Goal: Task Accomplishment & Management: Use online tool/utility

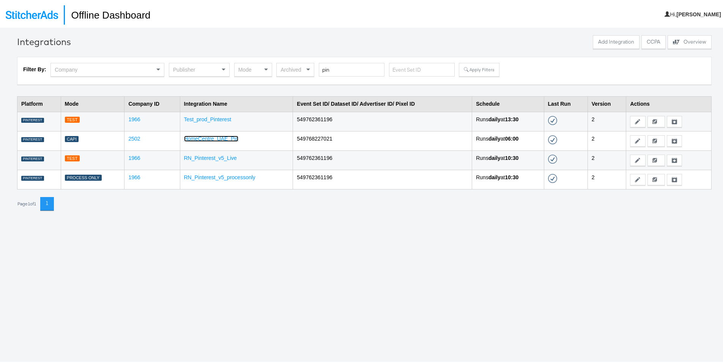
click at [214, 138] on link "HomeCentre_UAE_Pin" at bounding box center [211, 137] width 55 height 6
click at [349, 70] on input "pin" at bounding box center [352, 68] width 66 height 14
type input "homec"
click at [459, 73] on button "Apply Filters" at bounding box center [479, 68] width 40 height 14
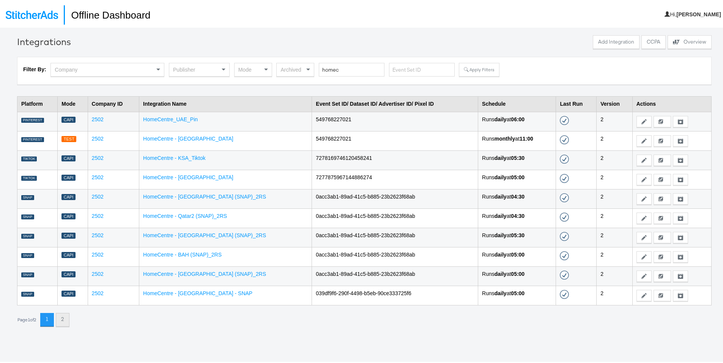
click at [67, 317] on button "2" at bounding box center [63, 319] width 14 height 14
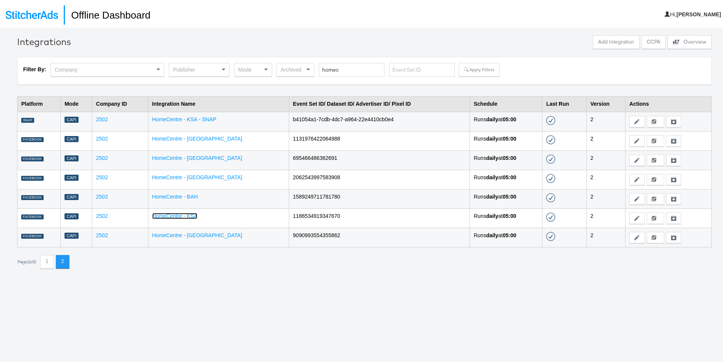
click at [189, 215] on link "HomeCentre - KSA" at bounding box center [175, 215] width 46 height 6
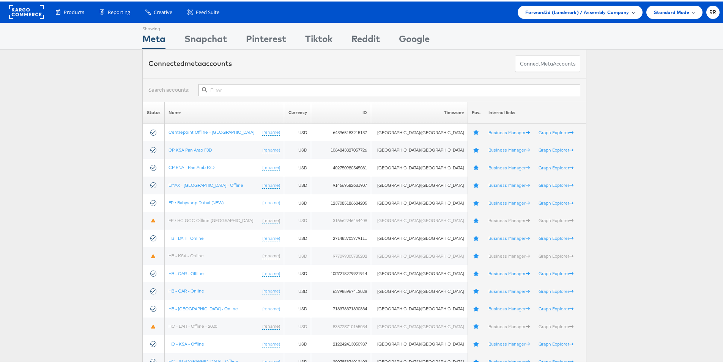
click at [567, 5] on div "Forward3d (Landmark) / Assembly Company" at bounding box center [579, 10] width 124 height 13
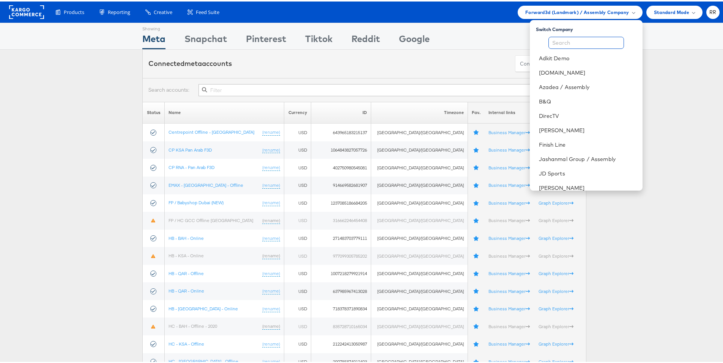
click at [566, 42] on input "text" at bounding box center [585, 41] width 75 height 12
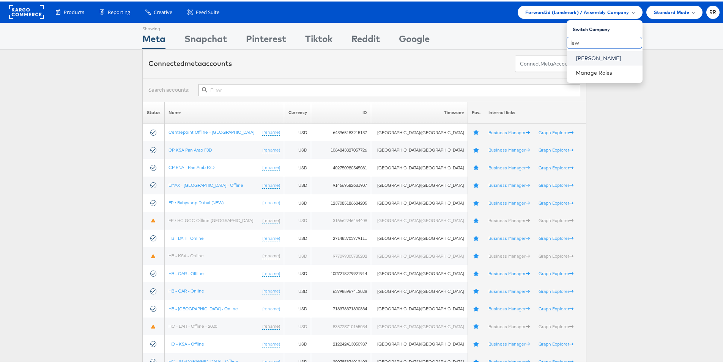
type input "lew"
click at [584, 57] on link "John Lewis" at bounding box center [605, 57] width 61 height 8
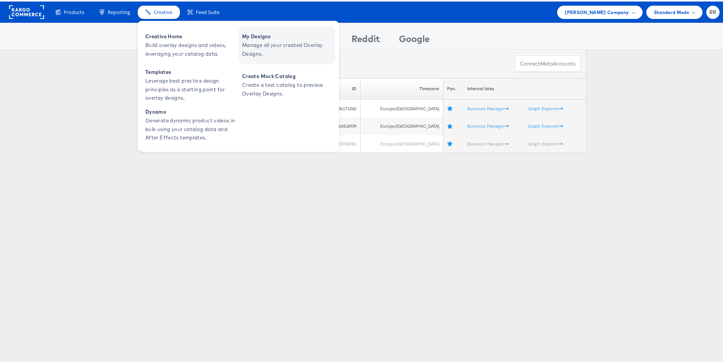
click at [251, 31] on span "My Designs" at bounding box center [287, 35] width 91 height 9
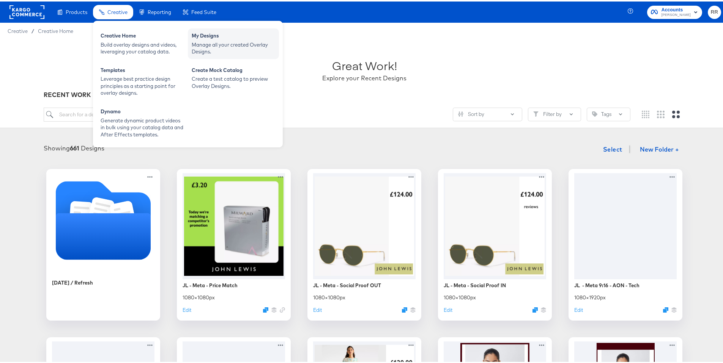
click at [195, 41] on div "Manage all your created Overlay Designs." at bounding box center [233, 47] width 83 height 14
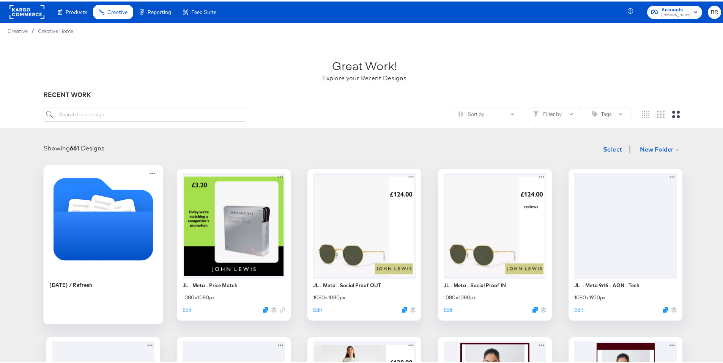
click at [121, 231] on icon "Folder" at bounding box center [103, 234] width 100 height 49
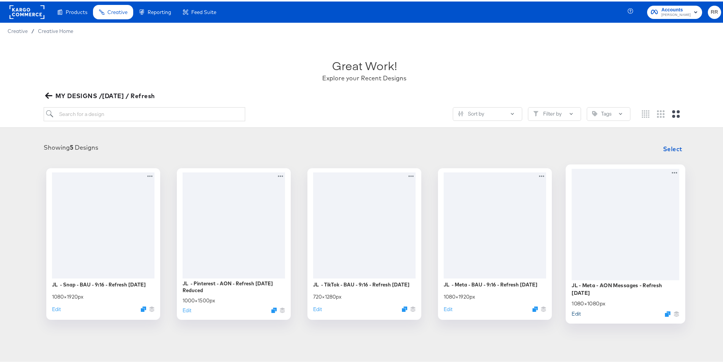
click at [575, 312] on button "Edit" at bounding box center [575, 312] width 9 height 7
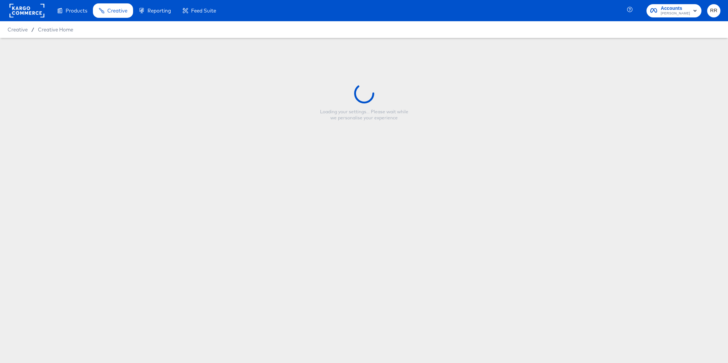
type input "JL - Meta - AON Messages - Refresh [DATE]"
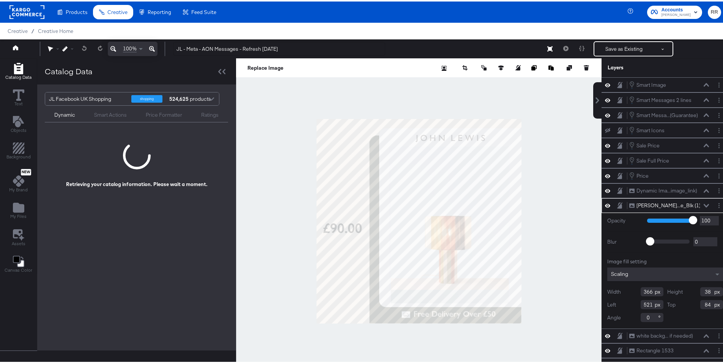
click at [283, 193] on div at bounding box center [418, 220] width 365 height 326
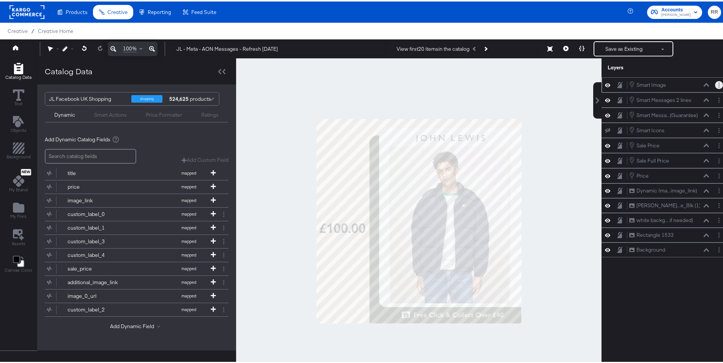
click at [715, 82] on button "Layer Options" at bounding box center [719, 84] width 8 height 8
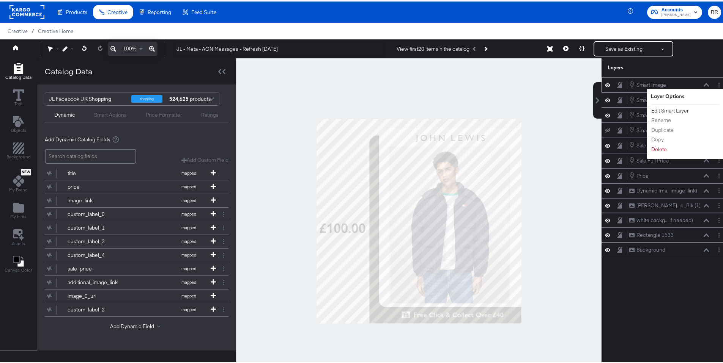
click at [663, 108] on button "Edit Smart Layer" at bounding box center [670, 109] width 38 height 8
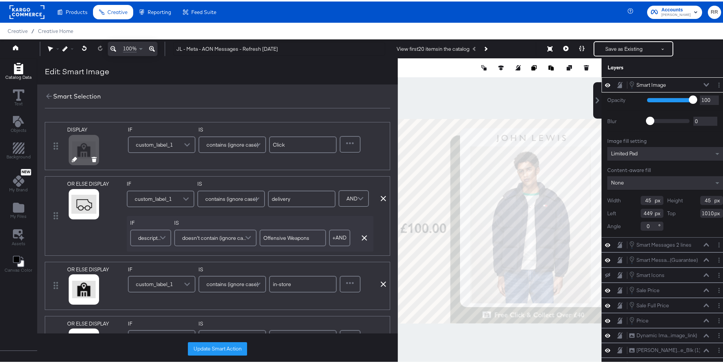
click at [75, 157] on icon at bounding box center [74, 158] width 5 height 5
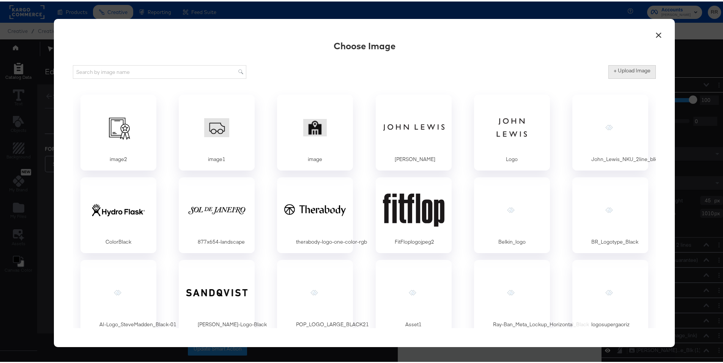
click at [613, 75] on button "+ Upload Image" at bounding box center [631, 71] width 47 height 14
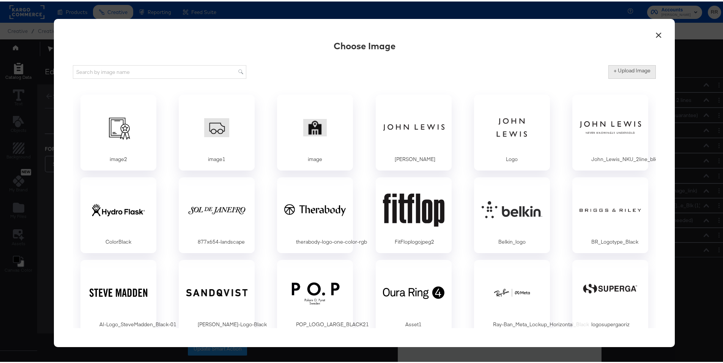
click at [628, 70] on label "+ Upload Image" at bounding box center [631, 69] width 37 height 7
click at [628, 77] on input "+ Upload Image" at bounding box center [694, 77] width 173 height 0
type input "C:\fakepath\C&C ICON.png"
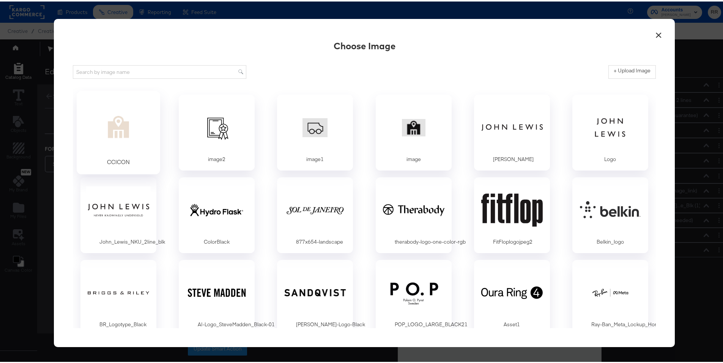
click at [112, 133] on div at bounding box center [118, 125] width 71 height 52
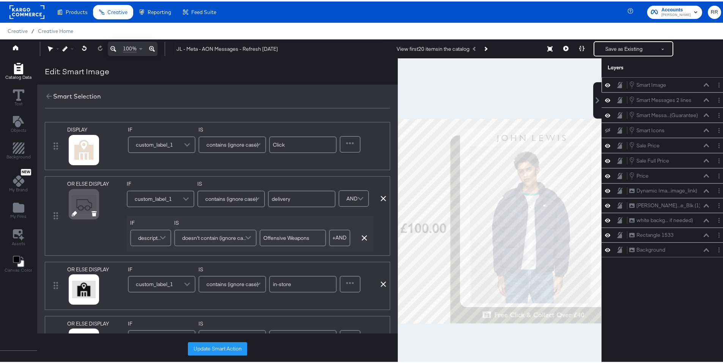
click at [74, 214] on icon at bounding box center [74, 212] width 5 height 5
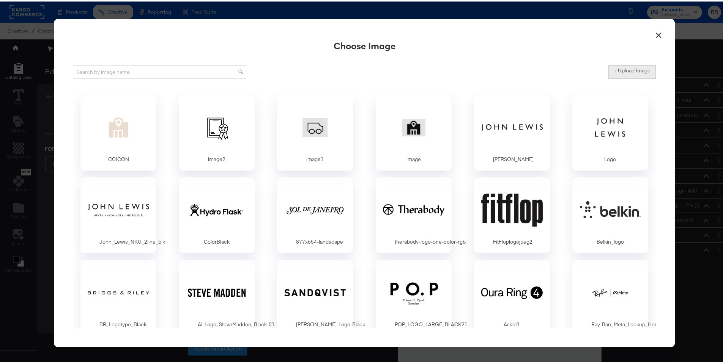
click at [620, 74] on button "+ Upload Image" at bounding box center [631, 71] width 47 height 14
click at [632, 72] on label "+ Upload Image" at bounding box center [631, 69] width 37 height 7
click at [632, 77] on input "+ Upload Image" at bounding box center [694, 77] width 173 height 0
type input "C:\fakepath\delivery-icon.png"
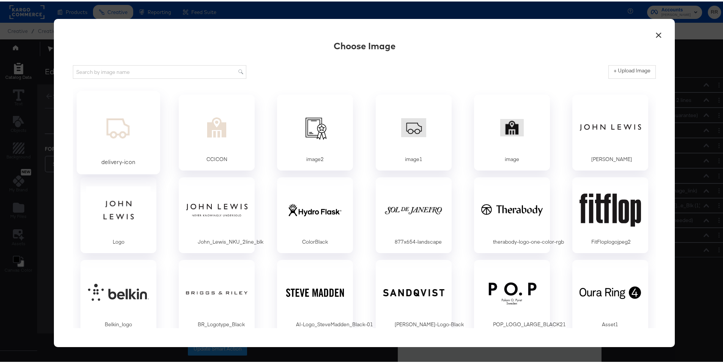
click at [122, 145] on div at bounding box center [118, 125] width 71 height 52
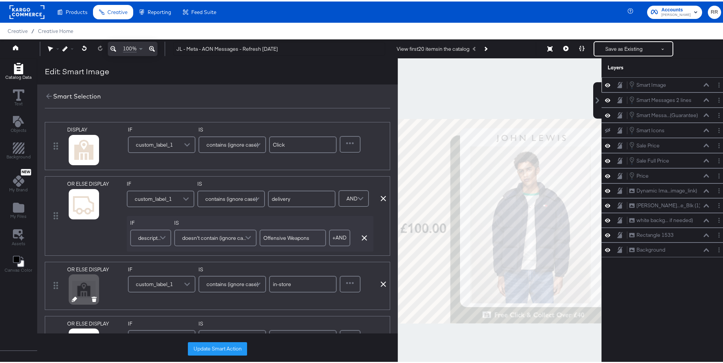
scroll to position [13, 0]
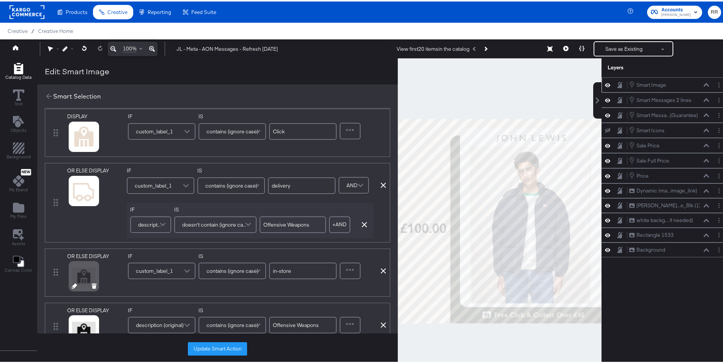
click at [72, 285] on icon at bounding box center [74, 284] width 5 height 5
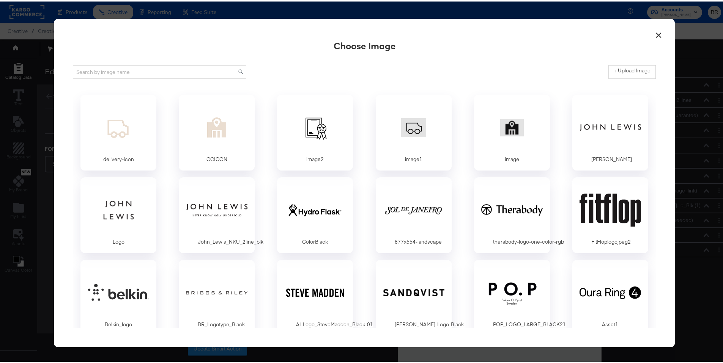
scroll to position [0, 0]
click at [207, 134] on div at bounding box center [216, 125] width 71 height 52
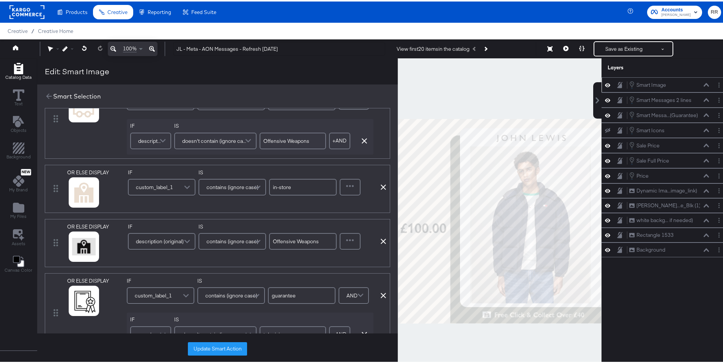
scroll to position [99, 0]
click at [74, 255] on icon at bounding box center [74, 253] width 5 height 5
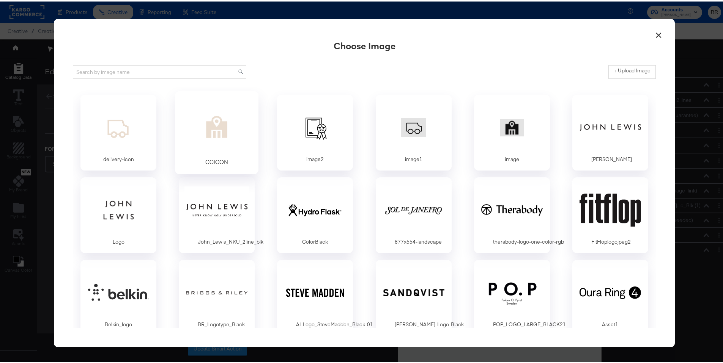
click at [211, 135] on div at bounding box center [216, 125] width 71 height 52
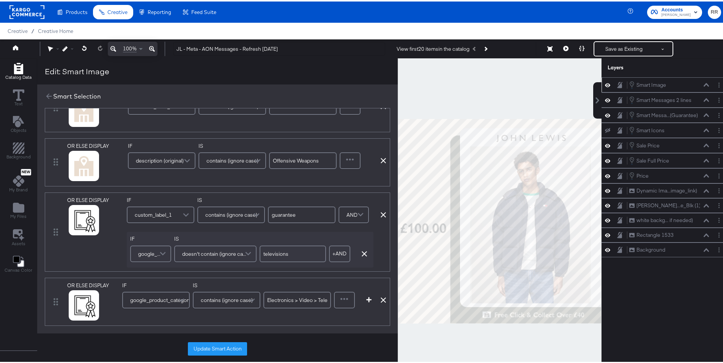
scroll to position [217, 0]
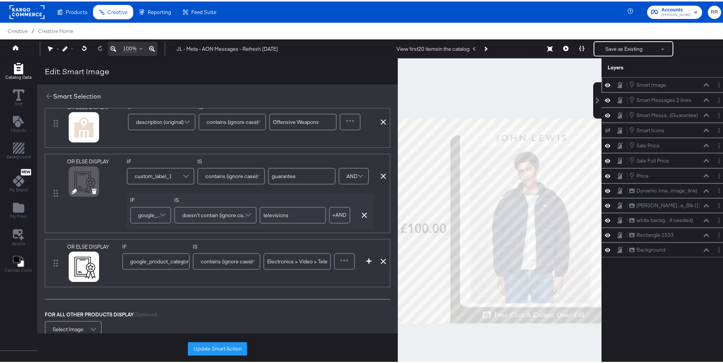
click at [74, 190] on icon at bounding box center [74, 189] width 5 height 5
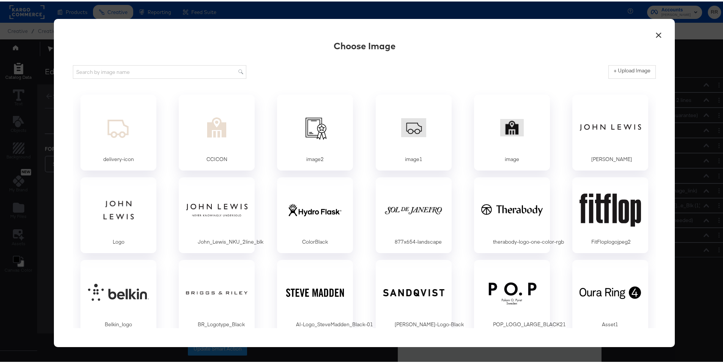
scroll to position [0, 0]
click at [619, 71] on label "+ Upload Image" at bounding box center [631, 69] width 37 height 7
click at [619, 77] on input "+ Upload Image" at bounding box center [694, 77] width 173 height 0
type input "C:\fakepath\2yearguarantee-icon.png"
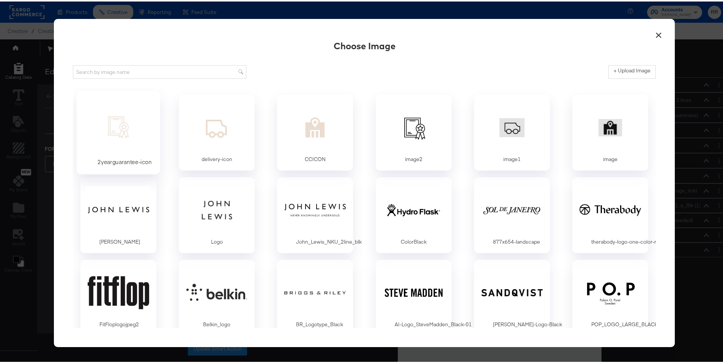
click at [108, 138] on div at bounding box center [118, 125] width 71 height 52
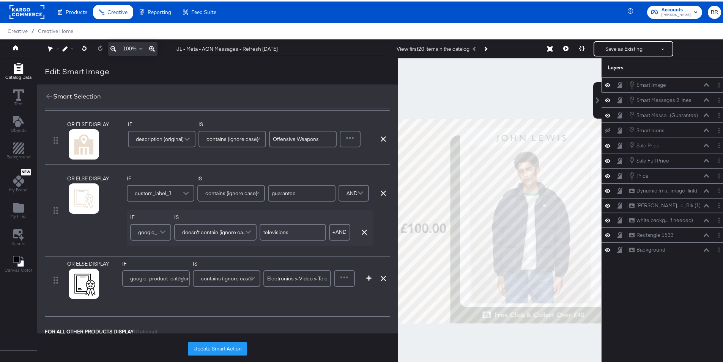
scroll to position [200, 0]
click at [74, 293] on icon at bounding box center [74, 291] width 5 height 5
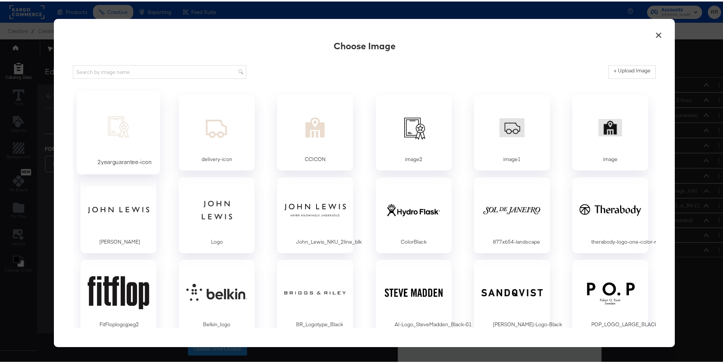
click at [121, 132] on div at bounding box center [118, 125] width 71 height 52
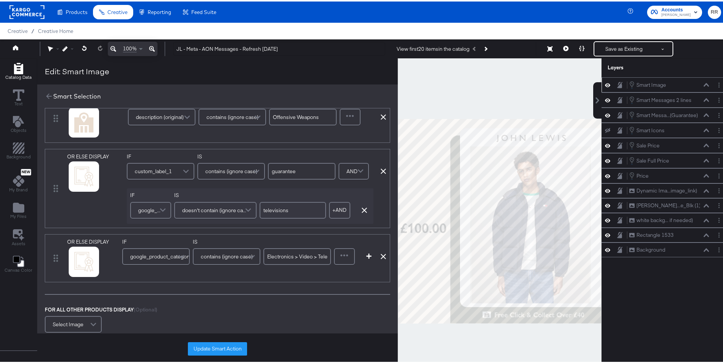
scroll to position [309, 0]
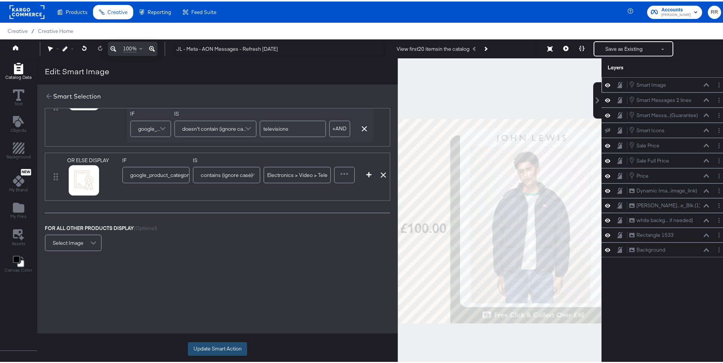
click at [224, 351] on button "Update Smart Action" at bounding box center [217, 348] width 59 height 14
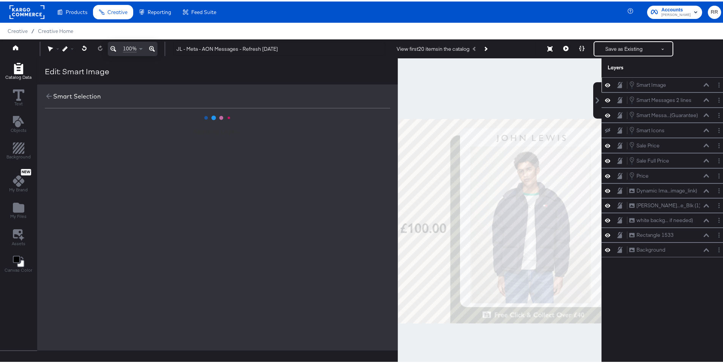
scroll to position [0, 0]
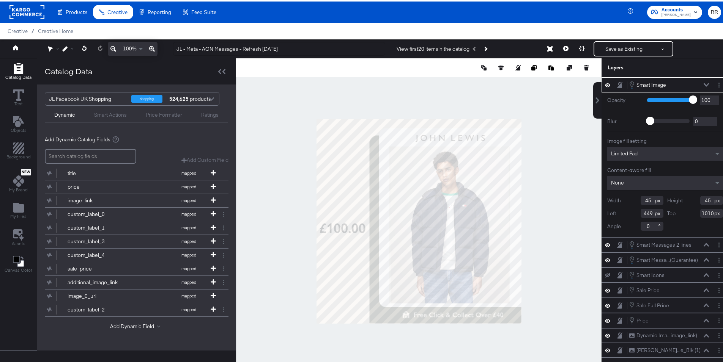
click at [672, 151] on div "Limited Pad" at bounding box center [665, 153] width 116 height 14
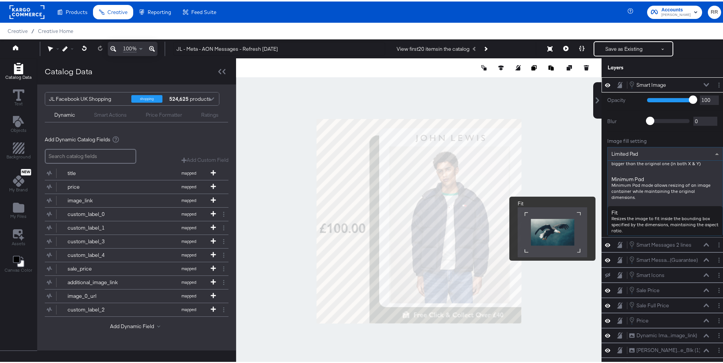
scroll to position [66, 0]
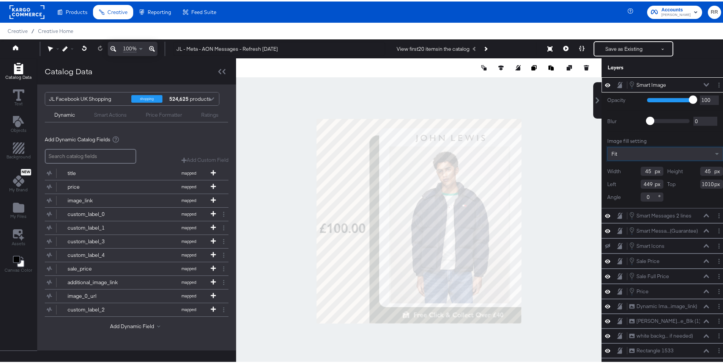
click at [560, 256] on div at bounding box center [418, 220] width 365 height 326
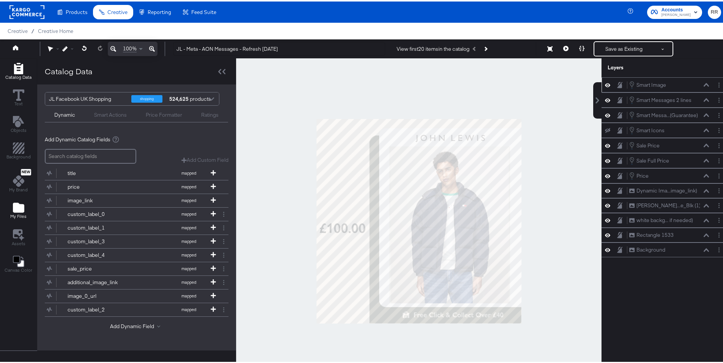
click at [19, 207] on icon "Add Files" at bounding box center [18, 206] width 11 height 10
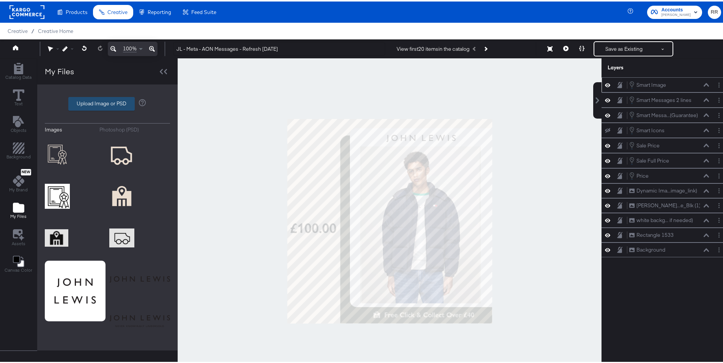
click at [114, 103] on label "Upload Image or PSD" at bounding box center [102, 102] width 66 height 13
click at [107, 102] on input "Upload Image or PSD" at bounding box center [107, 102] width 0 height 0
type input "C:\fakepath\Meta 1x1 Sale Price Fashion&Beauty.psd"
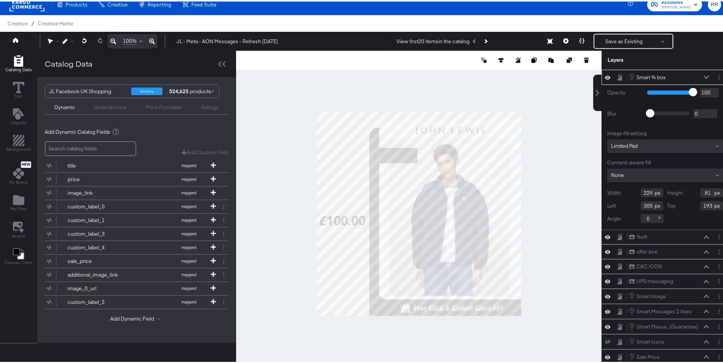
click at [703, 76] on icon at bounding box center [705, 75] width 5 height 3
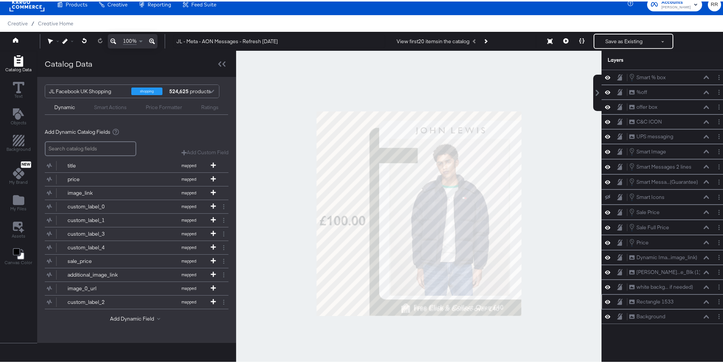
click at [703, 302] on icon at bounding box center [705, 300] width 5 height 3
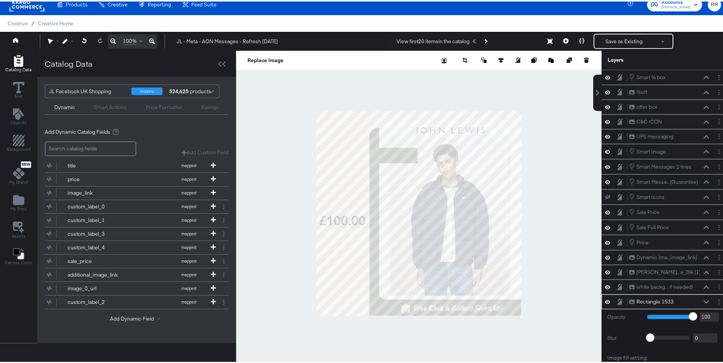
scroll to position [60, 0]
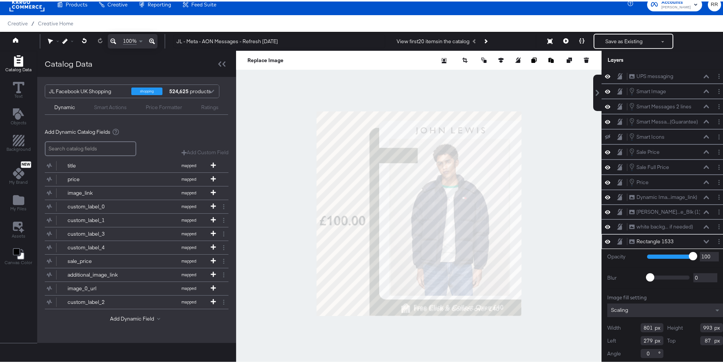
click at [699, 302] on div "Image fill setting Scaling Width 801 Height 993 Left 279 Top 87 Angle 0" at bounding box center [665, 325] width 116 height 64
click at [703, 240] on icon at bounding box center [705, 240] width 5 height 3
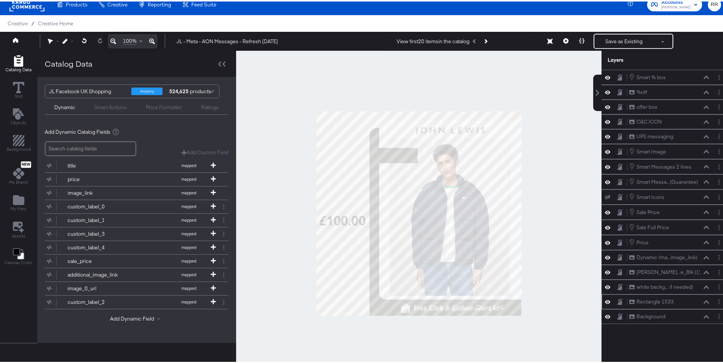
scroll to position [0, 0]
click at [605, 106] on icon at bounding box center [607, 105] width 5 height 6
click at [605, 105] on icon at bounding box center [607, 106] width 5 height 5
click at [605, 105] on icon at bounding box center [607, 105] width 5 height 6
click at [605, 105] on icon at bounding box center [607, 106] width 5 height 5
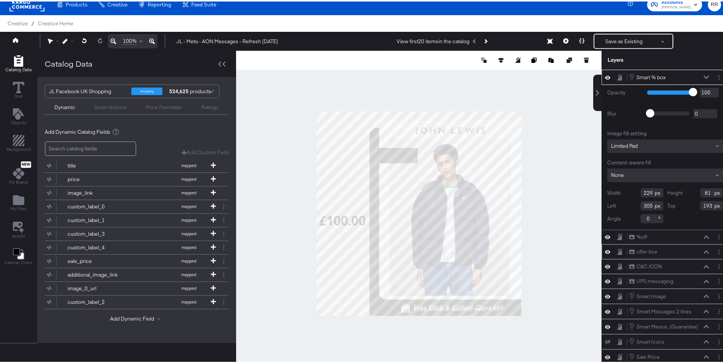
type input "210"
click at [605, 76] on icon at bounding box center [607, 76] width 5 height 4
click at [605, 76] on icon at bounding box center [607, 76] width 5 height 5
click at [605, 76] on icon at bounding box center [607, 76] width 5 height 4
click at [605, 76] on icon at bounding box center [607, 76] width 5 height 5
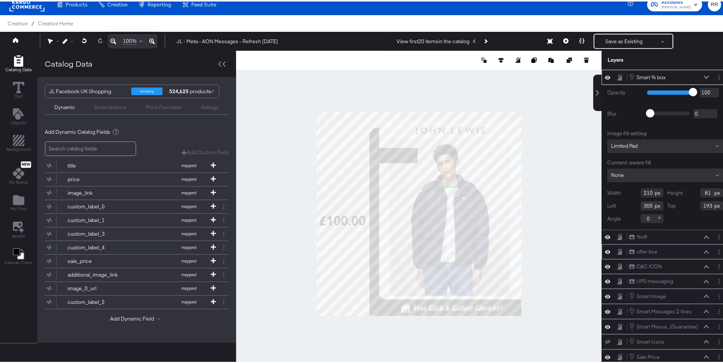
click at [698, 76] on div "Smart % box Smart % box" at bounding box center [671, 76] width 85 height 8
click at [703, 77] on icon at bounding box center [705, 76] width 5 height 4
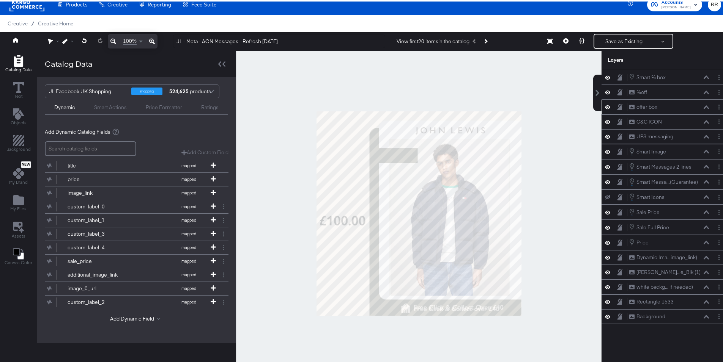
click at [605, 108] on icon at bounding box center [607, 105] width 5 height 6
click at [605, 108] on icon at bounding box center [607, 106] width 5 height 5
click at [605, 108] on icon at bounding box center [607, 105] width 5 height 6
click at [605, 107] on icon at bounding box center [607, 106] width 5 height 5
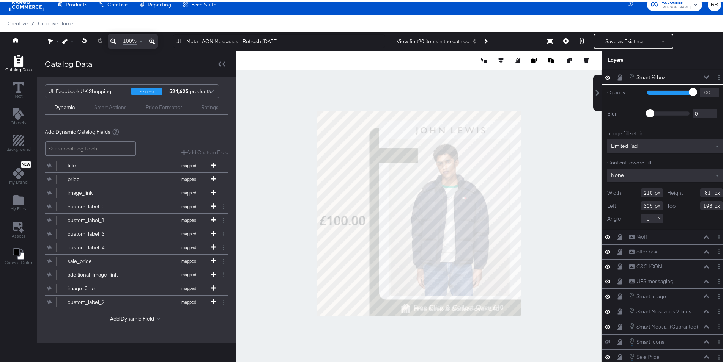
type input "229"
click at [605, 78] on icon at bounding box center [607, 76] width 5 height 6
click at [605, 78] on icon at bounding box center [607, 76] width 5 height 5
click at [605, 78] on icon at bounding box center [607, 76] width 5 height 6
click at [605, 78] on icon at bounding box center [607, 76] width 5 height 5
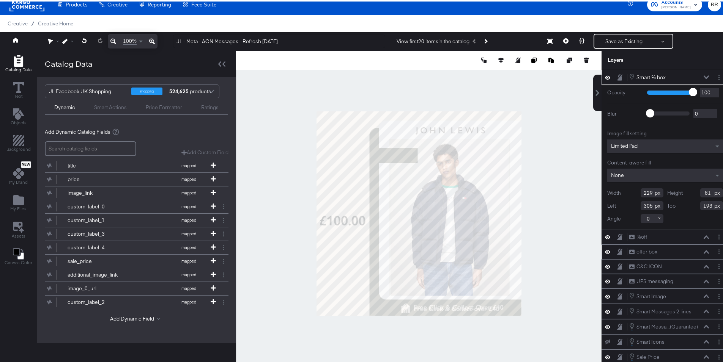
click at [582, 136] on div at bounding box center [418, 212] width 365 height 326
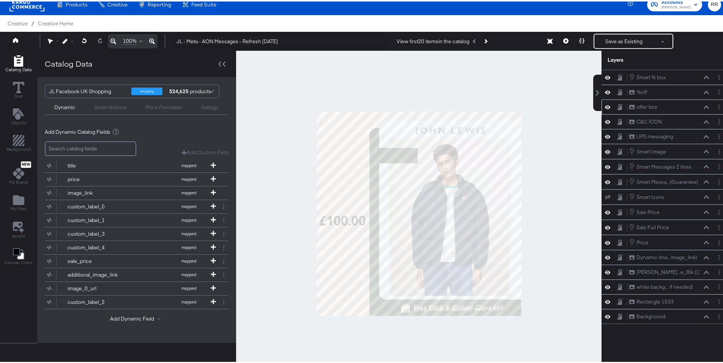
click at [605, 108] on icon at bounding box center [607, 105] width 5 height 6
click at [715, 107] on button "Layer Options" at bounding box center [719, 106] width 8 height 8
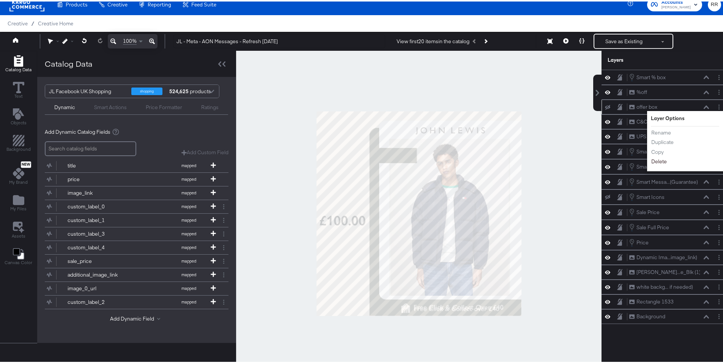
click at [657, 160] on button "Delete" at bounding box center [659, 160] width 16 height 8
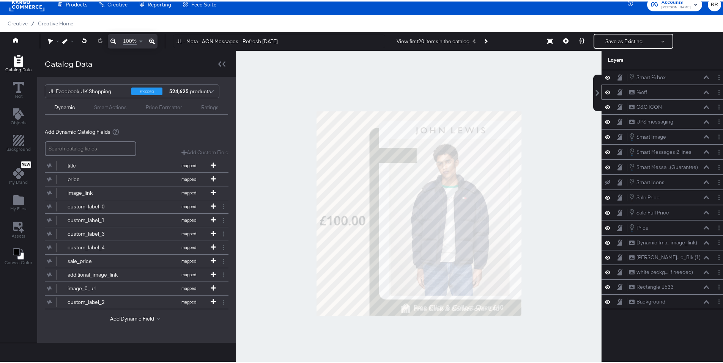
click at [703, 90] on icon at bounding box center [705, 91] width 5 height 4
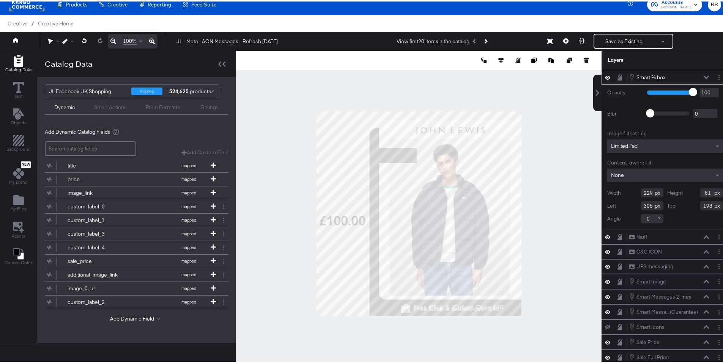
click at [703, 77] on icon at bounding box center [705, 76] width 5 height 4
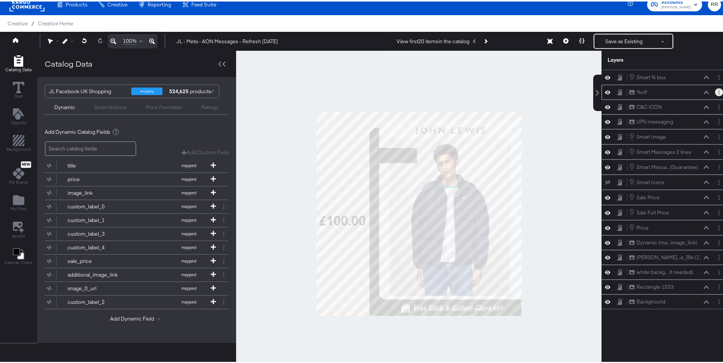
click at [715, 91] on button "Layer Options" at bounding box center [719, 91] width 8 height 8
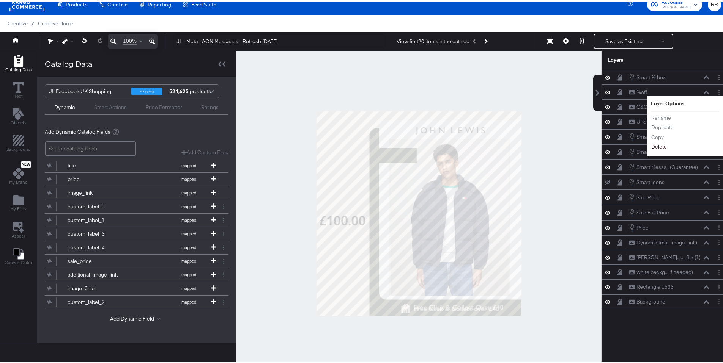
click at [651, 146] on button "Delete" at bounding box center [659, 145] width 16 height 8
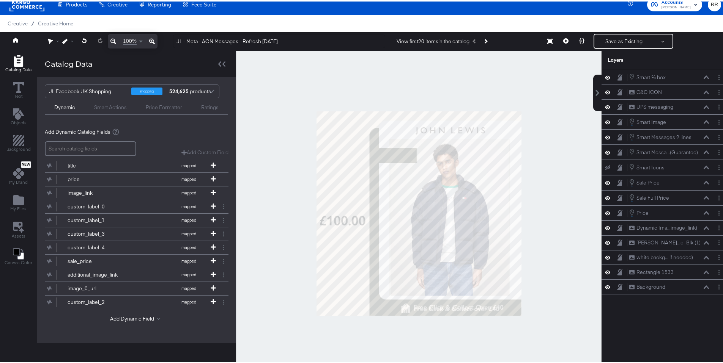
click at [100, 105] on div "Smart Actions" at bounding box center [110, 105] width 33 height 7
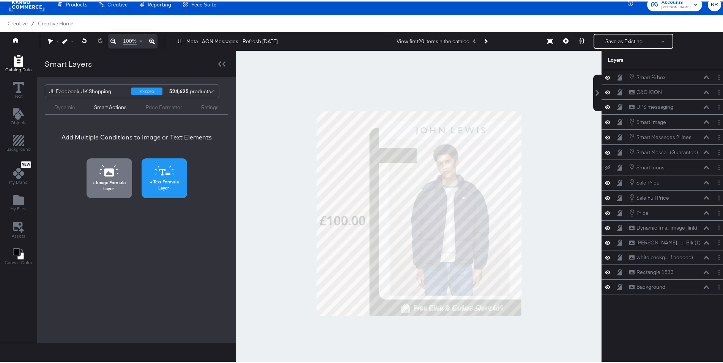
click at [165, 183] on span "Text Formula Layer" at bounding box center [164, 184] width 41 height 12
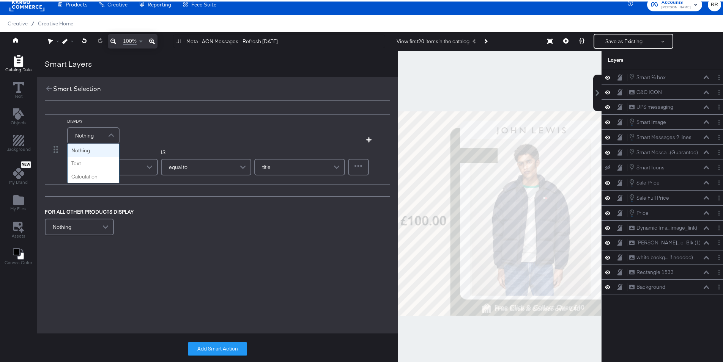
click at [102, 132] on div "Nothing" at bounding box center [93, 134] width 51 height 15
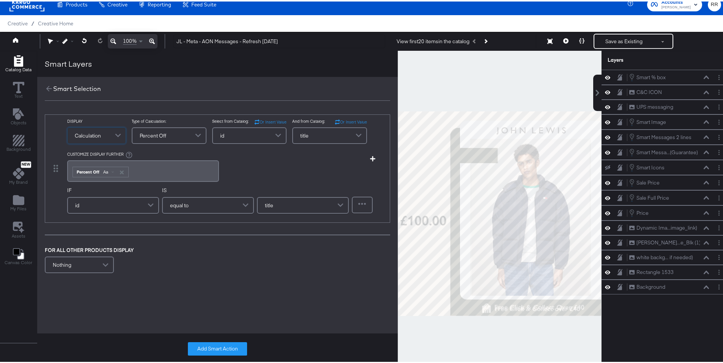
click at [258, 138] on div "id" at bounding box center [249, 134] width 73 height 15
type input "sale"
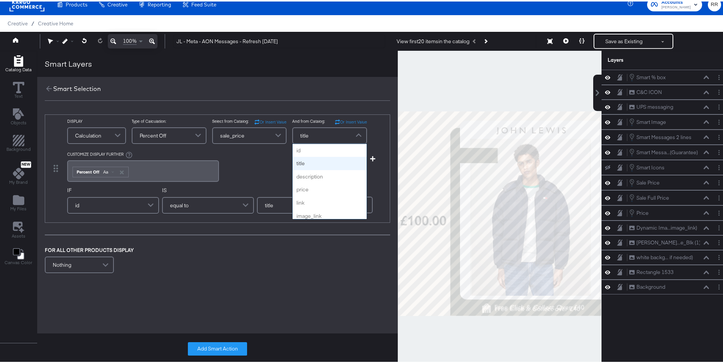
click at [325, 137] on div "title" at bounding box center [329, 134] width 73 height 15
click at [274, 133] on span at bounding box center [278, 134] width 13 height 15
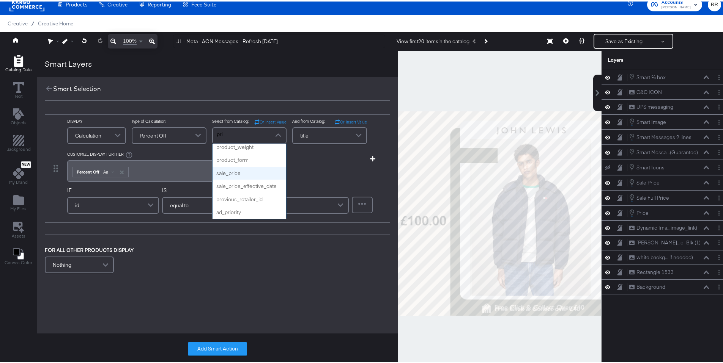
type input "pric"
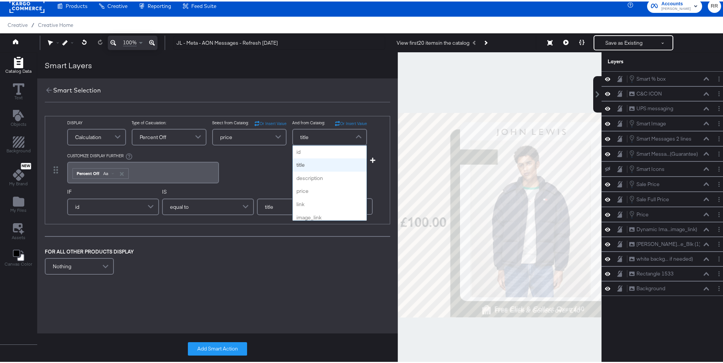
click at [313, 134] on div "title" at bounding box center [329, 135] width 73 height 15
type input "sa"
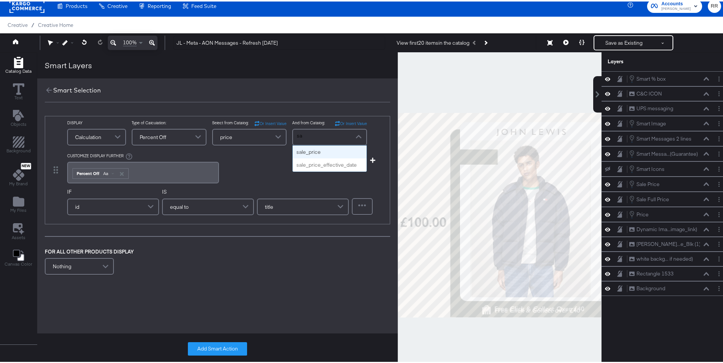
scroll to position [0, 0]
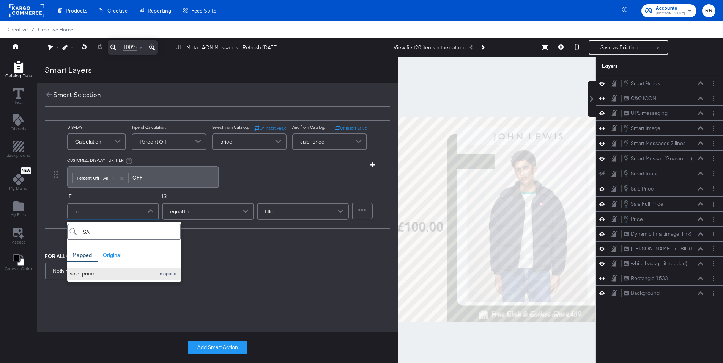
scroll to position [6, 0]
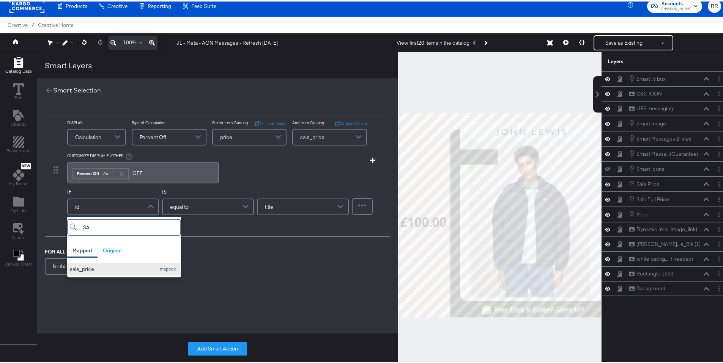
type input "SA"
click at [107, 269] on div "sale_price" at bounding box center [111, 267] width 82 height 7
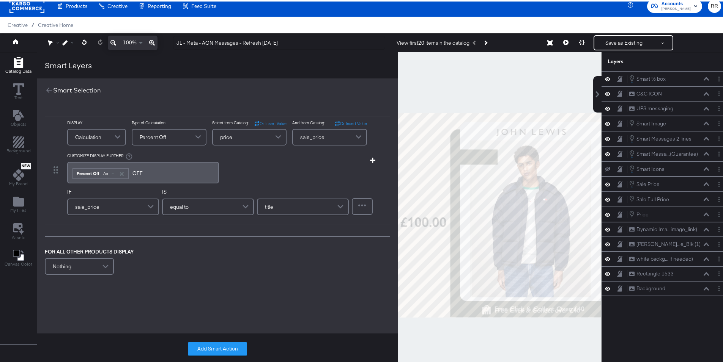
click at [184, 209] on span "equal to" at bounding box center [179, 205] width 19 height 13
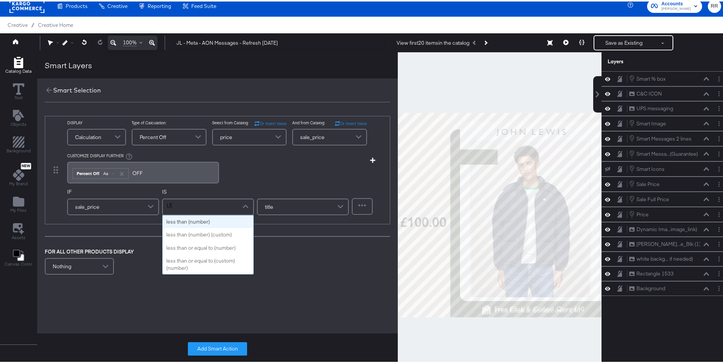
type input "LES"
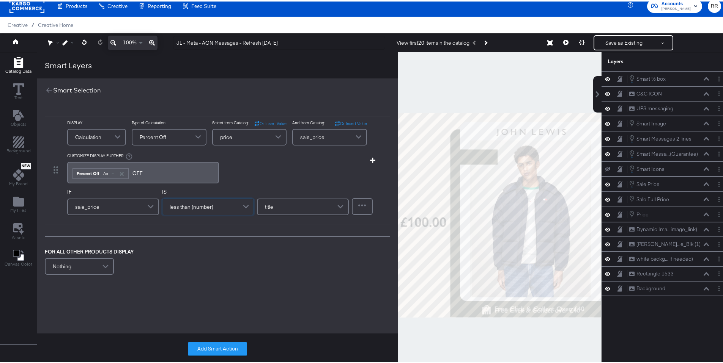
click at [296, 211] on div "title" at bounding box center [303, 205] width 90 height 15
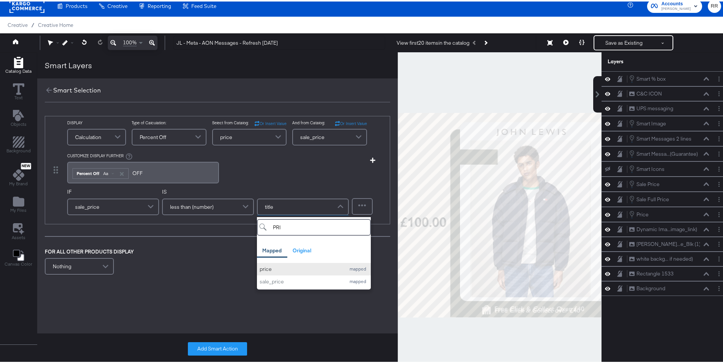
type input "PRI"
click at [285, 267] on div "price" at bounding box center [300, 267] width 82 height 7
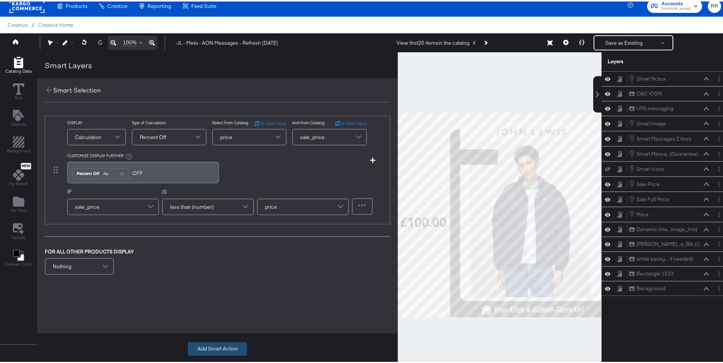
click at [229, 346] on button "Add Smart Action" at bounding box center [217, 348] width 59 height 14
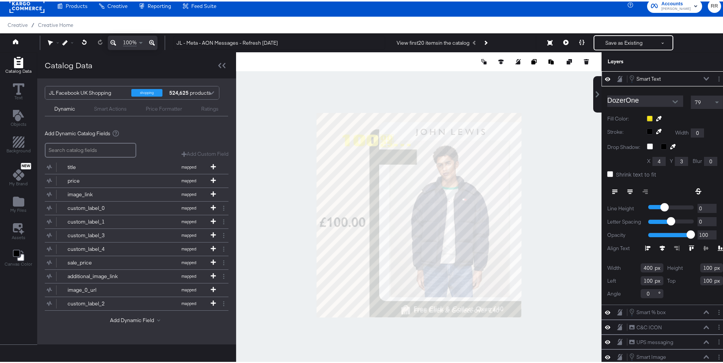
type input "172"
type input "145"
type input "169"
type input "52"
type input "193"
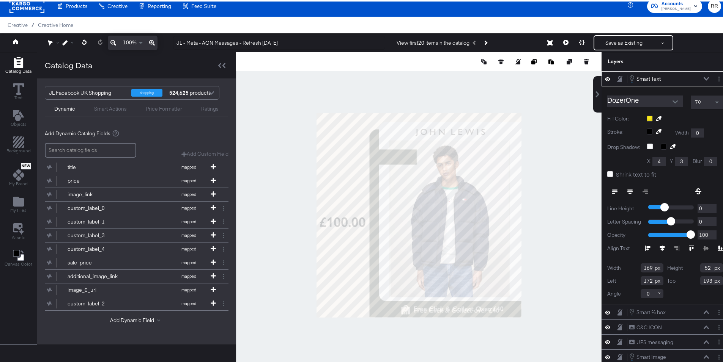
type input "6"
type input "239"
type input "52"
type input "193"
type input "350"
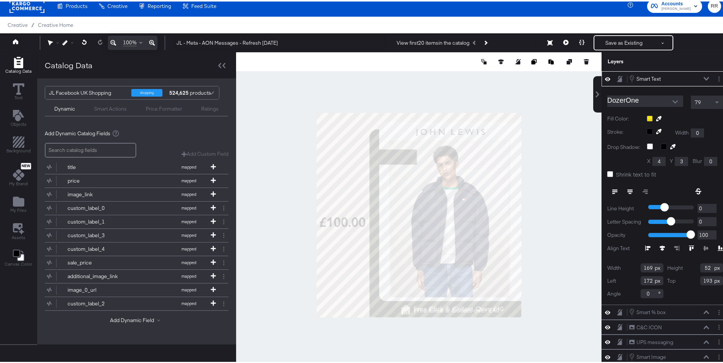
type input "208"
click at [656, 116] on icon at bounding box center [658, 117] width 5 height 5
click at [467, 115] on div at bounding box center [418, 214] width 365 height 326
click at [531, 60] on icon "Copy image" at bounding box center [533, 60] width 5 height 5
click at [481, 60] on icon at bounding box center [483, 60] width 5 height 5
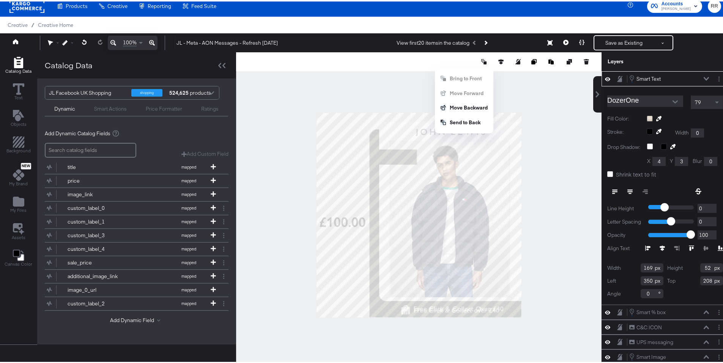
click at [519, 88] on div at bounding box center [418, 214] width 365 height 326
click at [672, 100] on icon "Open" at bounding box center [674, 100] width 5 height 3
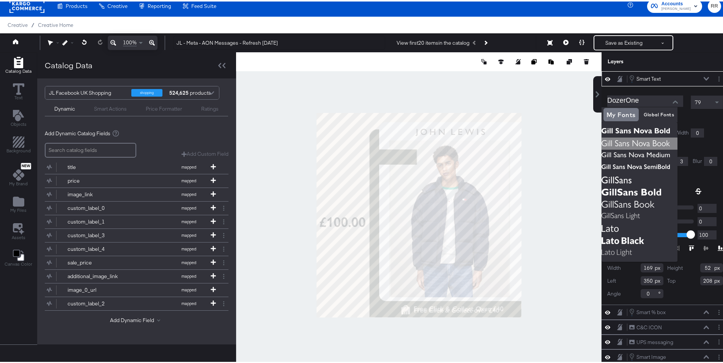
click at [667, 142] on img at bounding box center [639, 142] width 76 height 12
type input "Gill Sans Nova Book"
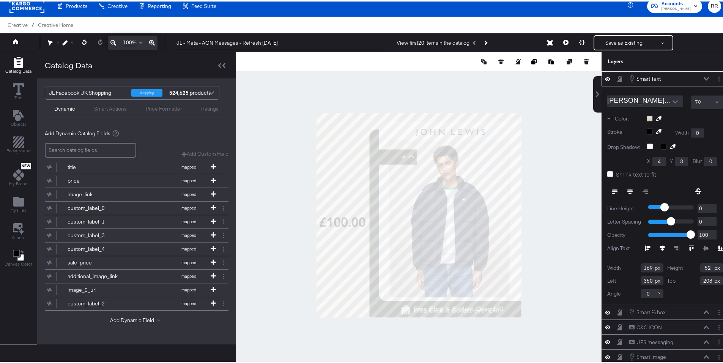
click at [618, 172] on span "Shrink text to fit" at bounding box center [636, 173] width 40 height 8
click at [0, 0] on input "Shrink text to fit" at bounding box center [0, 0] width 0 height 0
click at [549, 171] on div at bounding box center [418, 214] width 365 height 326
type input "346"
click at [628, 192] on icon at bounding box center [629, 192] width 3 height 1
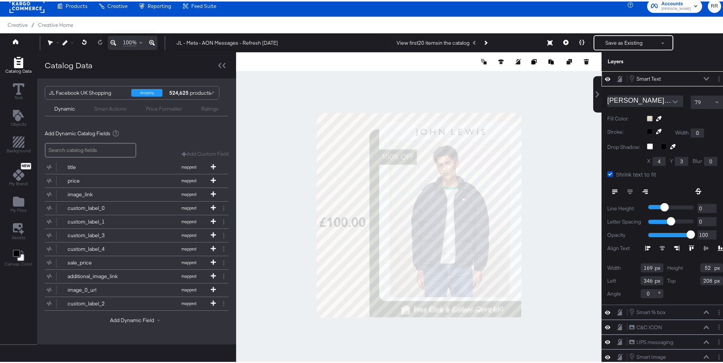
click at [672, 100] on icon "Open" at bounding box center [674, 100] width 5 height 5
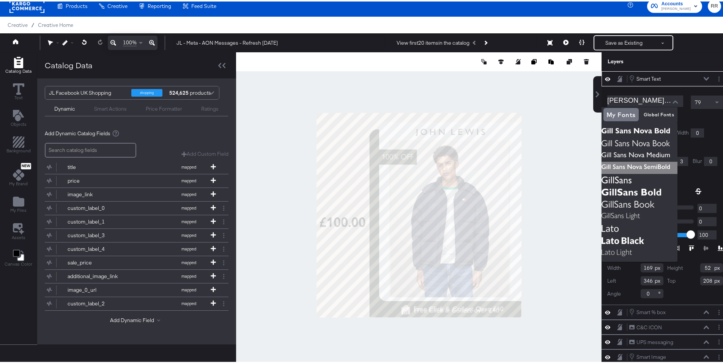
click at [659, 166] on img at bounding box center [639, 166] width 76 height 12
type input "[PERSON_NAME] Sans Nova SemiBold"
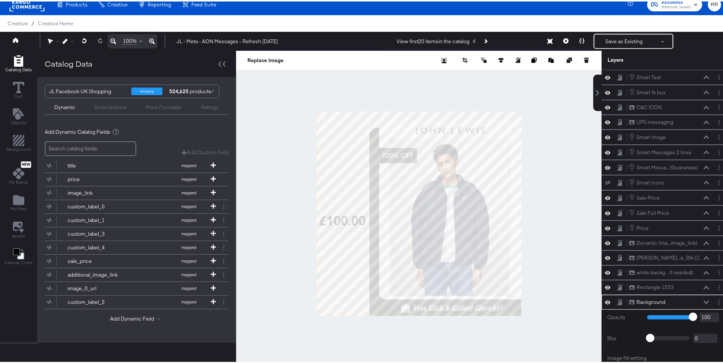
scroll to position [61, 0]
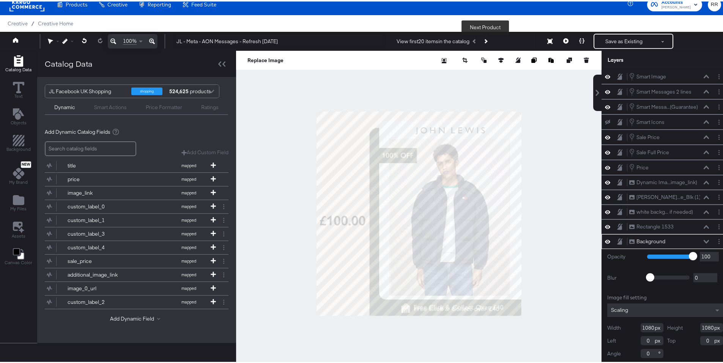
click at [487, 39] on button "Next Product" at bounding box center [485, 40] width 11 height 14
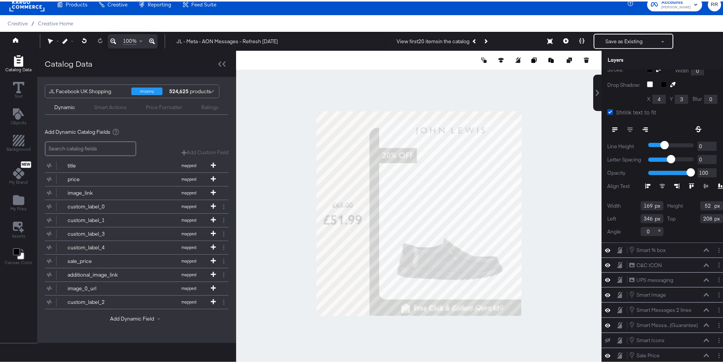
scroll to position [0, 0]
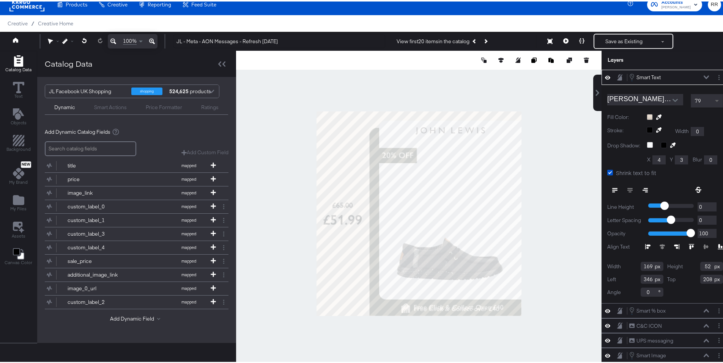
click at [713, 101] on span at bounding box center [717, 99] width 9 height 13
click at [713, 102] on span at bounding box center [717, 99] width 9 height 13
click at [261, 130] on div at bounding box center [418, 212] width 365 height 326
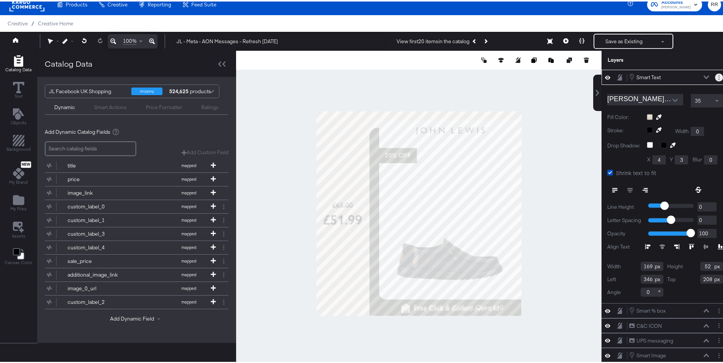
click at [715, 76] on button "Layer Options" at bounding box center [719, 76] width 8 height 8
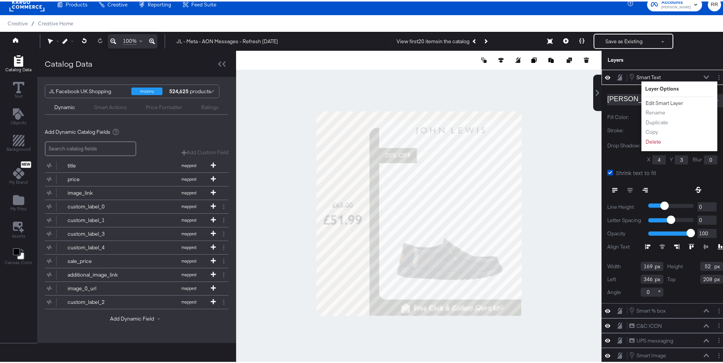
click at [658, 101] on button "Edit Smart Layer" at bounding box center [664, 102] width 38 height 8
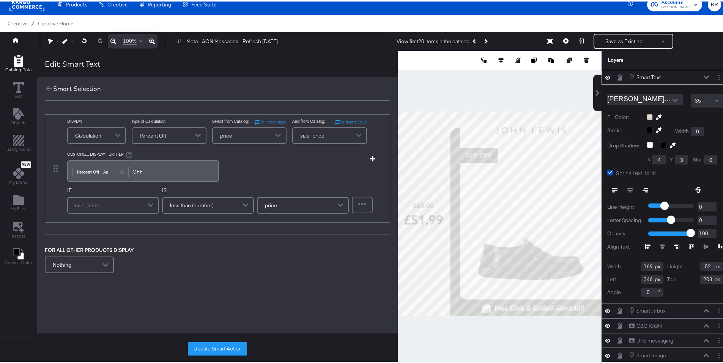
click at [189, 204] on span "less than (number)" at bounding box center [192, 204] width 44 height 13
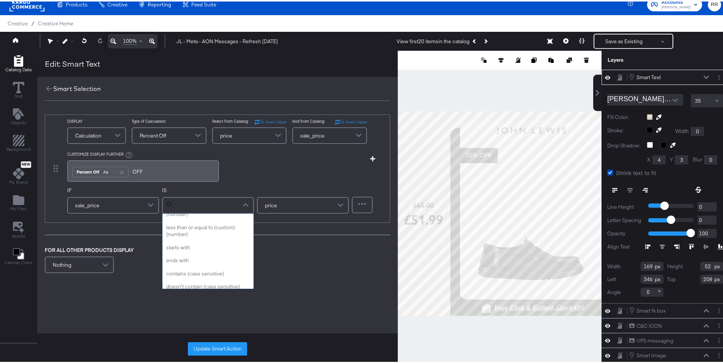
scroll to position [0, 0]
type input "CON"
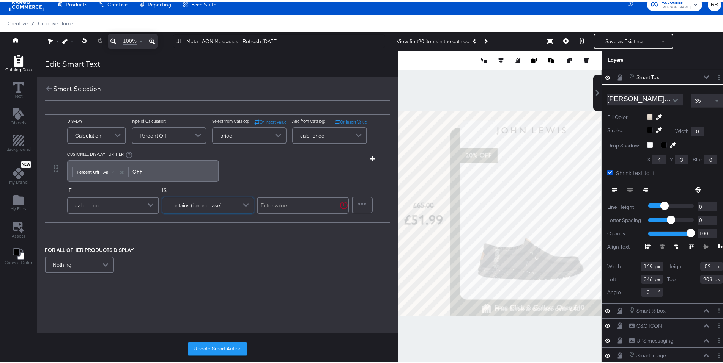
click at [285, 207] on input "text" at bounding box center [303, 204] width 92 height 17
type input "."
click at [223, 345] on button "Update Smart Action" at bounding box center [217, 348] width 59 height 14
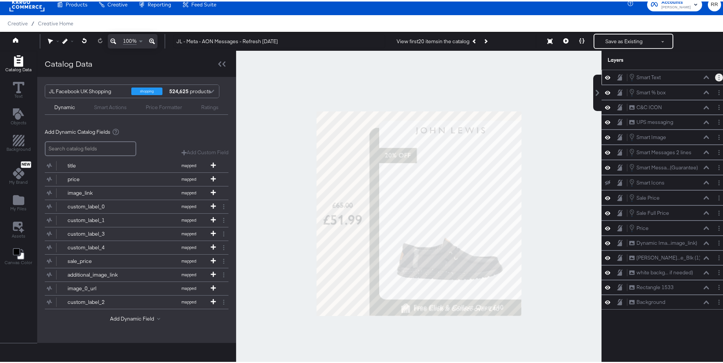
click at [715, 76] on button "Layer Options" at bounding box center [719, 76] width 8 height 8
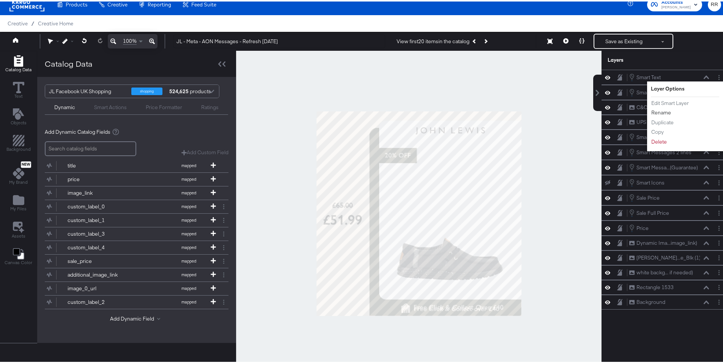
click at [659, 109] on button "Rename" at bounding box center [661, 111] width 20 height 8
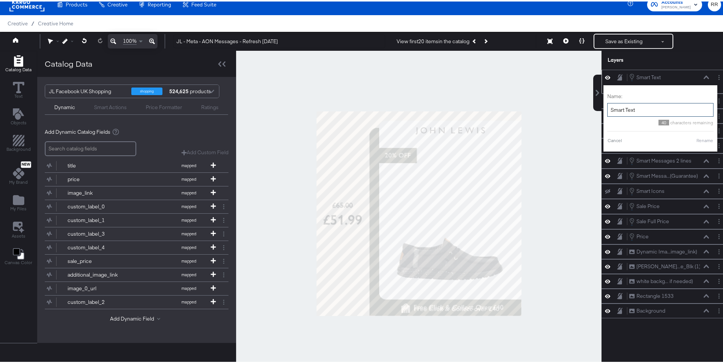
click at [649, 111] on input "Smart Text" at bounding box center [660, 109] width 106 height 14
type input "% OFF"
click at [695, 139] on button "Rename" at bounding box center [694, 139] width 17 height 7
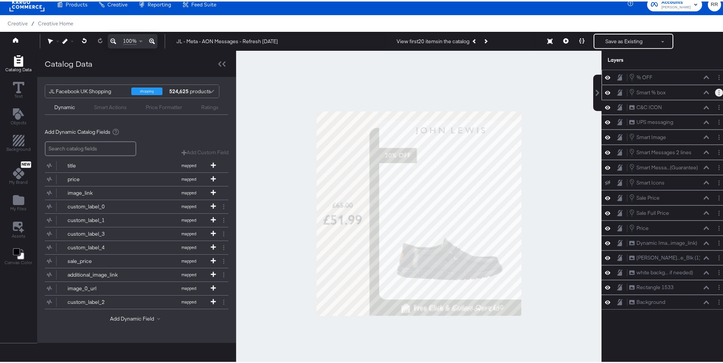
click at [715, 93] on button "Layer Options" at bounding box center [719, 91] width 8 height 8
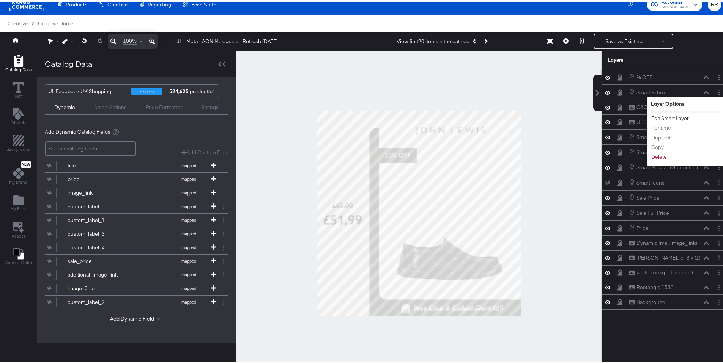
click at [674, 116] on button "Edit Smart Layer" at bounding box center [670, 117] width 38 height 8
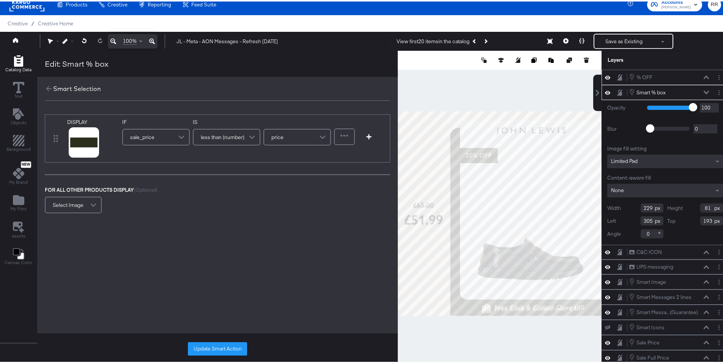
click at [221, 137] on span "less than (number)" at bounding box center [223, 135] width 44 height 13
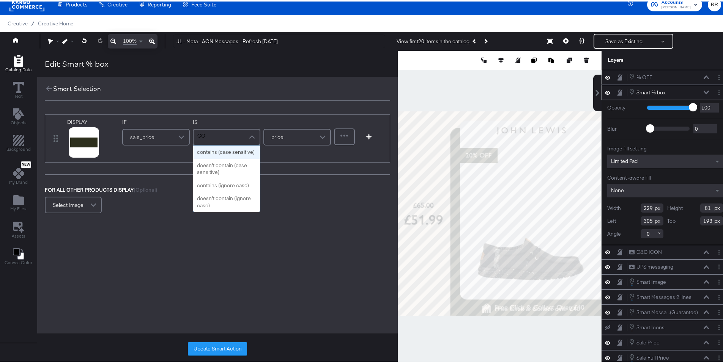
type input "CON"
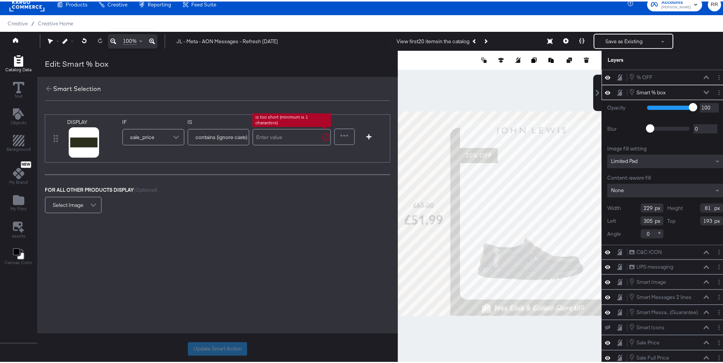
click at [292, 139] on input "text" at bounding box center [291, 135] width 79 height 17
type input "."
click at [176, 136] on span at bounding box center [182, 135] width 13 height 15
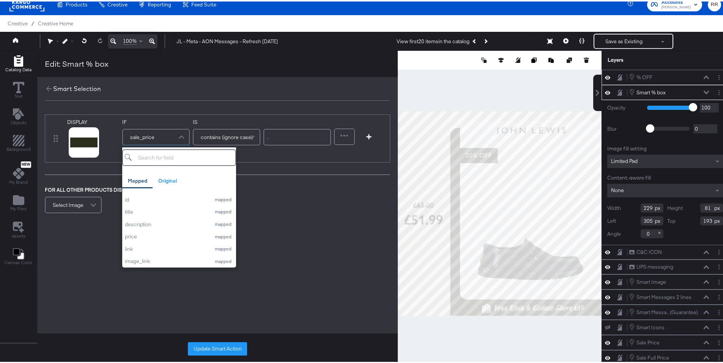
click at [277, 168] on div "DISPLAY link mapped image_link mapped ios_app_name mapped additional_image_link…" at bounding box center [217, 163] width 360 height 116
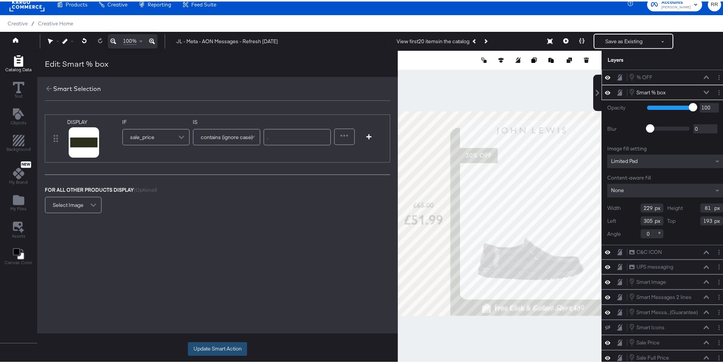
click at [226, 351] on button "Update Smart Action" at bounding box center [217, 348] width 59 height 14
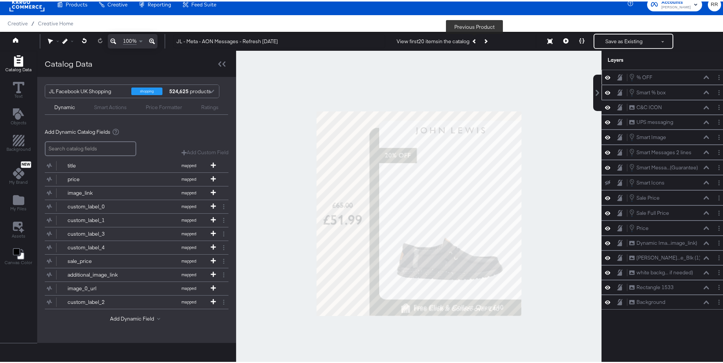
click at [471, 39] on button "Previous Product" at bounding box center [474, 40] width 11 height 14
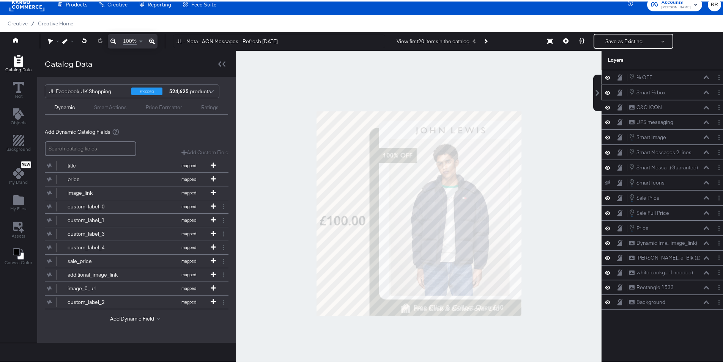
click at [285, 156] on div at bounding box center [418, 212] width 365 height 326
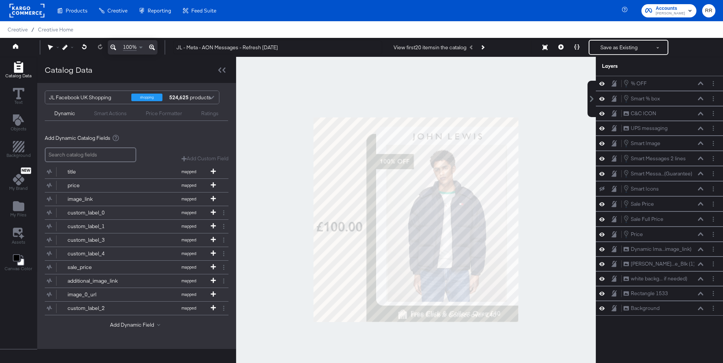
scroll to position [8, 0]
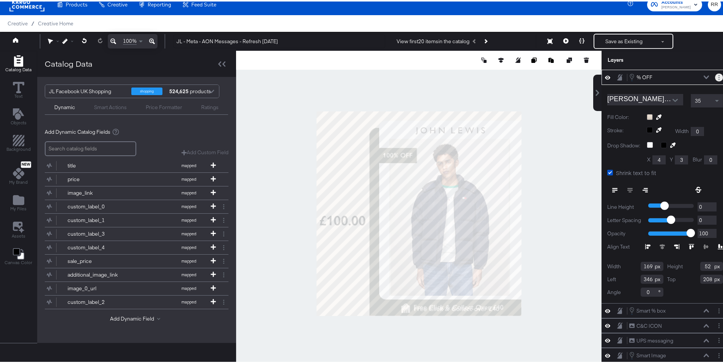
click at [718, 78] on circle "Layer Options" at bounding box center [718, 77] width 1 height 1
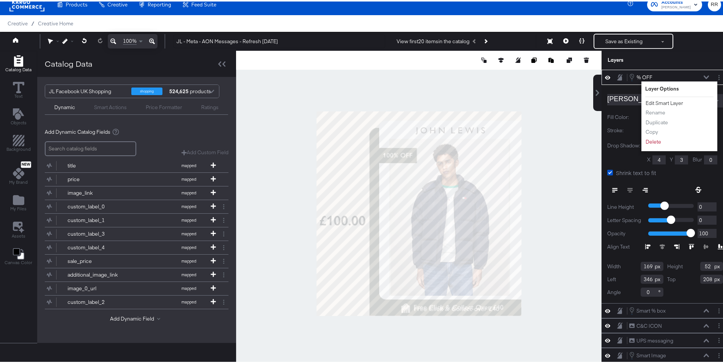
click at [671, 100] on button "Edit Smart Layer" at bounding box center [664, 102] width 38 height 8
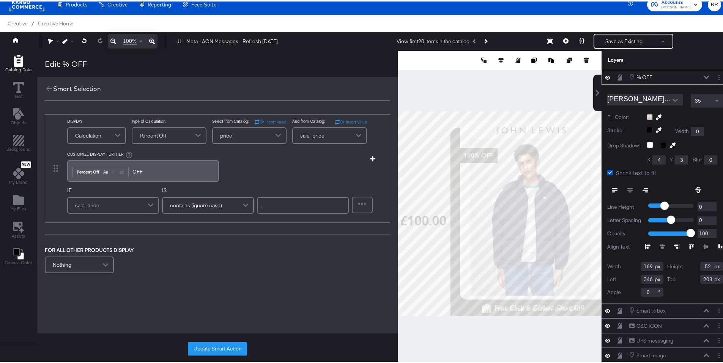
click at [334, 266] on div "FOR ALL OTHER PRODUCTS DISPLAY Nothing" at bounding box center [217, 259] width 345 height 29
click at [228, 347] on button "Update Smart Action" at bounding box center [217, 348] width 59 height 14
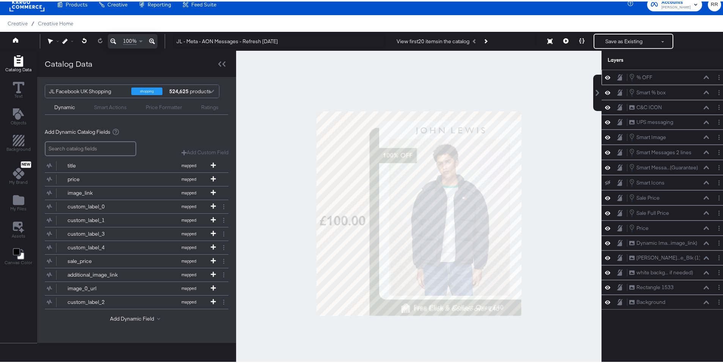
click at [267, 273] on div at bounding box center [418, 212] width 365 height 326
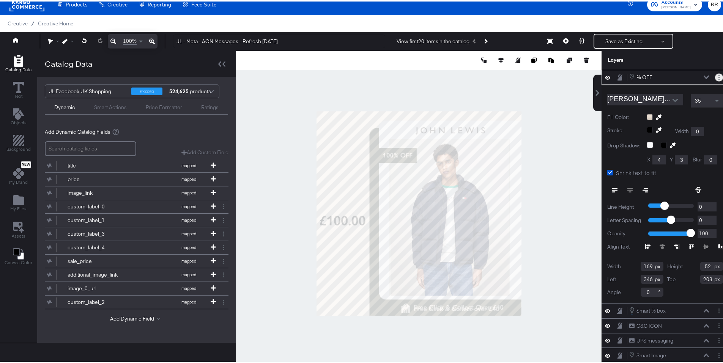
click at [715, 74] on button "Layer Options" at bounding box center [719, 76] width 8 height 8
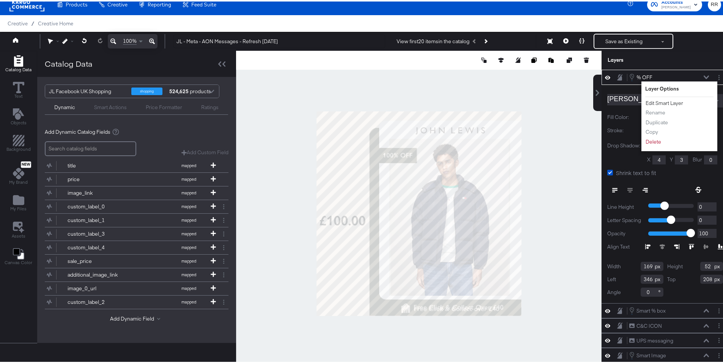
click at [661, 101] on button "Edit Smart Layer" at bounding box center [664, 102] width 38 height 8
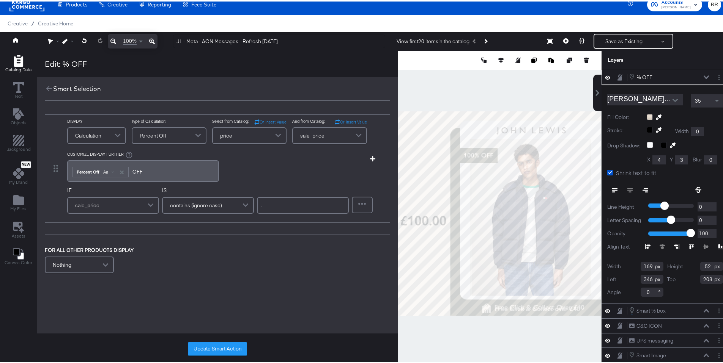
click at [185, 204] on span "contains (ignore case)" at bounding box center [196, 204] width 52 height 13
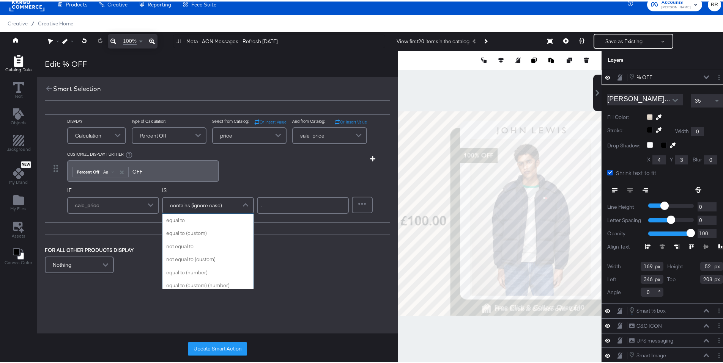
scroll to position [254, 0]
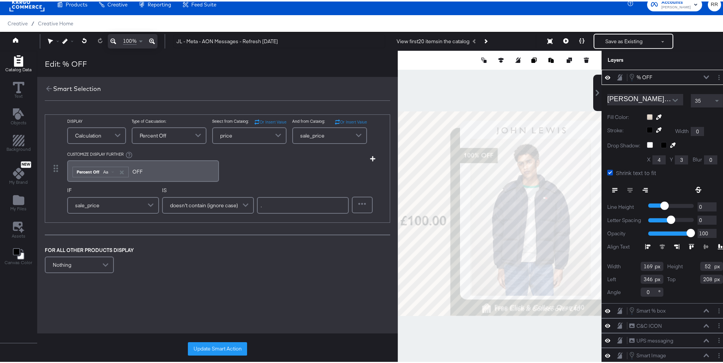
drag, startPoint x: 291, startPoint y: 205, endPoint x: 257, endPoint y: 206, distance: 34.1
click at [257, 206] on input "." at bounding box center [303, 204] width 92 height 17
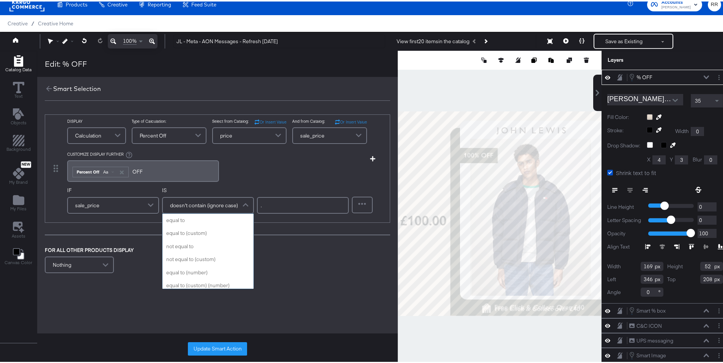
click at [233, 208] on span "doesn't contain (ignore case)" at bounding box center [204, 204] width 68 height 13
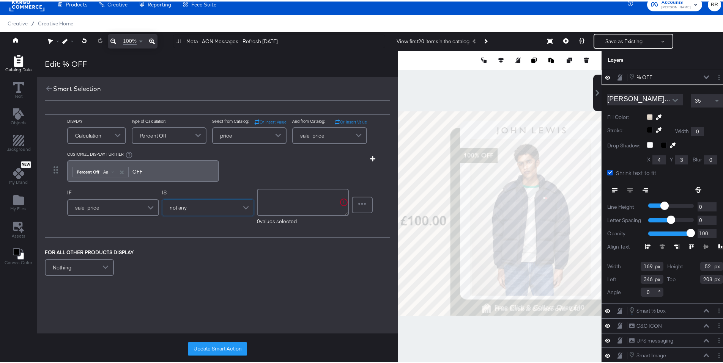
click at [277, 204] on textarea at bounding box center [303, 200] width 92 height 27
paste textarea "0.00"
type textarea "0.00"
click at [215, 351] on button "Update Smart Action" at bounding box center [217, 348] width 59 height 14
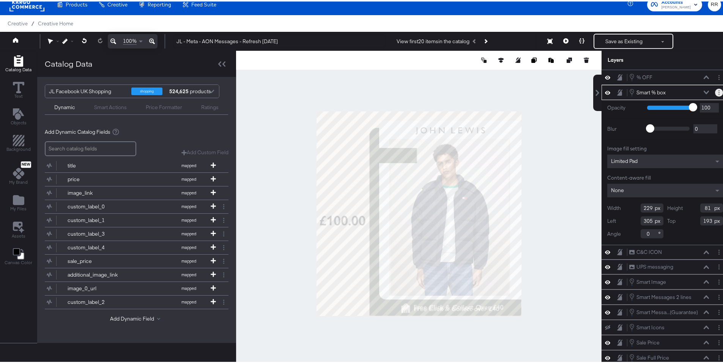
click at [715, 91] on button "Layer Options" at bounding box center [719, 91] width 8 height 8
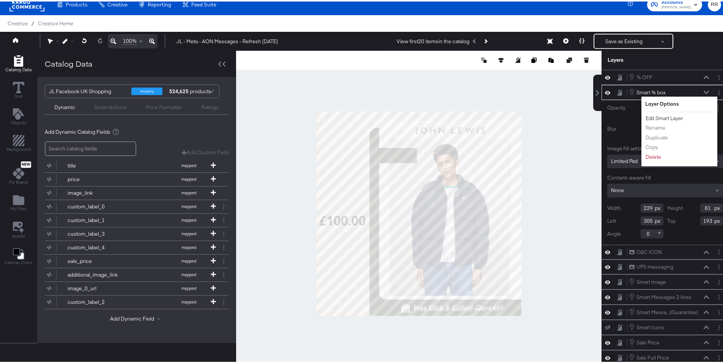
click at [649, 116] on button "Edit Smart Layer" at bounding box center [664, 117] width 38 height 8
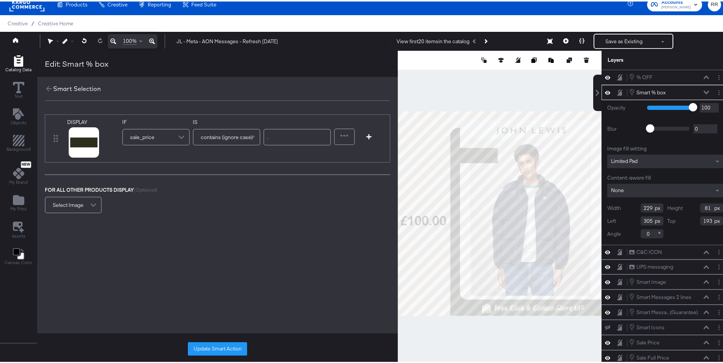
click at [248, 139] on span at bounding box center [252, 135] width 13 height 15
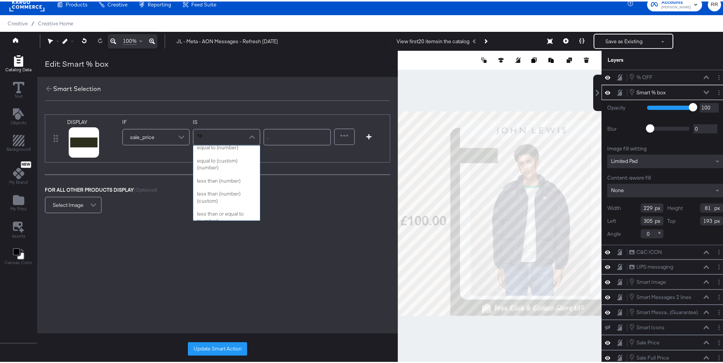
type input "NOT"
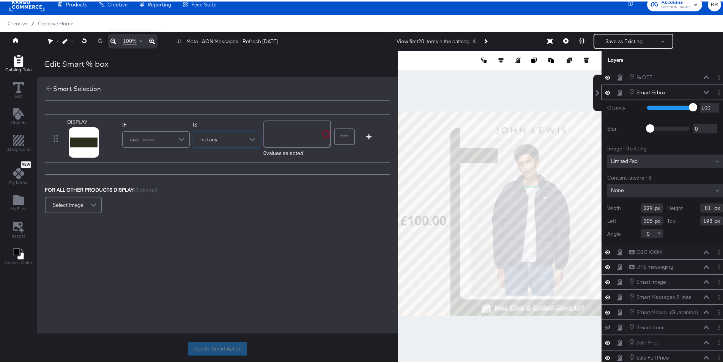
click at [283, 137] on textarea at bounding box center [297, 132] width 68 height 27
paste textarea "0.00"
type textarea "0.00"
click at [225, 346] on button "Update Smart Action" at bounding box center [217, 348] width 59 height 14
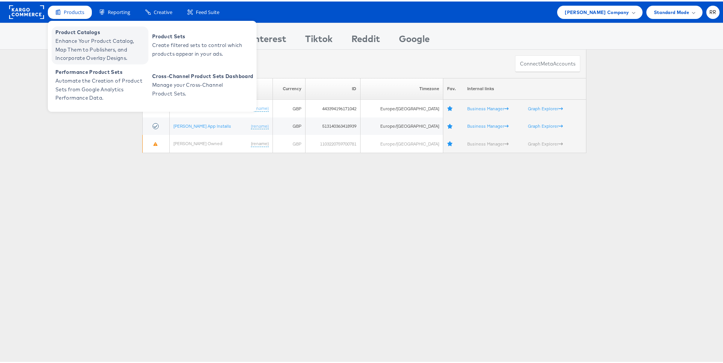
click at [80, 35] on span "Enhance Your Product Catalog, Map Them to Publishers, and Incorporate Overlay D…" at bounding box center [100, 48] width 91 height 26
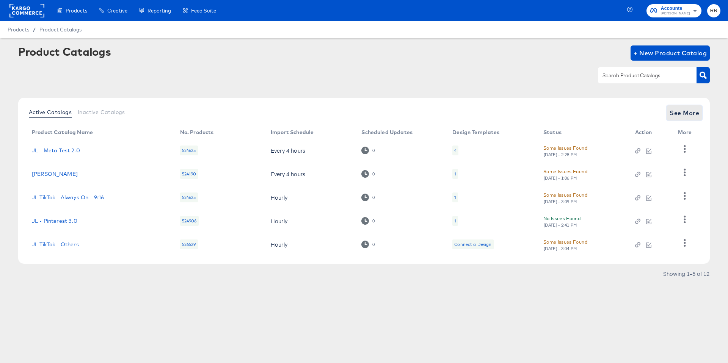
click at [688, 118] on span "See More" at bounding box center [685, 113] width 30 height 11
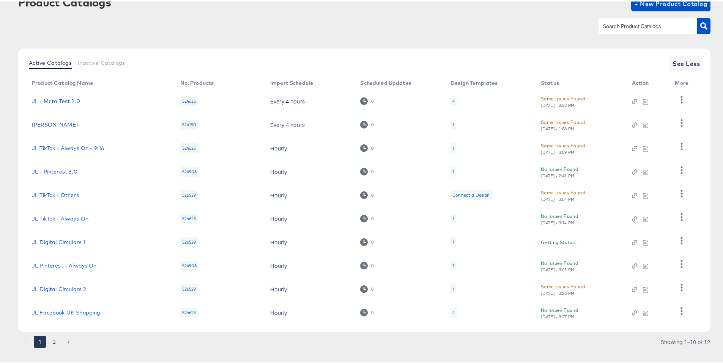
scroll to position [61, 0]
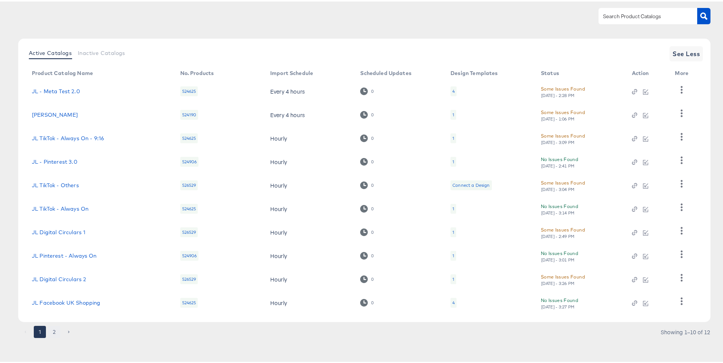
click at [55, 330] on button "2" at bounding box center [54, 331] width 12 height 12
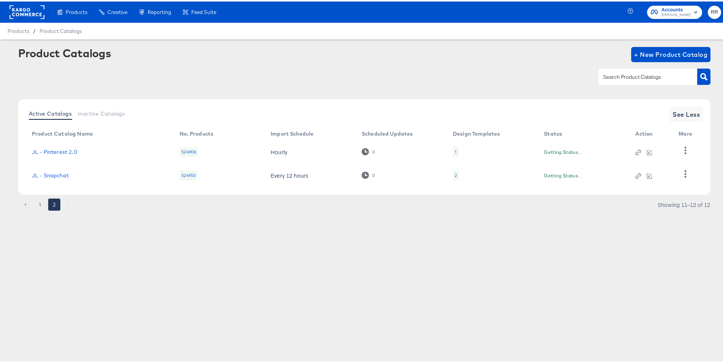
scroll to position [0, 0]
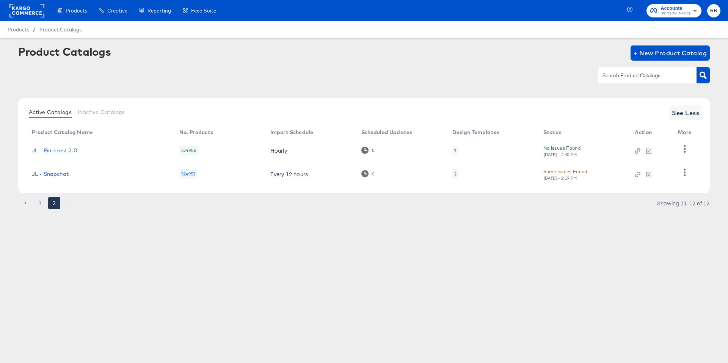
click at [41, 204] on button "1" at bounding box center [40, 203] width 12 height 12
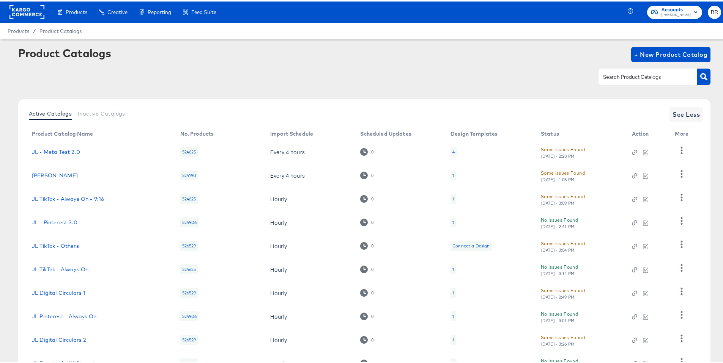
scroll to position [49, 0]
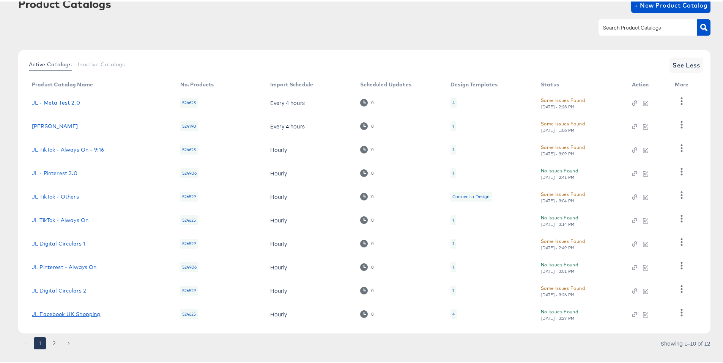
click at [90, 313] on link "JL Facebook UK Shopping" at bounding box center [66, 313] width 68 height 6
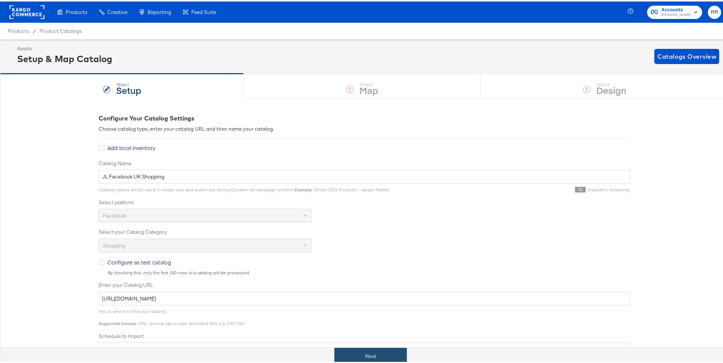
click at [349, 348] on button "Next" at bounding box center [370, 355] width 72 height 17
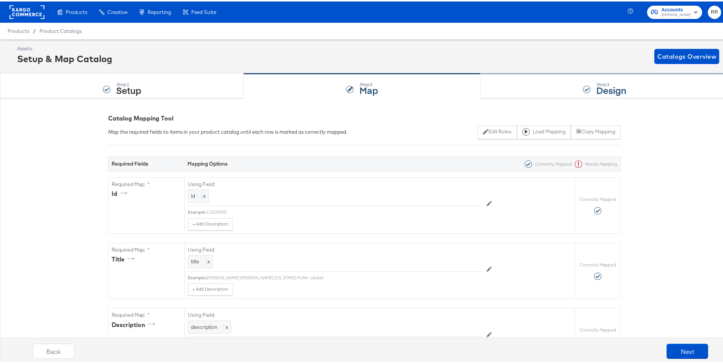
click at [531, 89] on div "Step: 3 Design" at bounding box center [604, 84] width 248 height 25
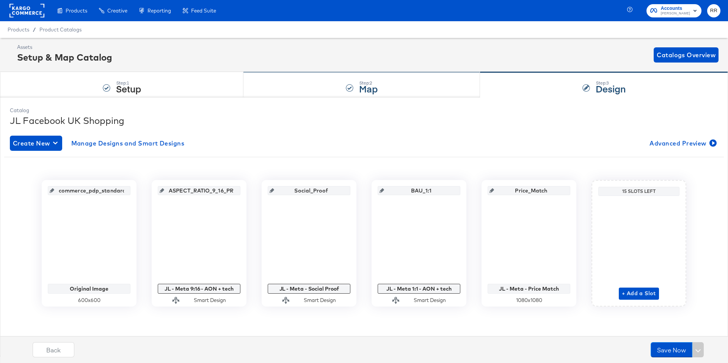
click at [368, 84] on strong "Map" at bounding box center [368, 88] width 19 height 13
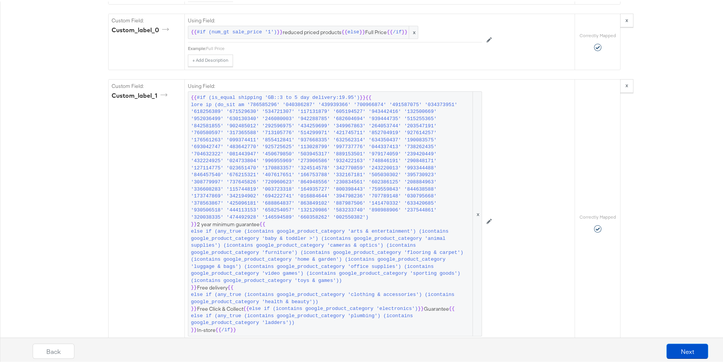
scroll to position [1564, 0]
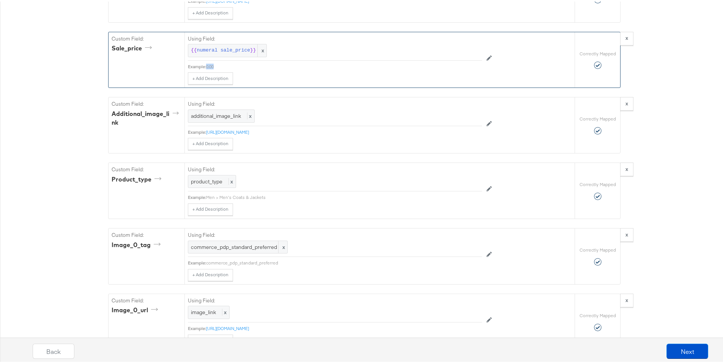
drag, startPoint x: 215, startPoint y: 113, endPoint x: 204, endPoint y: 113, distance: 10.6
click at [206, 68] on div "0.00" at bounding box center [344, 65] width 276 height 6
copy div "0.00"
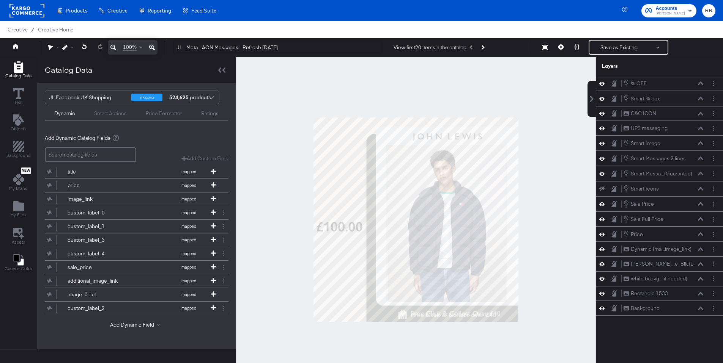
scroll to position [8, 0]
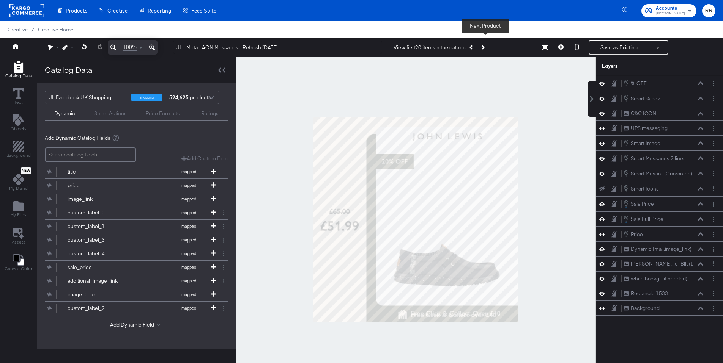
scroll to position [8, 0]
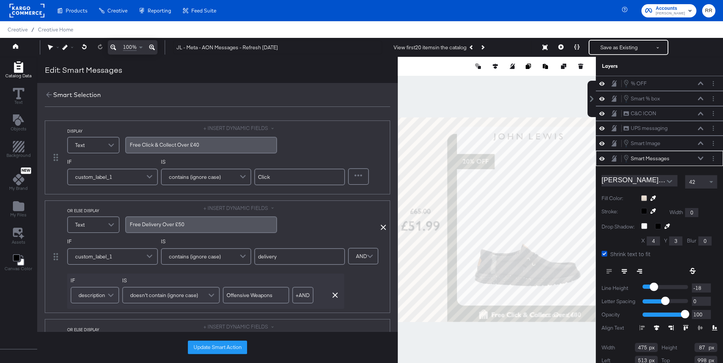
scroll to position [8, 0]
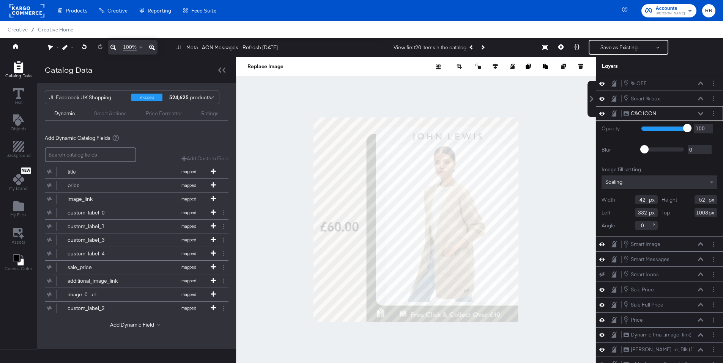
scroll to position [8, 0]
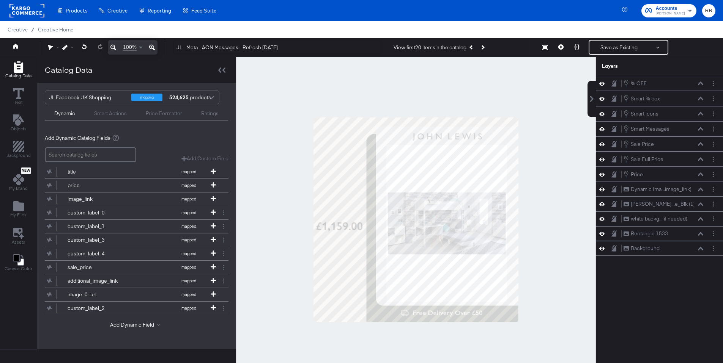
scroll to position [8, 0]
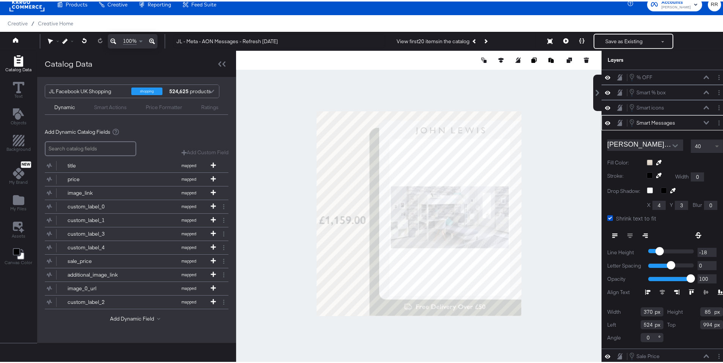
click at [713, 146] on span at bounding box center [717, 144] width 9 height 13
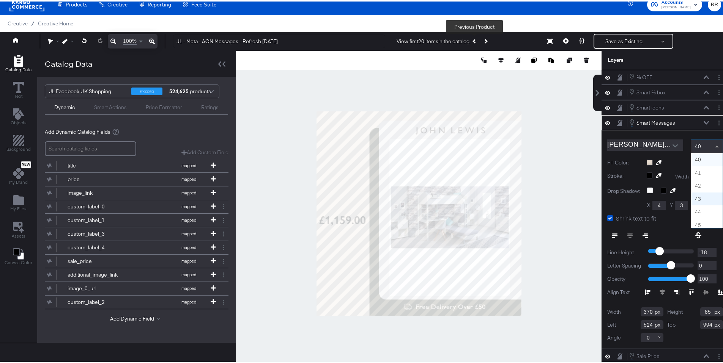
click at [475, 42] on button "Previous Product" at bounding box center [474, 40] width 11 height 14
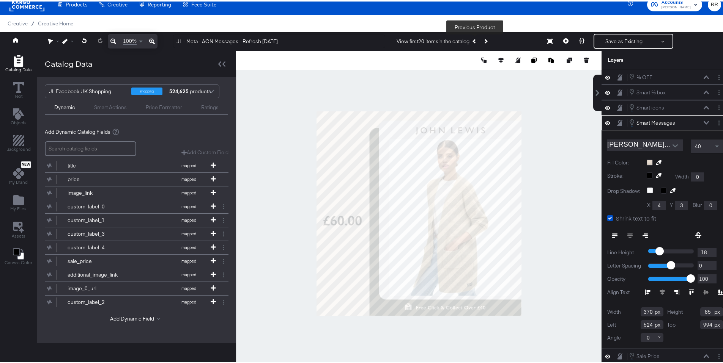
click at [537, 138] on div at bounding box center [418, 212] width 365 height 326
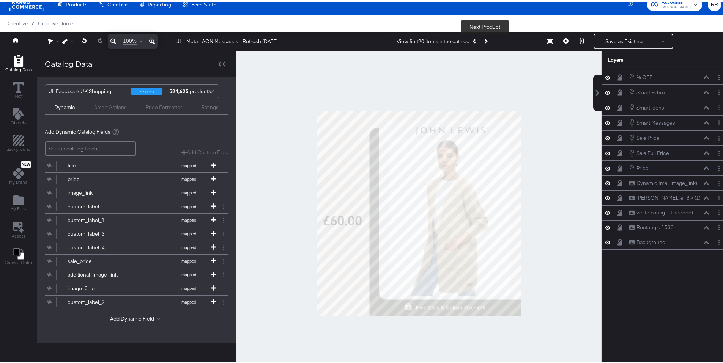
click at [483, 44] on button "Next Product" at bounding box center [485, 40] width 11 height 14
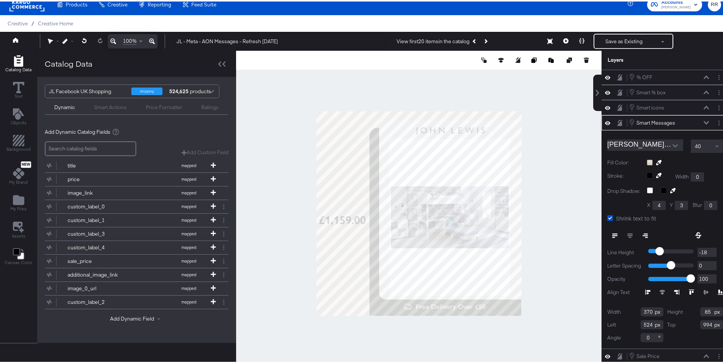
click at [713, 148] on span at bounding box center [717, 144] width 9 height 13
click at [471, 39] on button "Previous Product" at bounding box center [474, 40] width 11 height 14
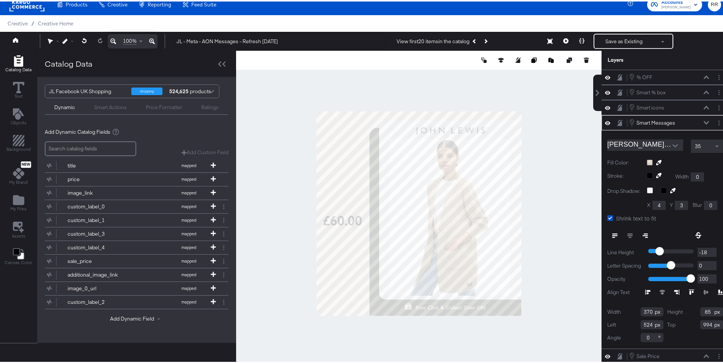
click at [552, 241] on div at bounding box center [418, 212] width 365 height 326
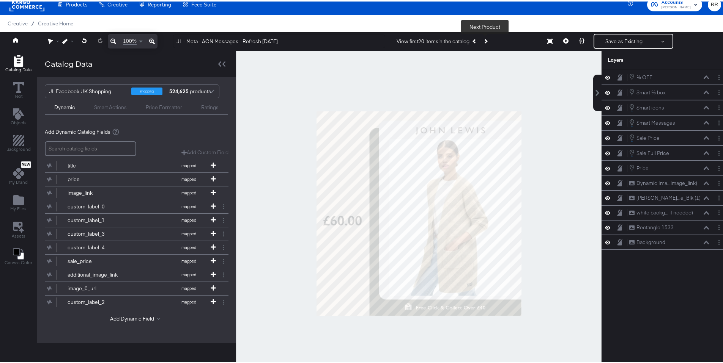
click at [487, 43] on button "Next Product" at bounding box center [485, 40] width 11 height 14
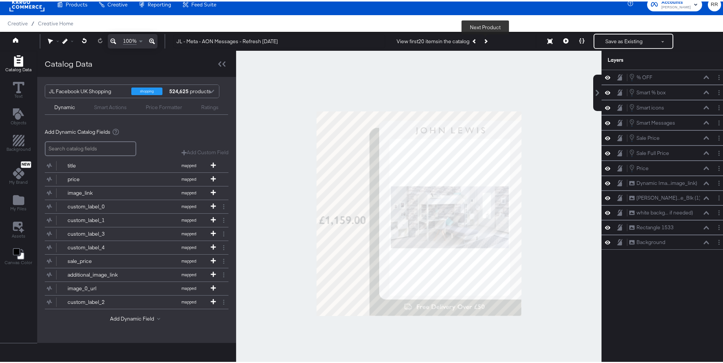
click at [487, 43] on button "Next Product" at bounding box center [485, 40] width 11 height 14
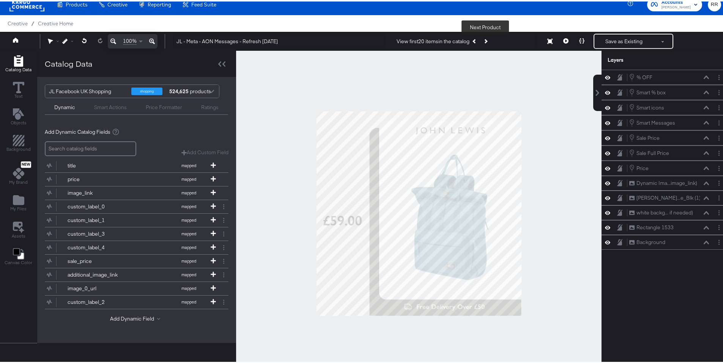
click at [487, 43] on button "Next Product" at bounding box center [485, 40] width 11 height 14
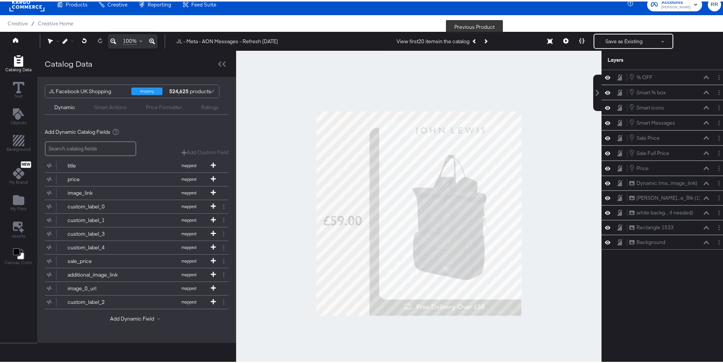
click at [472, 42] on button "Previous Product" at bounding box center [474, 40] width 11 height 14
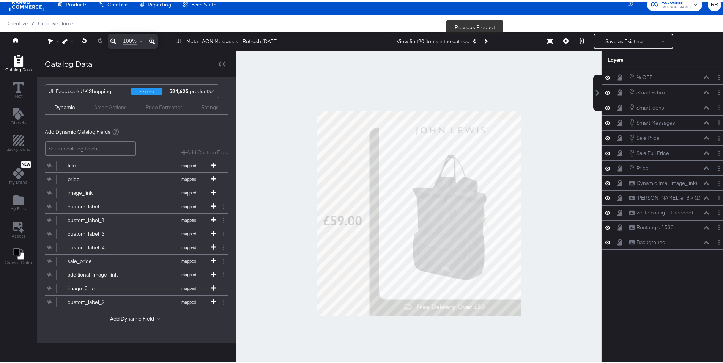
click at [472, 42] on button "Previous Product" at bounding box center [474, 40] width 11 height 14
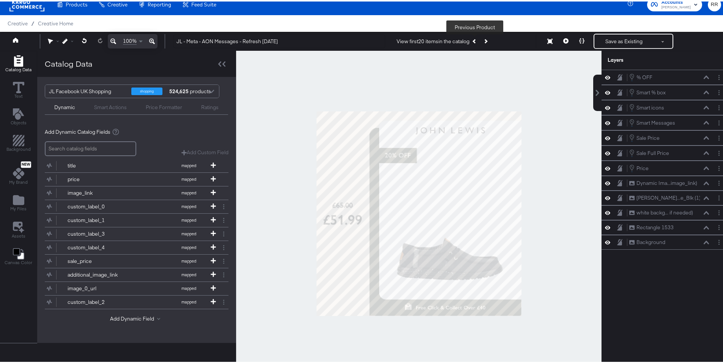
click at [472, 42] on button "Previous Product" at bounding box center [474, 40] width 11 height 14
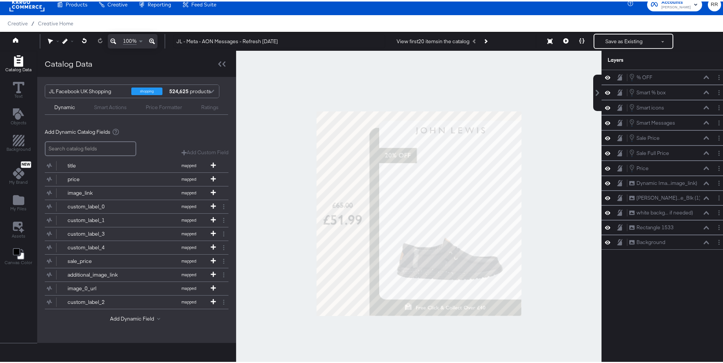
click at [472, 42] on div "View first 20 items in the catalog Previous Product" at bounding box center [443, 40] width 94 height 14
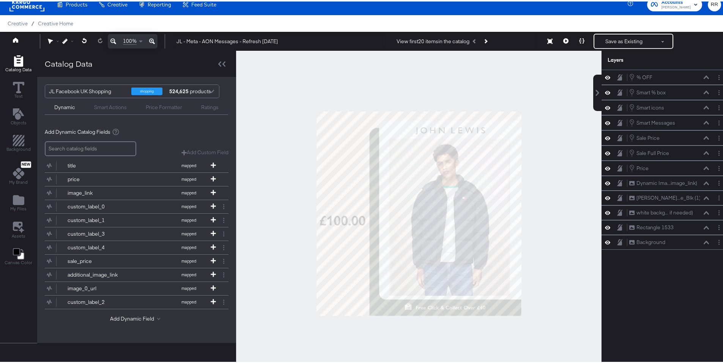
click at [472, 42] on div "View first 20 items in the catalog Previous Product" at bounding box center [443, 40] width 94 height 14
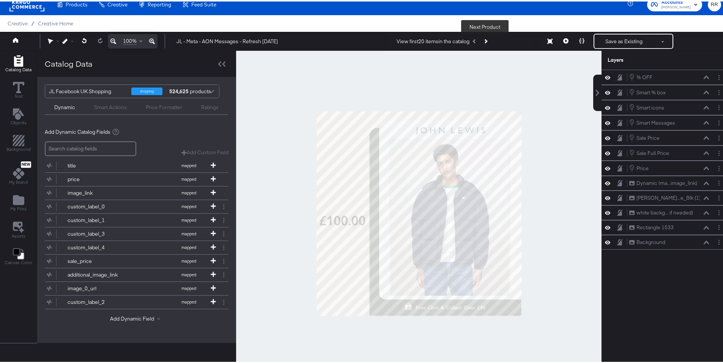
click at [487, 41] on button "Next Product" at bounding box center [485, 40] width 11 height 14
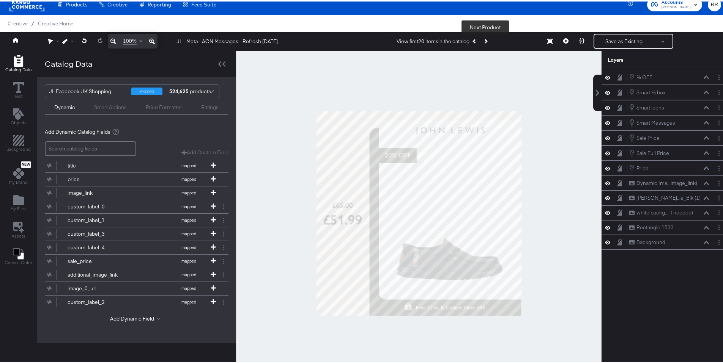
click at [487, 41] on button "Next Product" at bounding box center [485, 40] width 11 height 14
click at [483, 39] on icon "Next Product" at bounding box center [485, 40] width 4 height 4
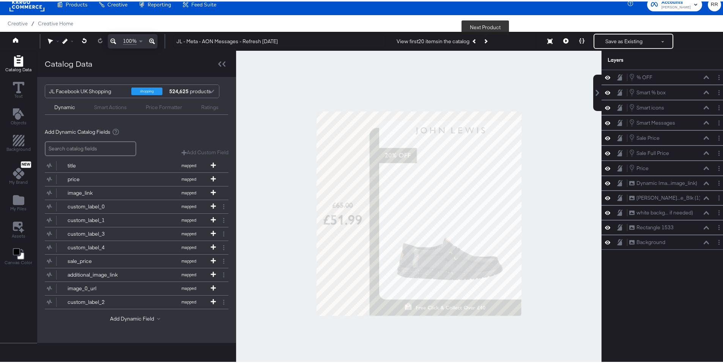
click at [483, 39] on icon "Next Product" at bounding box center [485, 40] width 4 height 4
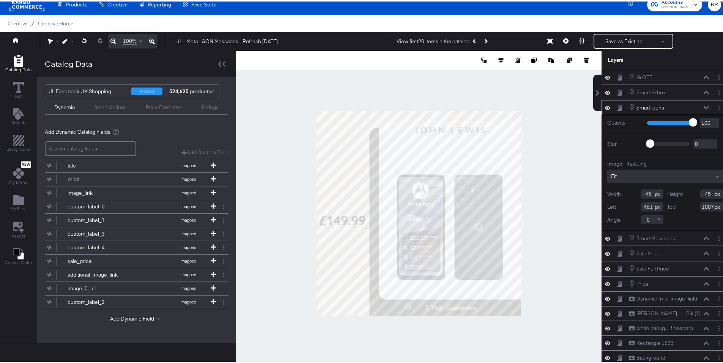
click at [419, 335] on div at bounding box center [418, 212] width 365 height 326
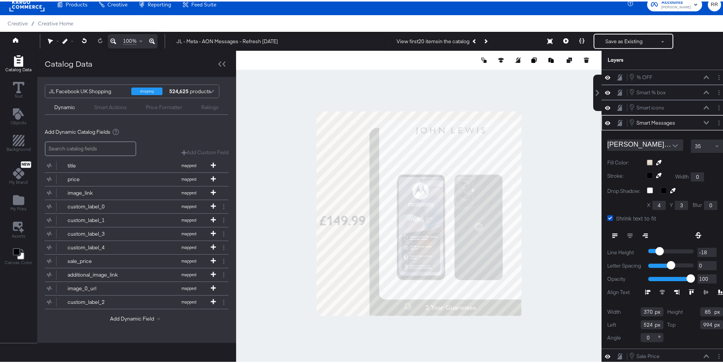
click at [713, 144] on span at bounding box center [717, 144] width 9 height 13
click at [428, 336] on div at bounding box center [418, 212] width 365 height 326
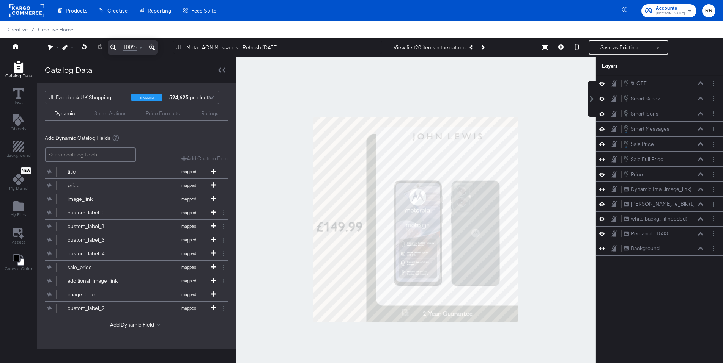
scroll to position [8, 0]
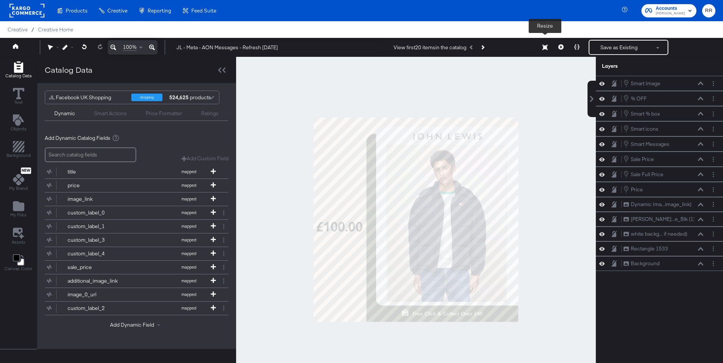
scroll to position [8, 0]
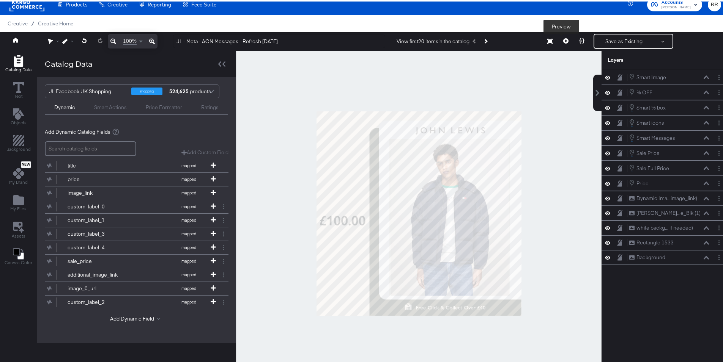
click at [563, 41] on icon at bounding box center [565, 39] width 5 height 5
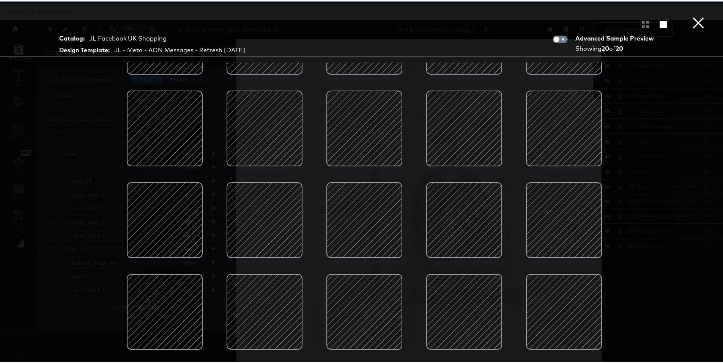
scroll to position [0, 0]
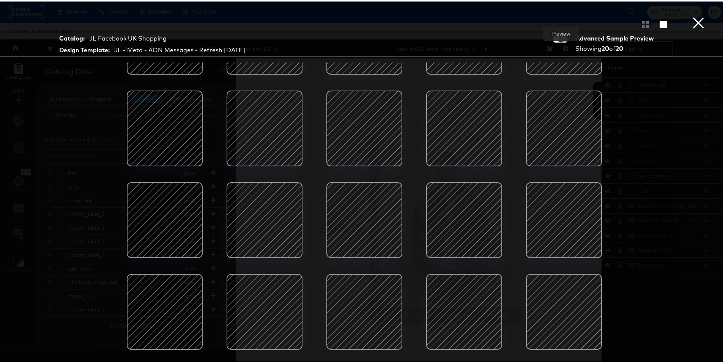
click at [554, 39] on input "checkbox" at bounding box center [556, 40] width 23 height 8
checkbox input "true"
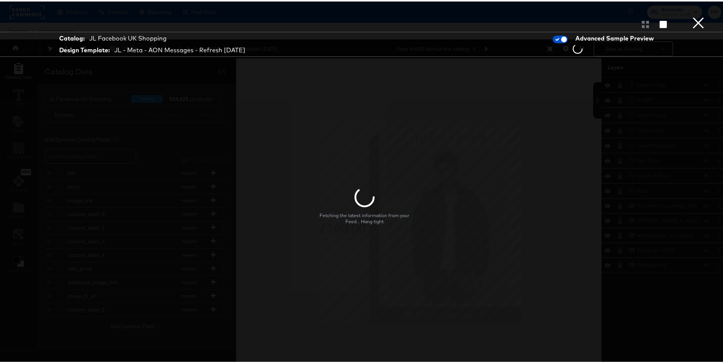
click at [696, 15] on button "×" at bounding box center [697, 7] width 15 height 15
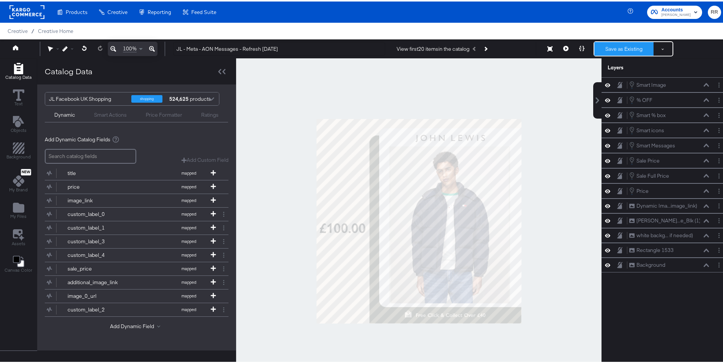
click at [607, 47] on button "Save as Existing" at bounding box center [623, 48] width 59 height 14
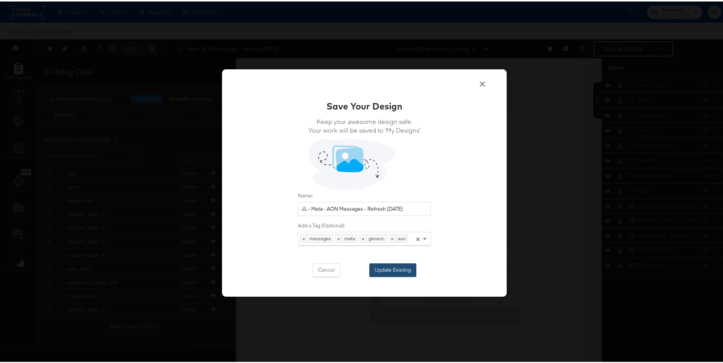
click at [390, 273] on button "Update Existing" at bounding box center [392, 269] width 47 height 14
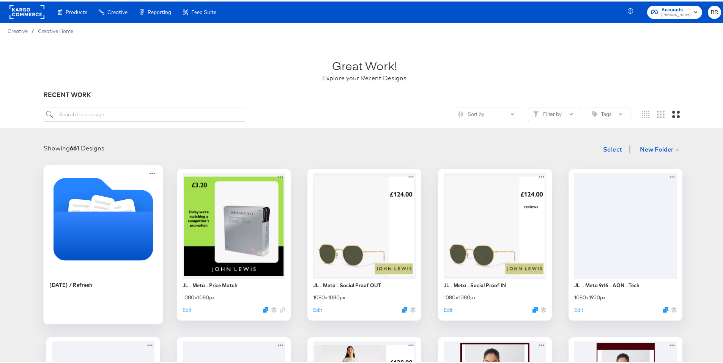
click at [126, 224] on icon "Folder" at bounding box center [103, 234] width 100 height 49
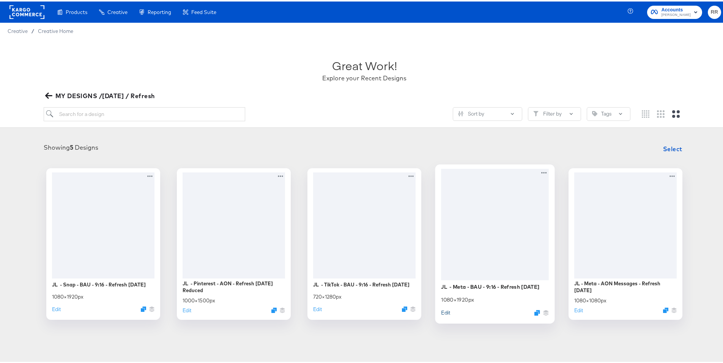
click at [444, 312] on button "Edit" at bounding box center [445, 311] width 9 height 7
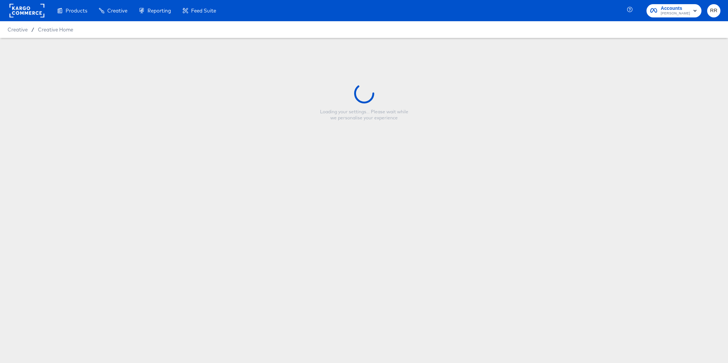
type input "JL - Meta - BAU - 9:16 - Refresh [DATE]"
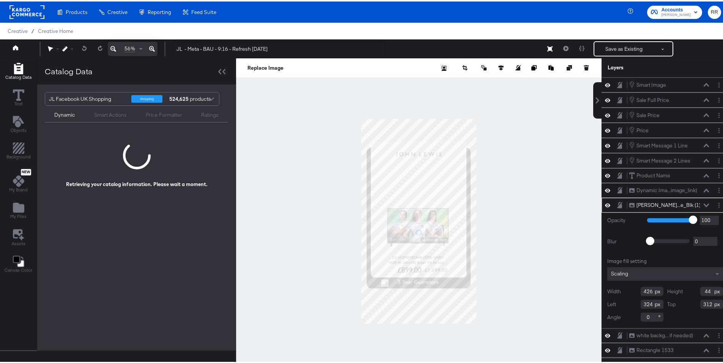
click at [324, 250] on div at bounding box center [418, 220] width 365 height 326
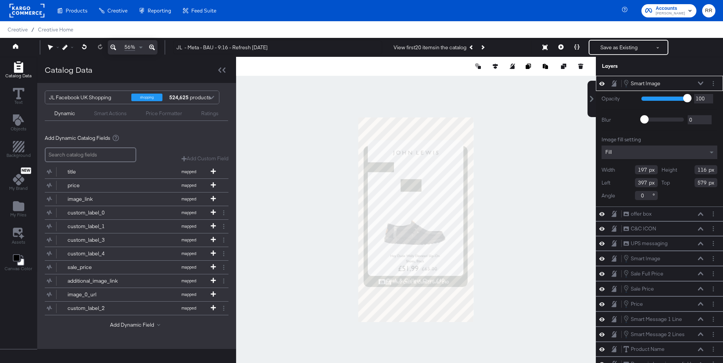
type input "393"
type input "421"
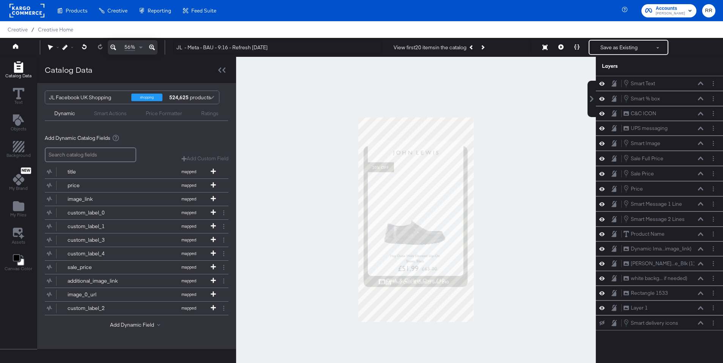
scroll to position [8, 0]
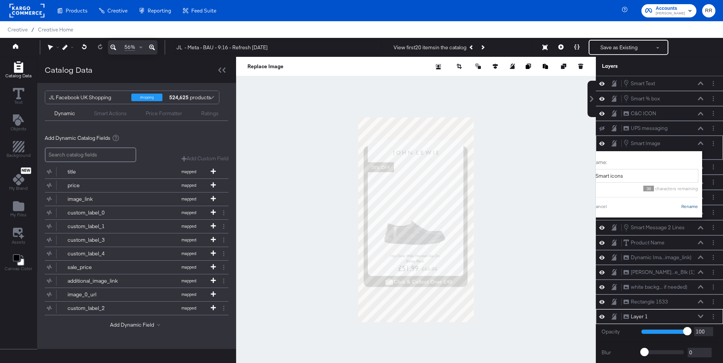
type input "Smart icons"
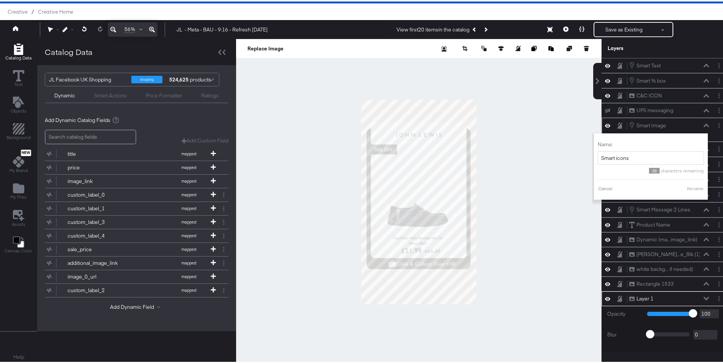
click at [694, 184] on button "Rename" at bounding box center [694, 187] width 17 height 7
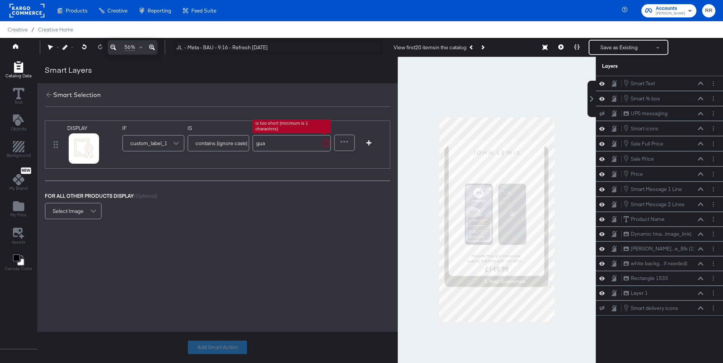
scroll to position [19, 0]
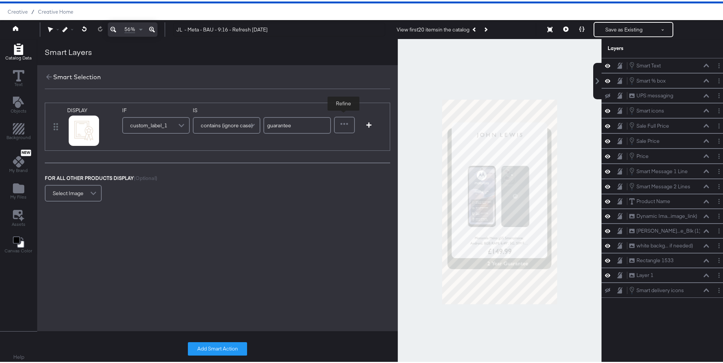
type input "guarantee"
click at [347, 129] on div at bounding box center [344, 123] width 19 height 15
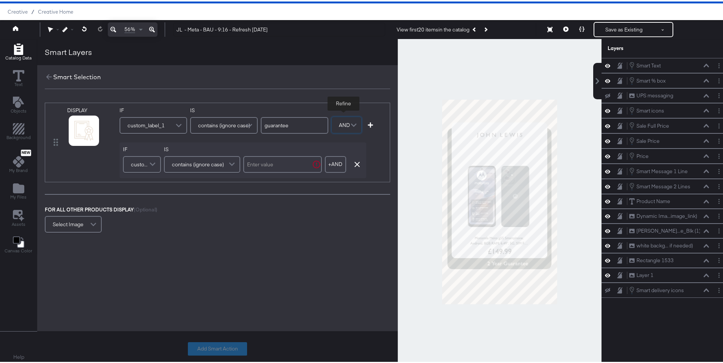
click at [146, 159] on span "custom_label_1" at bounding box center [141, 163] width 20 height 13
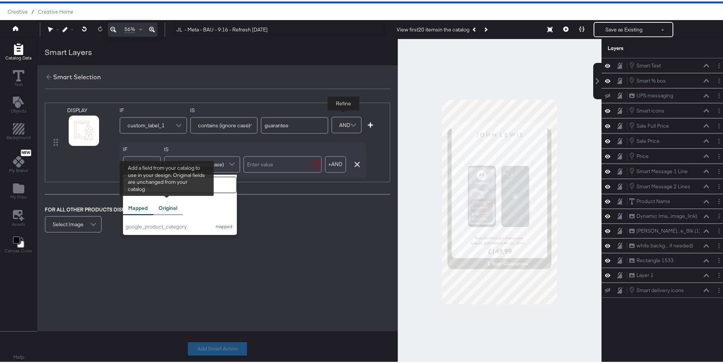
type input "goog"
click at [167, 207] on div "Original" at bounding box center [168, 206] width 19 height 7
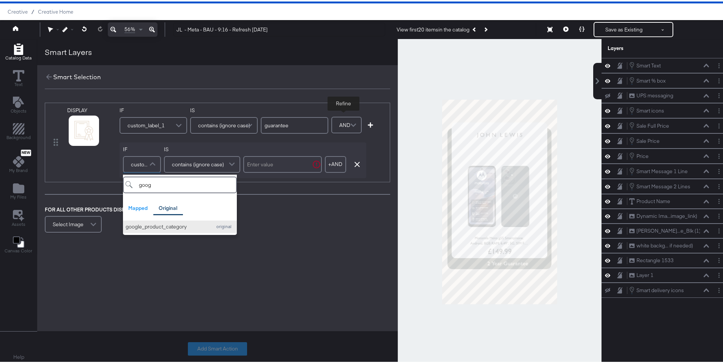
click at [158, 225] on div "google_product_category" at bounding box center [167, 225] width 82 height 7
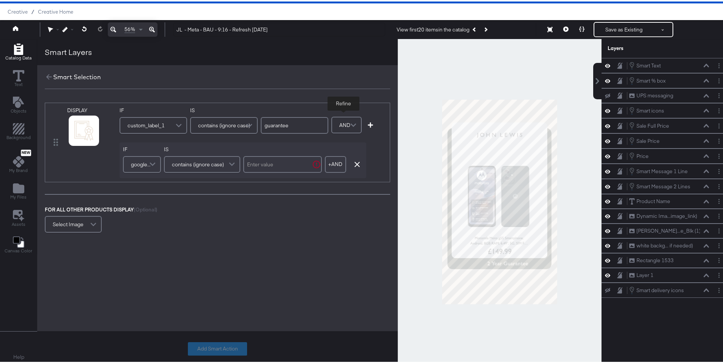
click at [211, 163] on span "contains (ignore case)" at bounding box center [198, 163] width 52 height 13
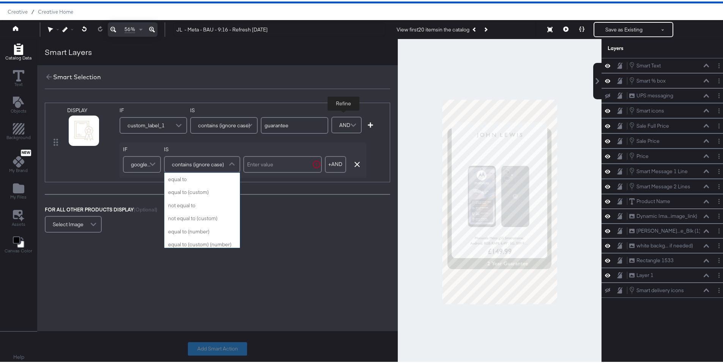
scroll to position [303, 0]
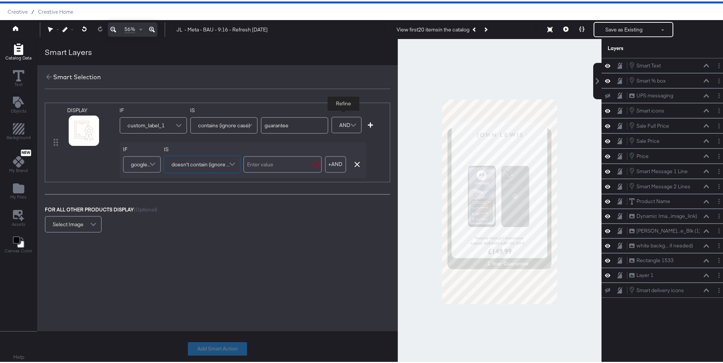
click at [272, 166] on input "text" at bounding box center [282, 163] width 79 height 17
type input "televisions"
click at [368, 123] on icon "button" at bounding box center [370, 123] width 5 height 5
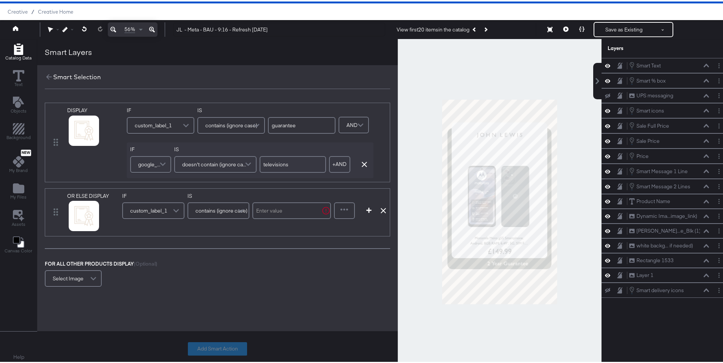
click at [166, 208] on div "custom_label_1" at bounding box center [153, 209] width 61 height 15
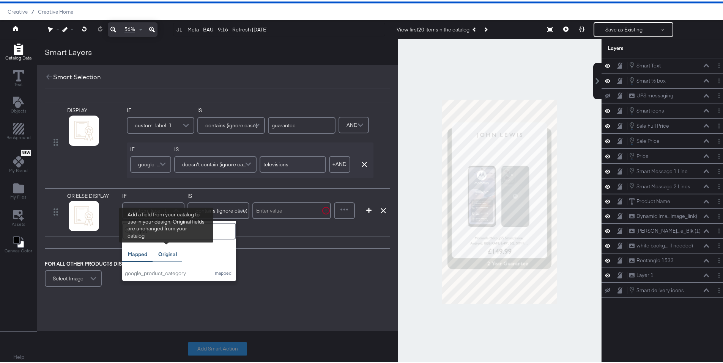
type input "goo"
click at [169, 256] on div "Original" at bounding box center [167, 253] width 19 height 7
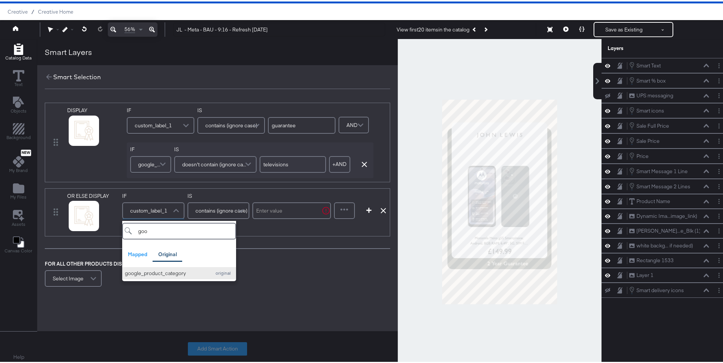
click at [164, 271] on div "google_product_category" at bounding box center [166, 272] width 82 height 7
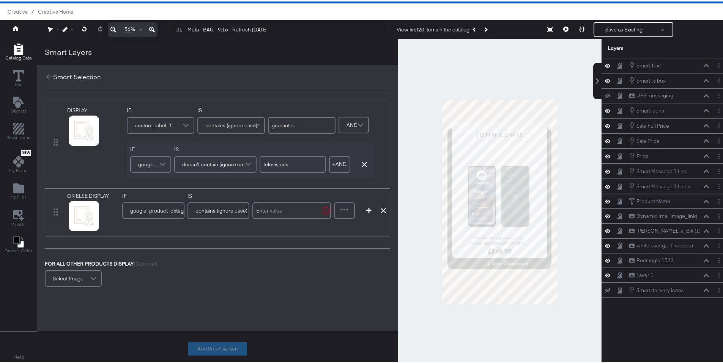
click at [286, 211] on input "text" at bounding box center [291, 209] width 79 height 17
paste input "Electronics > Video > Televisions"
type input "Electronics > Video > Televisions"
click at [237, 348] on button "Add Smart Action" at bounding box center [217, 348] width 59 height 14
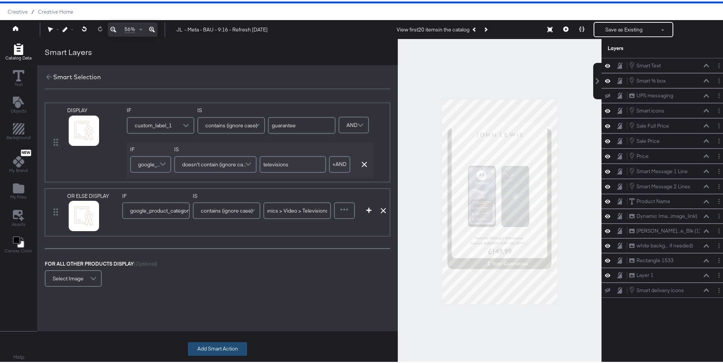
scroll to position [0, 0]
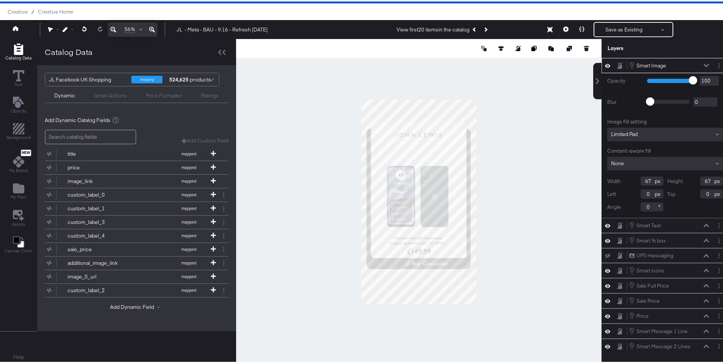
type input "163"
type input "112"
type input "203"
type input "262"
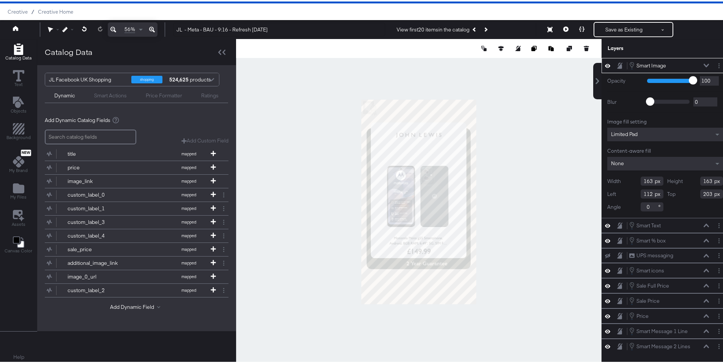
type input "1464"
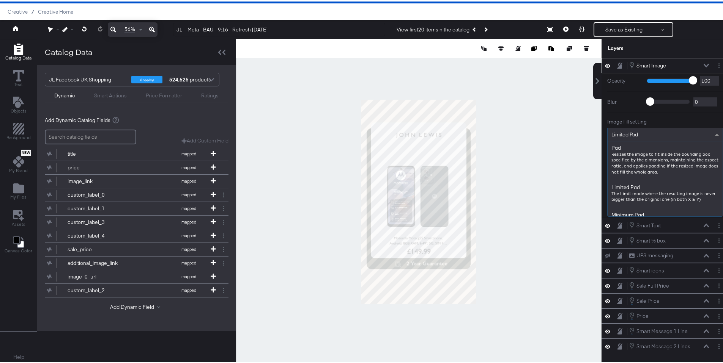
click at [656, 132] on div "Limited Pad" at bounding box center [664, 133] width 115 height 13
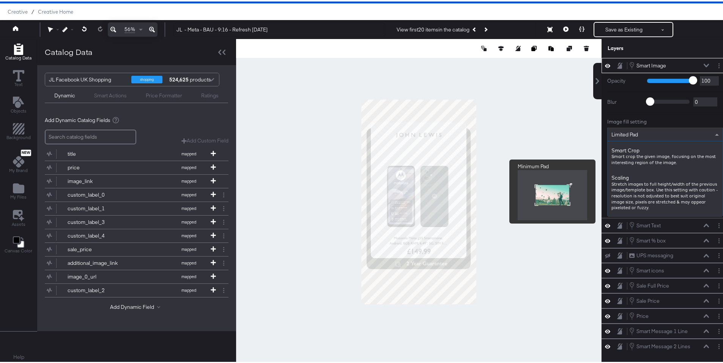
scroll to position [143, 0]
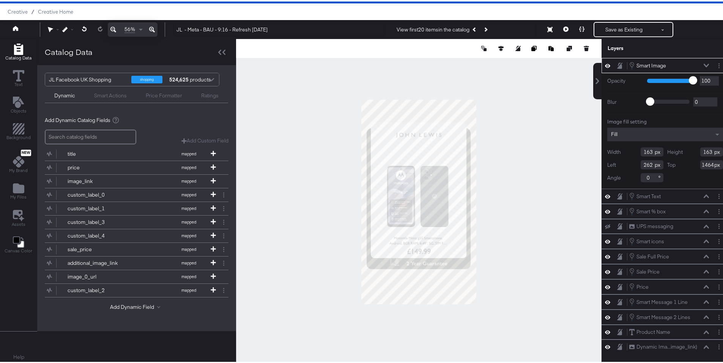
type input "109"
type input "258"
click at [641, 152] on input "109" at bounding box center [651, 150] width 23 height 9
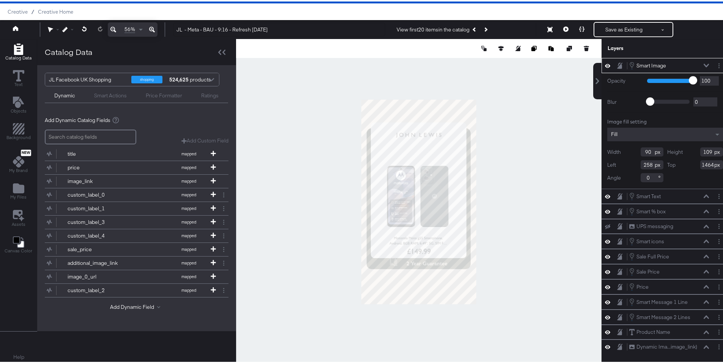
type input "90"
click at [700, 147] on input "109" at bounding box center [711, 150] width 23 height 9
type input "90"
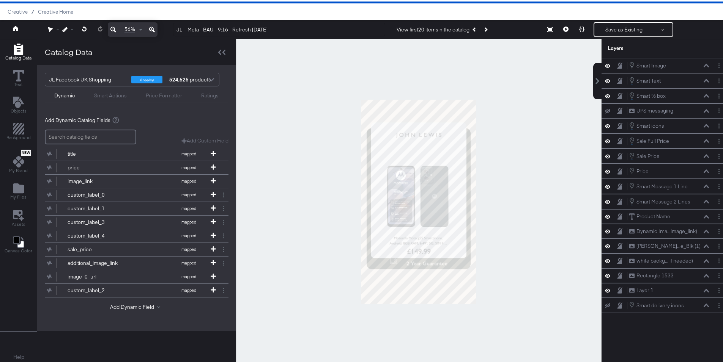
click at [500, 269] on div at bounding box center [418, 201] width 365 height 326
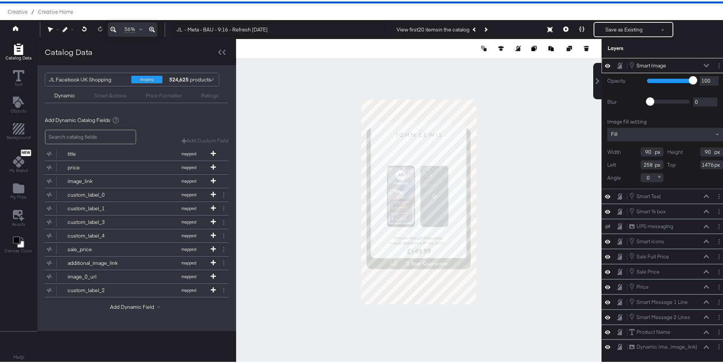
type input "1477"
type input "305"
type input "1488"
click at [502, 260] on div at bounding box center [418, 201] width 365 height 326
type input "308"
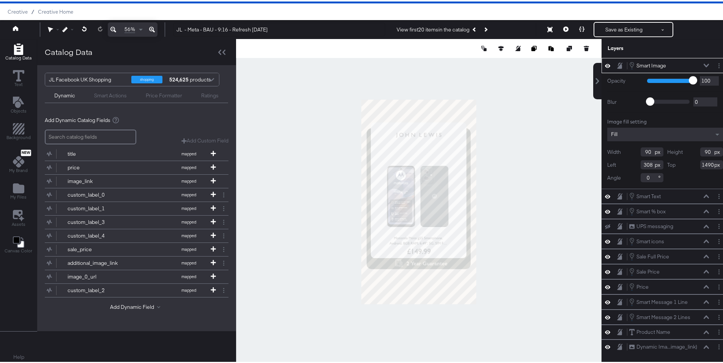
type input "1491"
click at [640, 147] on input "90" at bounding box center [651, 150] width 23 height 9
type input "80"
click at [700, 149] on input "90" at bounding box center [711, 150] width 23 height 9
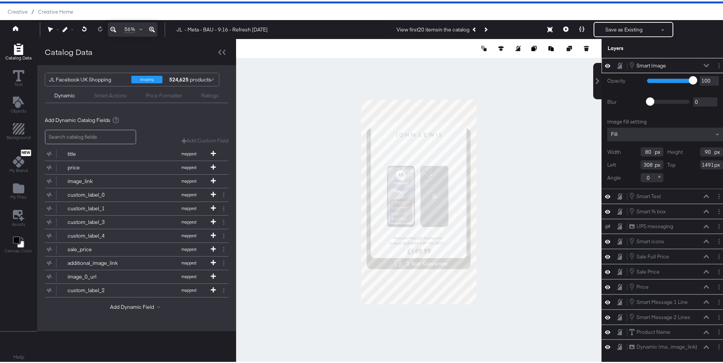
click at [700, 149] on input "90" at bounding box center [711, 150] width 23 height 9
type input "80"
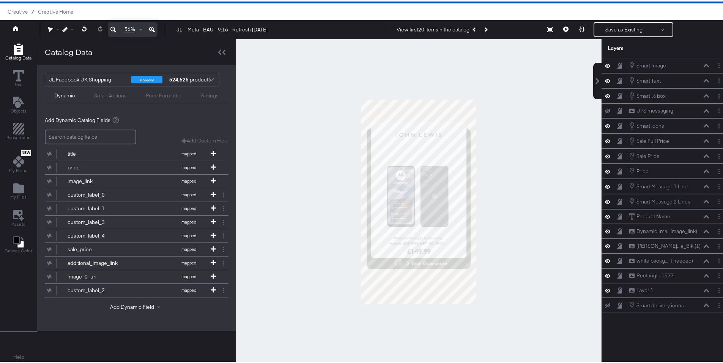
click at [552, 289] on div at bounding box center [418, 201] width 365 height 326
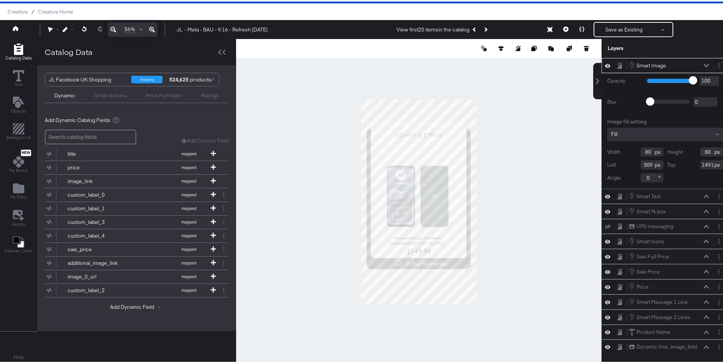
type input "310"
type input "1495"
type input "314"
click at [556, 248] on div at bounding box center [418, 201] width 365 height 326
type input "309"
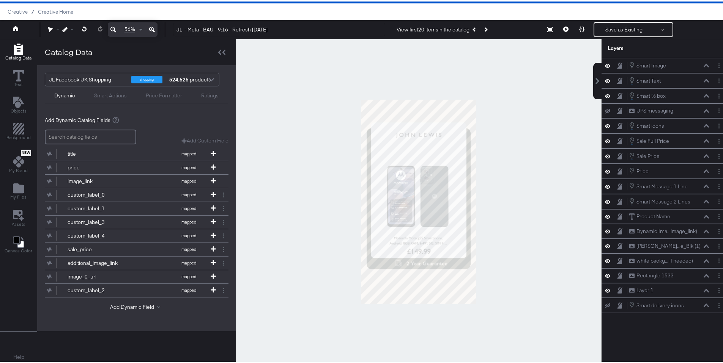
click at [506, 266] on div at bounding box center [418, 201] width 365 height 326
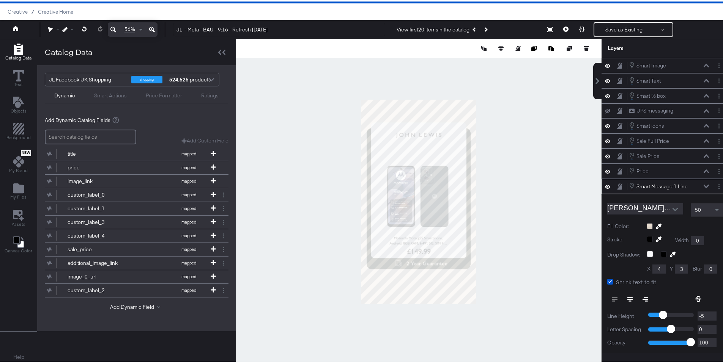
scroll to position [65, 0]
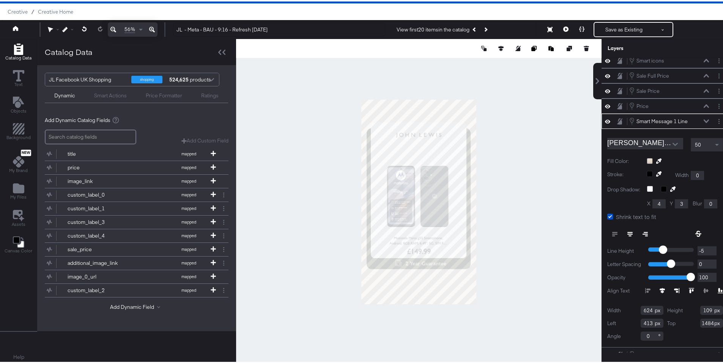
type input "412"
click at [486, 261] on div at bounding box center [418, 201] width 365 height 326
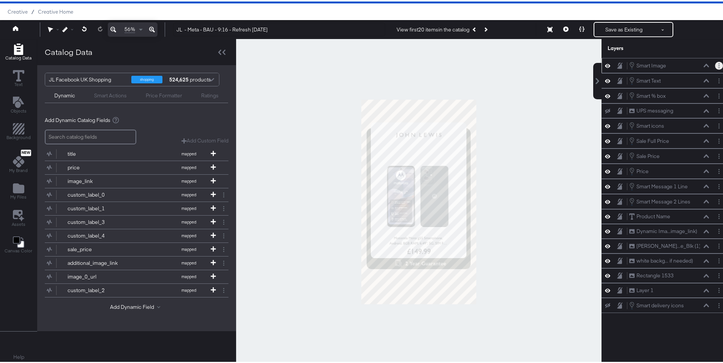
click at [715, 67] on button "Layer Options" at bounding box center [719, 64] width 8 height 8
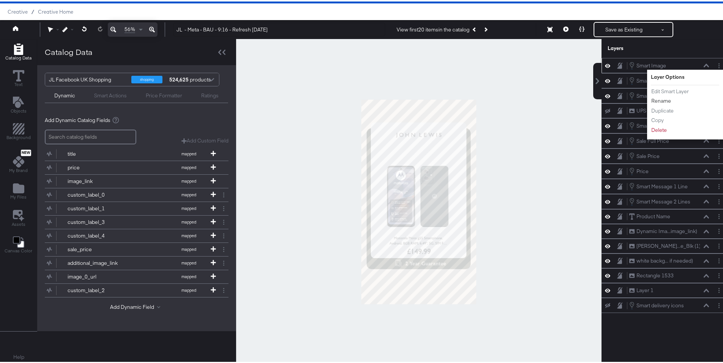
click at [659, 101] on button "Rename" at bounding box center [661, 100] width 20 height 8
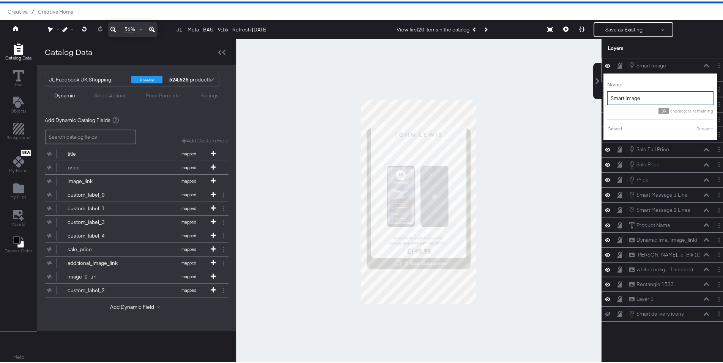
click at [659, 101] on input "Smart Image" at bounding box center [660, 97] width 106 height 14
click at [689, 131] on div "Name: guarantee icons 34 characters remaining Cancel Rename" at bounding box center [650, 105] width 106 height 59
type input "guarantee icons"
click at [690, 126] on button "Rename" at bounding box center [694, 127] width 17 height 7
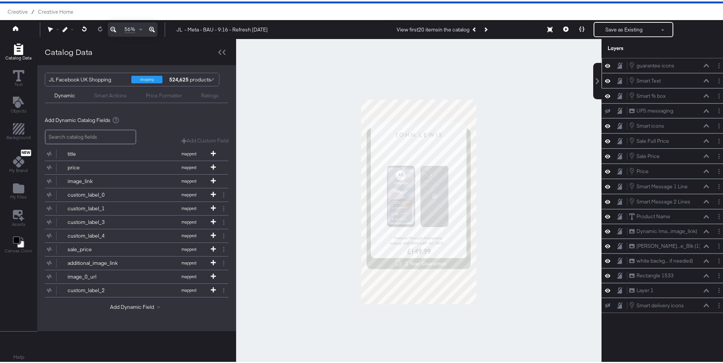
click at [703, 79] on icon at bounding box center [705, 78] width 5 height 3
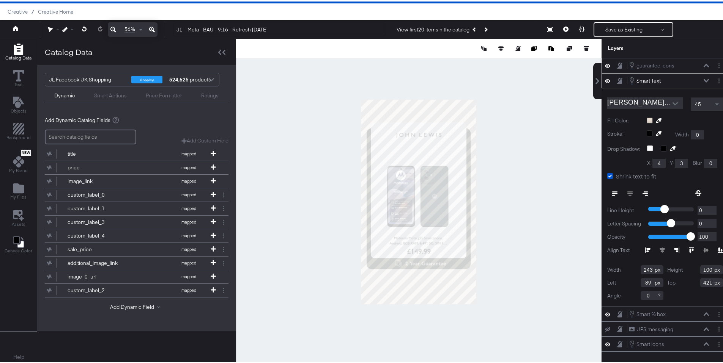
click at [699, 79] on div "Smart Text Smart Text" at bounding box center [671, 79] width 85 height 8
click at [715, 80] on button "Layer Options" at bounding box center [719, 79] width 8 height 8
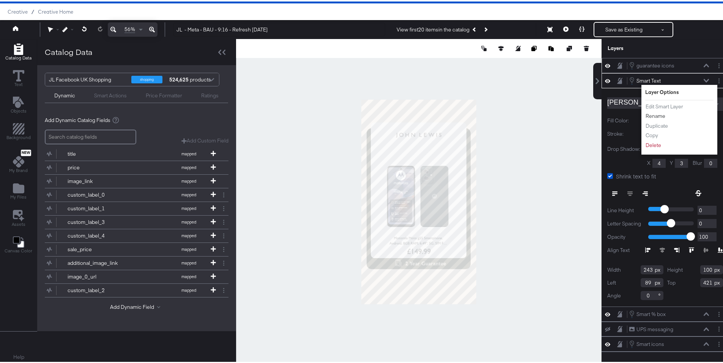
click at [646, 114] on button "Rename" at bounding box center [655, 115] width 20 height 8
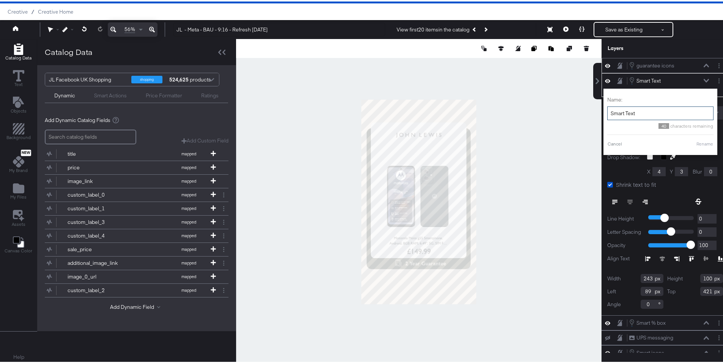
click at [647, 114] on input "Smart Text" at bounding box center [660, 112] width 106 height 14
type input "% off"
click at [694, 143] on button "Rename" at bounding box center [694, 142] width 17 height 7
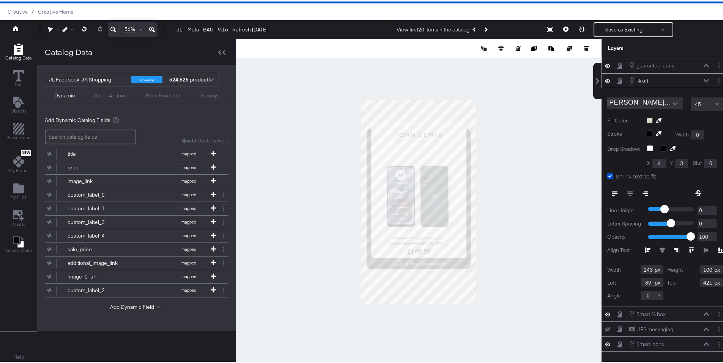
click at [703, 79] on icon at bounding box center [705, 78] width 5 height 3
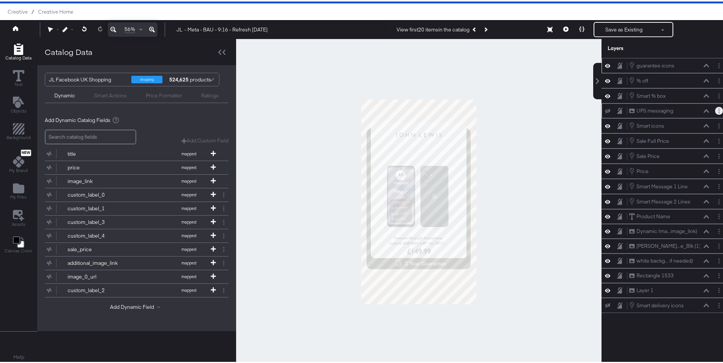
click at [715, 109] on button "Layer Options" at bounding box center [719, 109] width 8 height 8
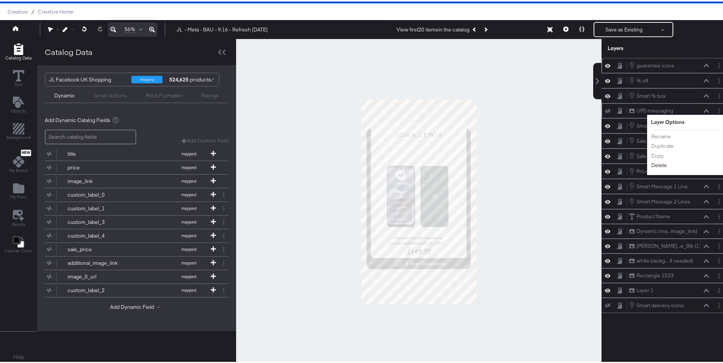
click at [656, 164] on button "Delete" at bounding box center [659, 164] width 16 height 8
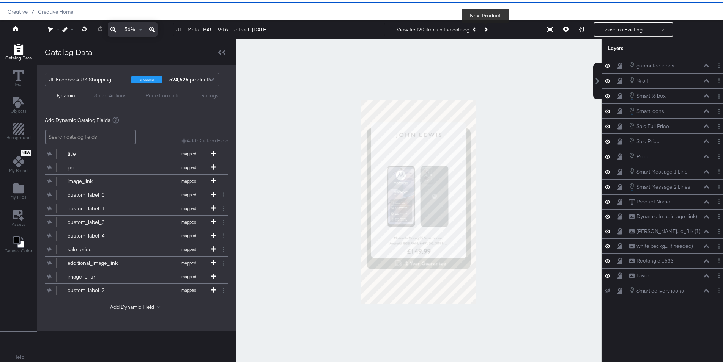
click at [487, 29] on button "Next Product" at bounding box center [485, 28] width 11 height 14
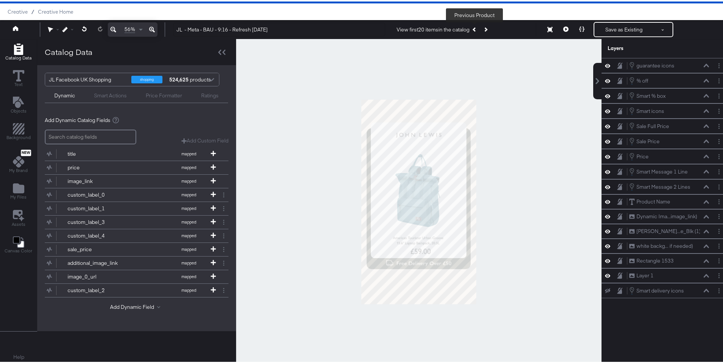
click at [476, 30] on button "Previous Product" at bounding box center [474, 28] width 11 height 14
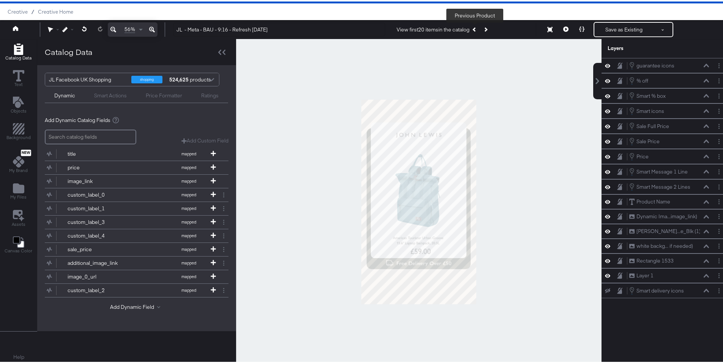
click at [476, 30] on button "Previous Product" at bounding box center [474, 28] width 11 height 14
click at [485, 30] on button "Next Product" at bounding box center [485, 28] width 11 height 14
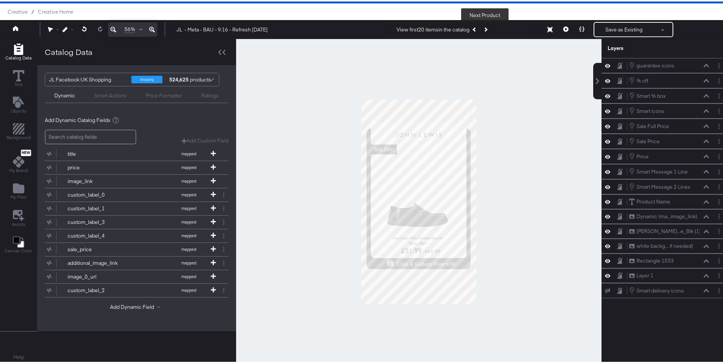
click at [486, 28] on button "Next Product" at bounding box center [485, 28] width 11 height 14
click at [472, 27] on button "Previous Product" at bounding box center [474, 28] width 11 height 14
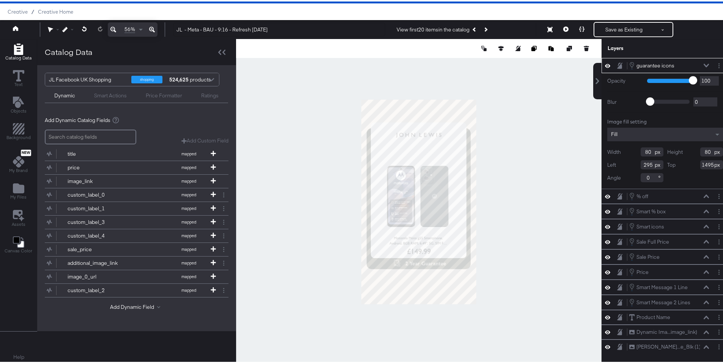
type input "294"
click at [487, 272] on div at bounding box center [418, 201] width 365 height 326
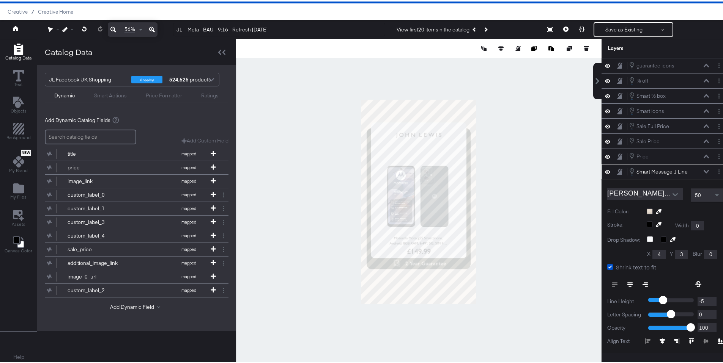
scroll to position [50, 0]
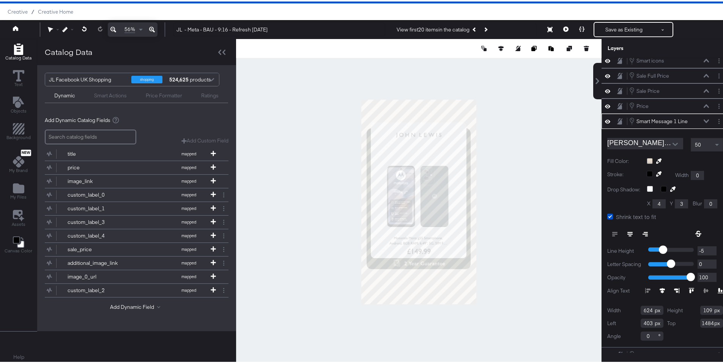
type input "402"
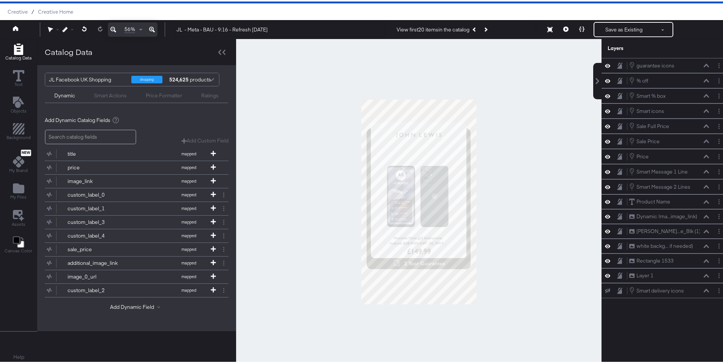
click at [495, 264] on div at bounding box center [418, 201] width 365 height 326
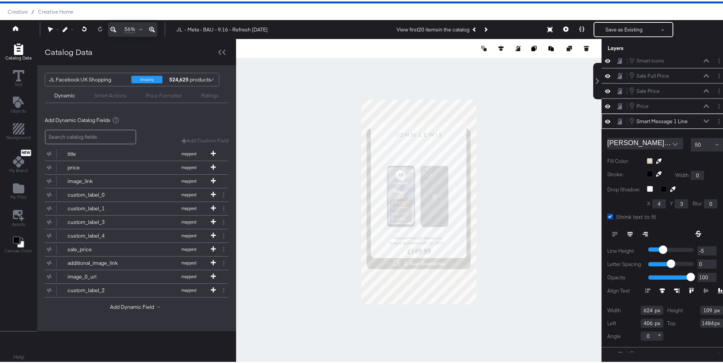
type input "407"
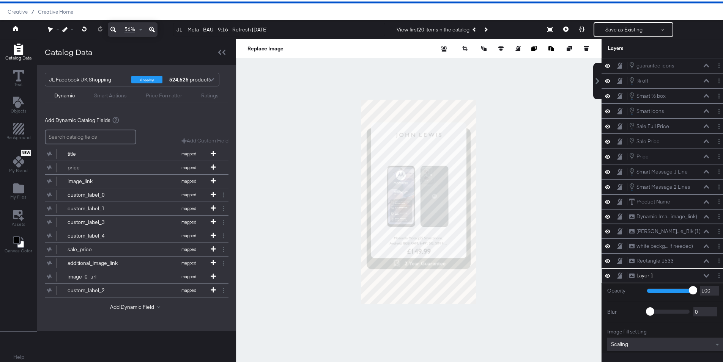
scroll to position [46, 0]
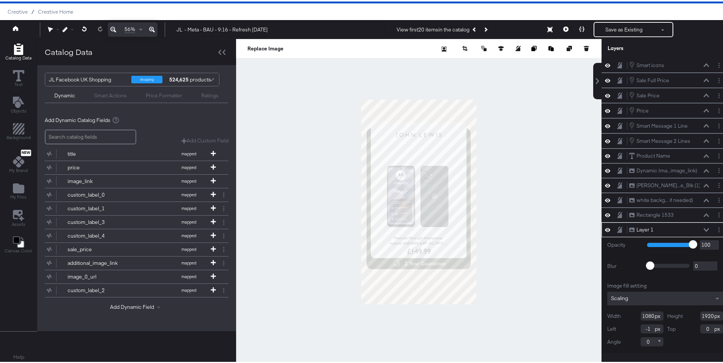
click at [325, 291] on div at bounding box center [418, 201] width 365 height 326
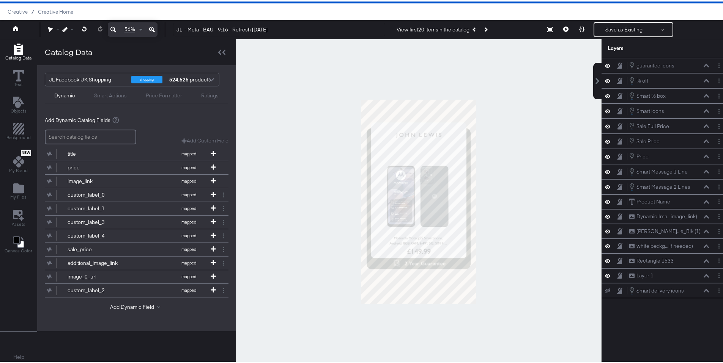
scroll to position [0, 0]
click at [563, 27] on icon at bounding box center [565, 27] width 5 height 5
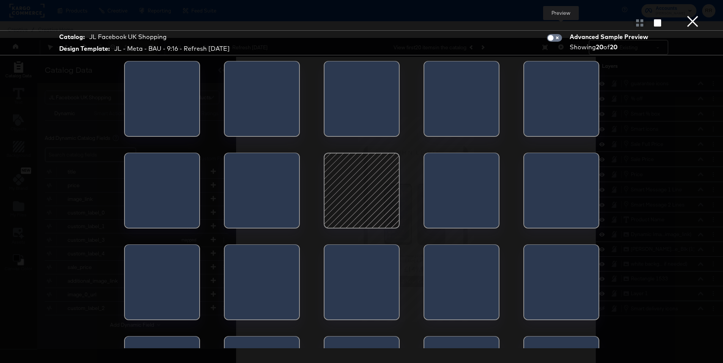
scroll to position [19, 0]
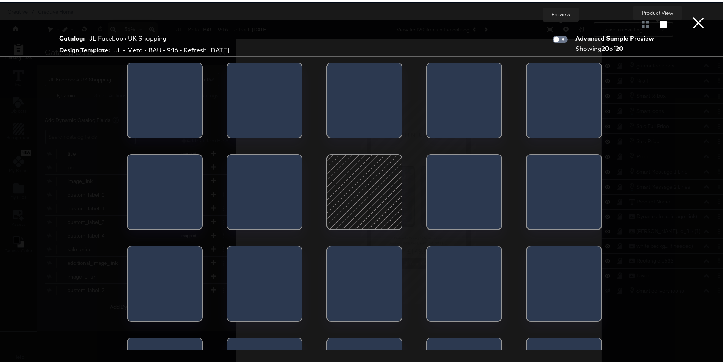
click at [656, 24] on button "button" at bounding box center [662, 22] width 13 height 7
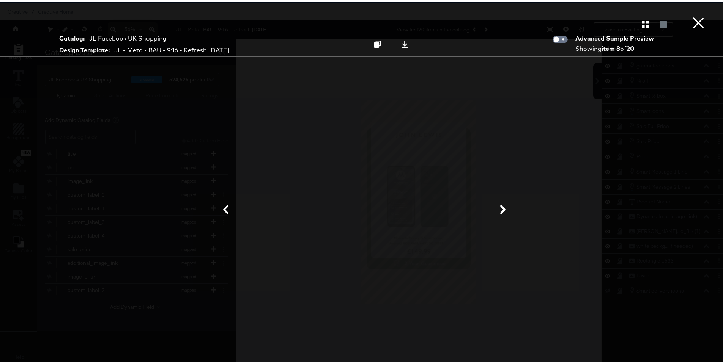
click at [503, 206] on icon at bounding box center [502, 208] width 9 height 9
click at [690, 15] on button "×" at bounding box center [697, 7] width 15 height 15
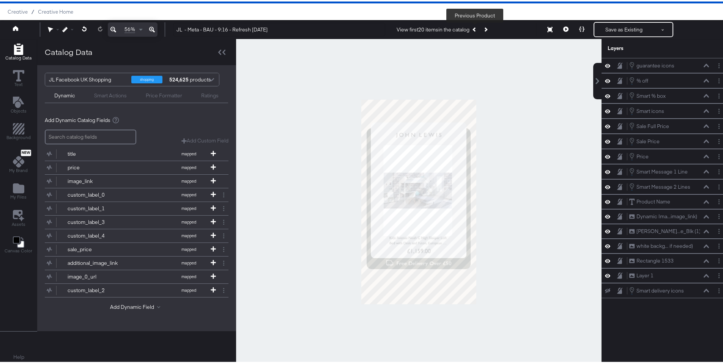
click at [475, 29] on button "Previous Product" at bounding box center [474, 28] width 11 height 14
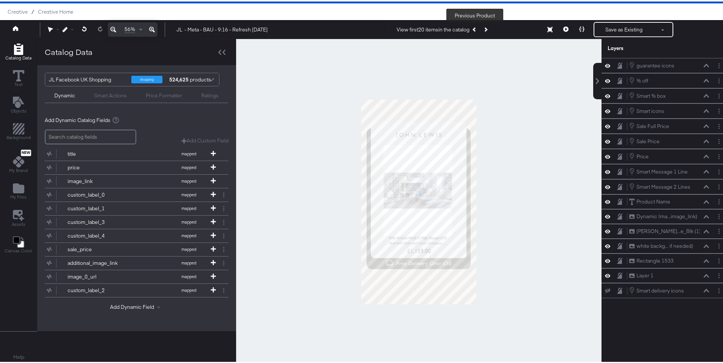
click at [475, 29] on button "Previous Product" at bounding box center [474, 28] width 11 height 14
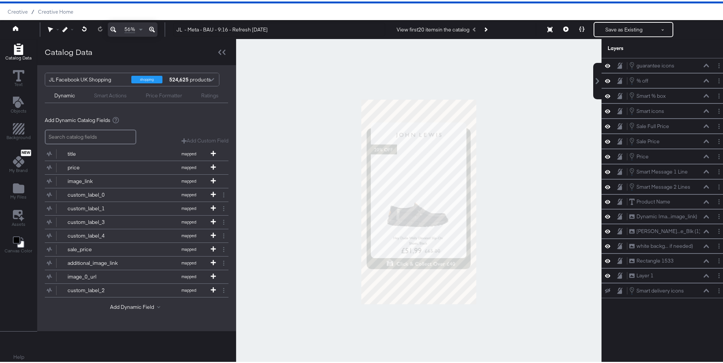
click at [475, 29] on div "View first 20 items in the catalog Previous Product" at bounding box center [443, 28] width 94 height 14
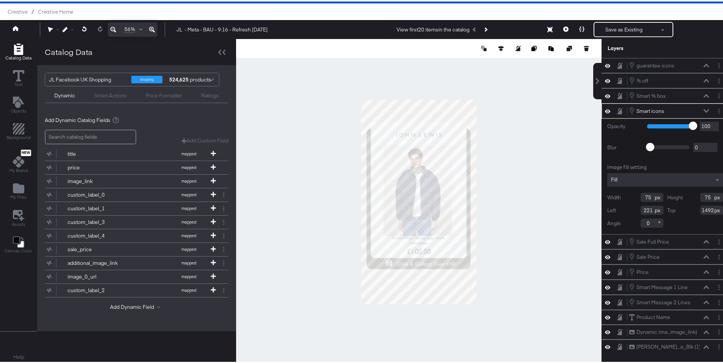
type input "220"
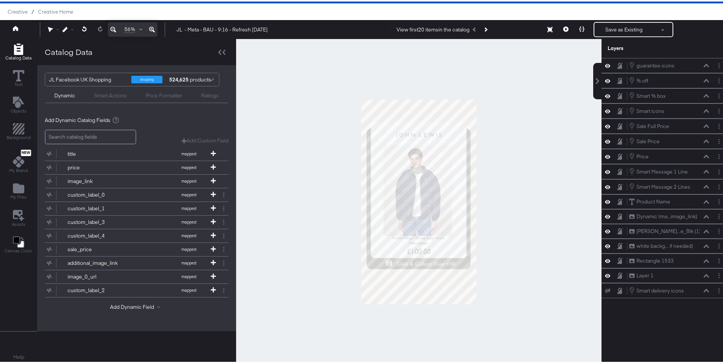
click at [477, 274] on div at bounding box center [418, 201] width 365 height 326
click at [487, 29] on button "Next Product" at bounding box center [485, 28] width 11 height 14
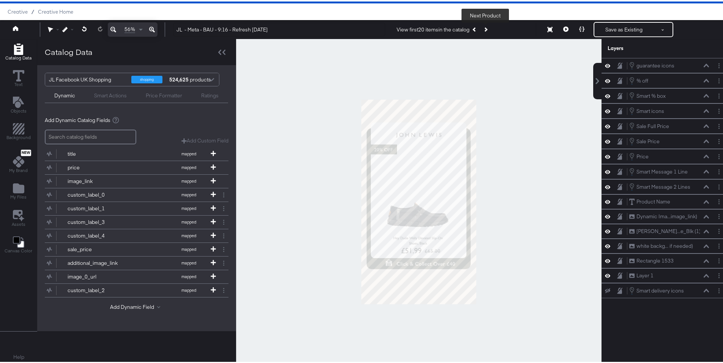
click at [487, 29] on button "Next Product" at bounding box center [485, 28] width 11 height 14
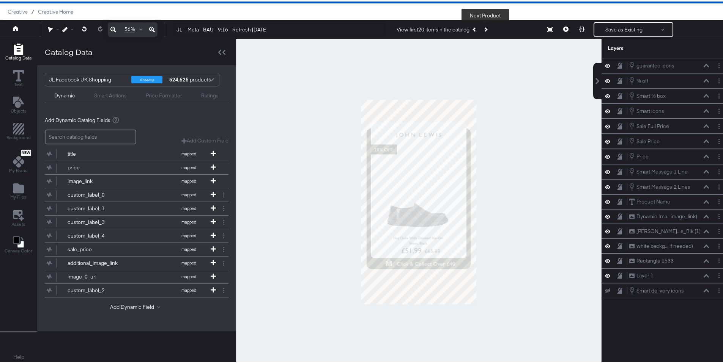
click at [487, 29] on button "Next Product" at bounding box center [485, 28] width 11 height 14
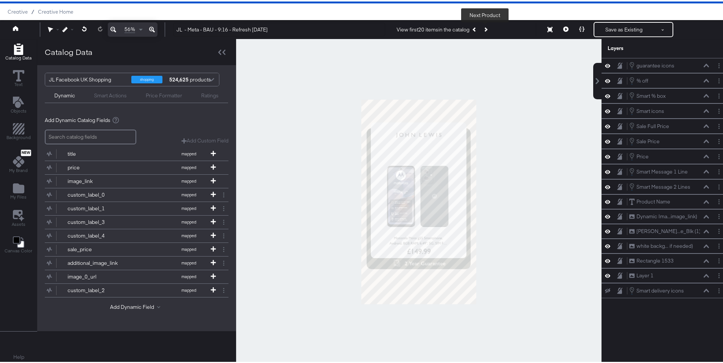
click at [485, 28] on icon "Next Product" at bounding box center [485, 28] width 4 height 4
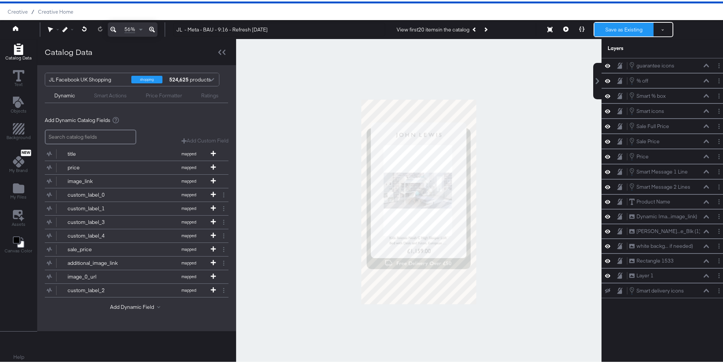
click at [620, 30] on button "Save as Existing" at bounding box center [623, 28] width 59 height 14
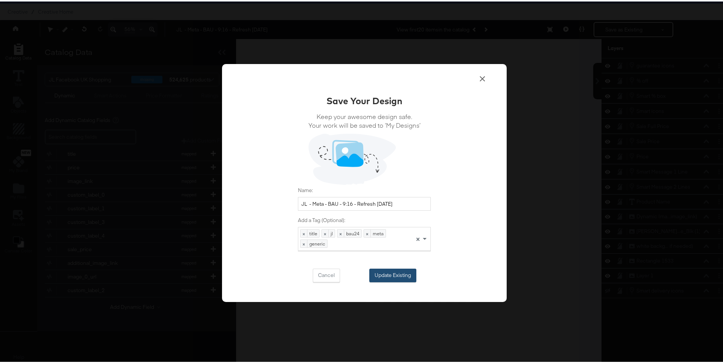
click at [402, 273] on button "Update Existing" at bounding box center [392, 274] width 47 height 14
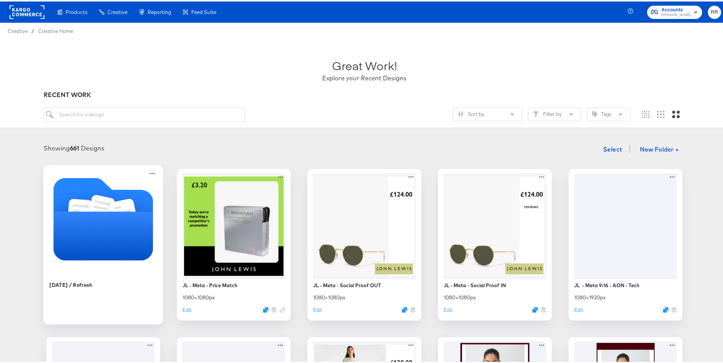
click at [140, 198] on icon "Folder" at bounding box center [103, 217] width 100 height 83
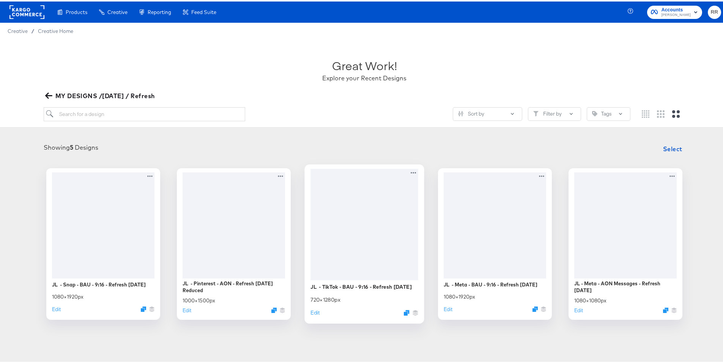
scroll to position [2, 0]
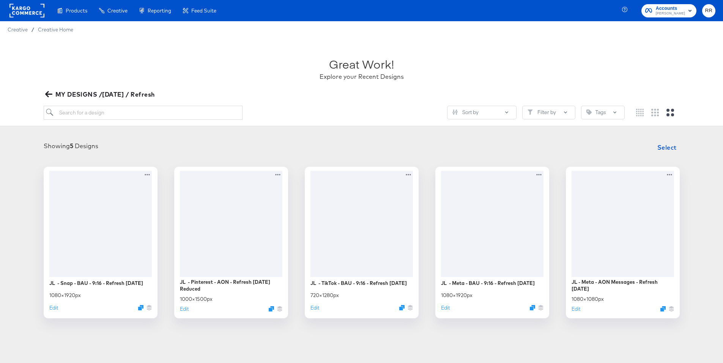
scroll to position [2, 0]
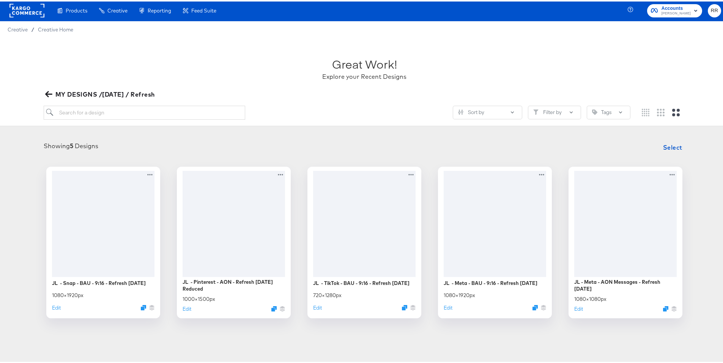
click at [49, 92] on icon "button" at bounding box center [48, 93] width 7 height 6
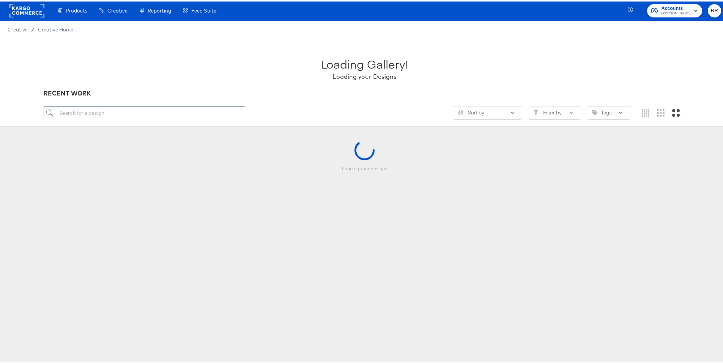
click at [93, 113] on input "search" at bounding box center [145, 112] width 202 height 14
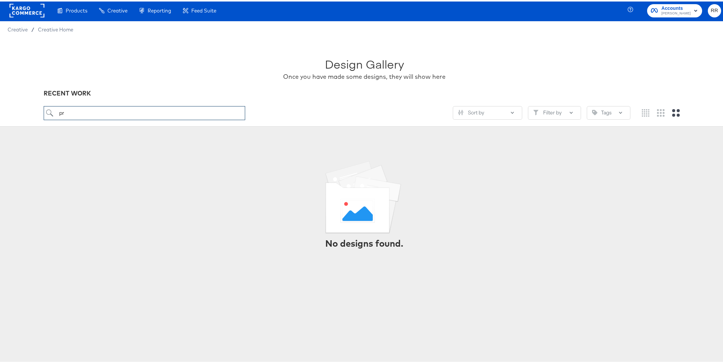
type input "p"
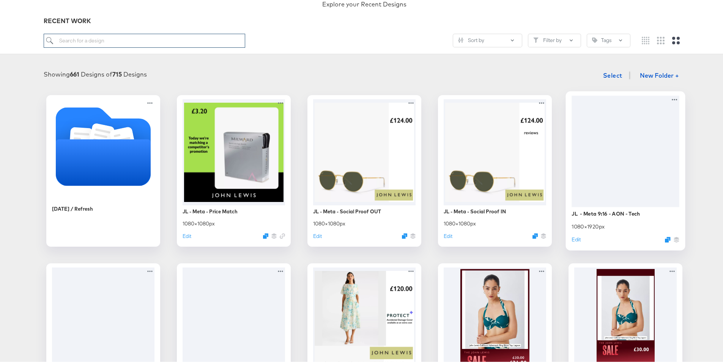
scroll to position [80, 0]
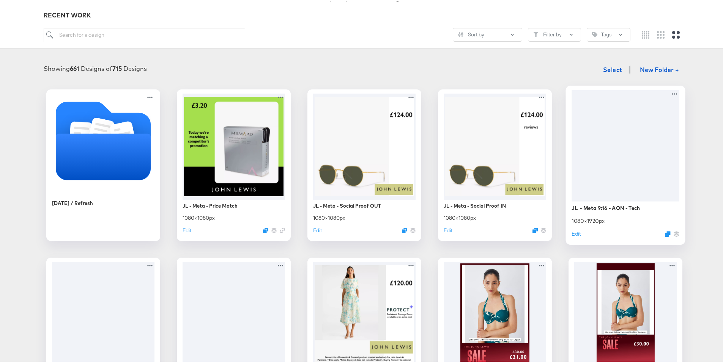
click at [649, 202] on div "JL - Meta 9:16 - AON - Tech 1080 × 1920 px Edit" at bounding box center [625, 219] width 108 height 39
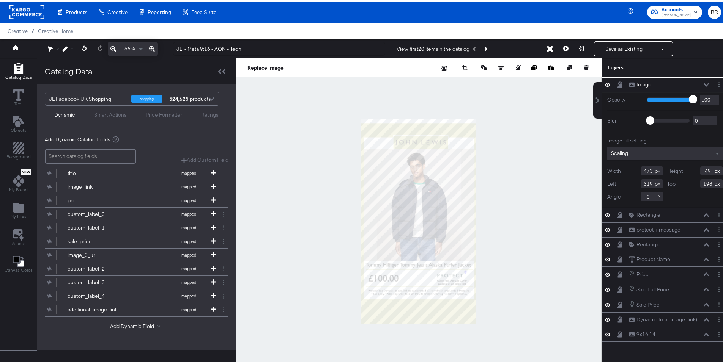
click at [544, 225] on div at bounding box center [418, 220] width 365 height 326
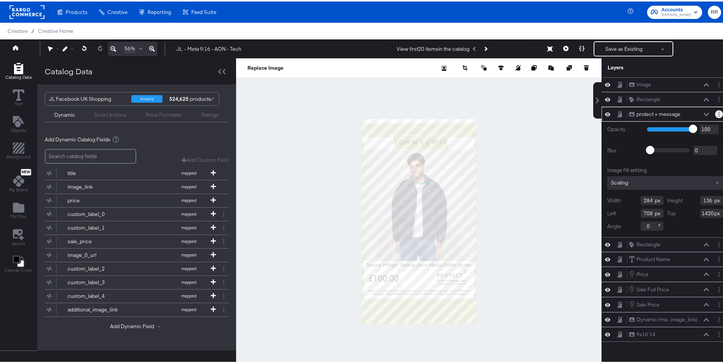
click at [715, 110] on button "Layer Options" at bounding box center [719, 113] width 8 height 8
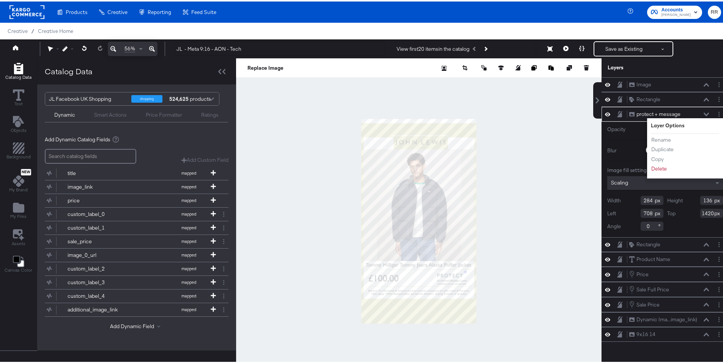
click at [533, 148] on div at bounding box center [418, 220] width 365 height 326
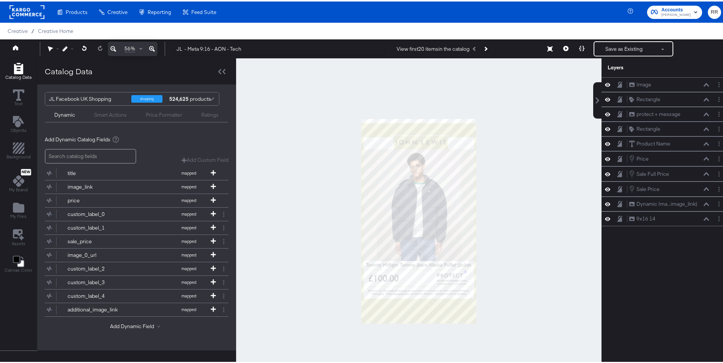
click at [528, 192] on div at bounding box center [418, 220] width 365 height 326
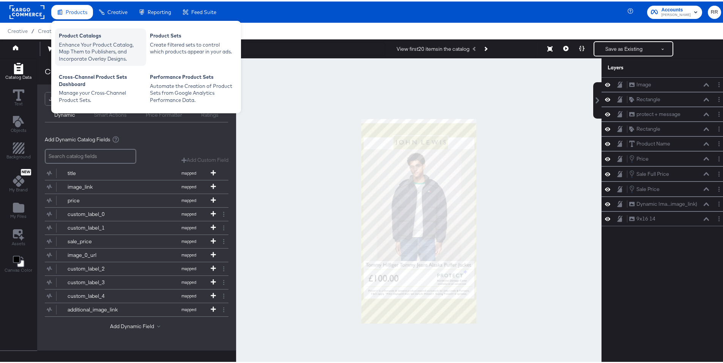
click at [74, 40] on div "Enhance Your Product Catalog, Map Them to Publishers, and Incorporate Overlay D…" at bounding box center [100, 50] width 83 height 21
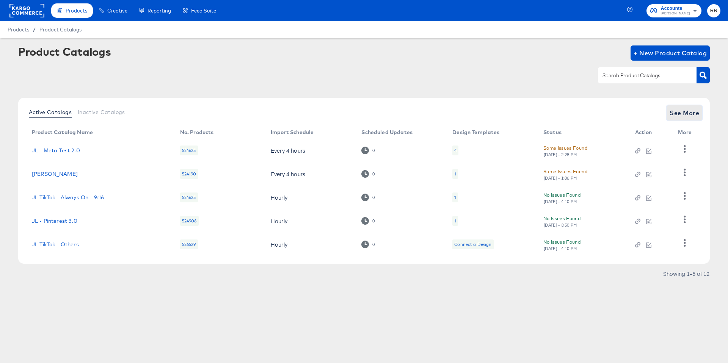
click at [679, 116] on span "See More" at bounding box center [685, 113] width 30 height 11
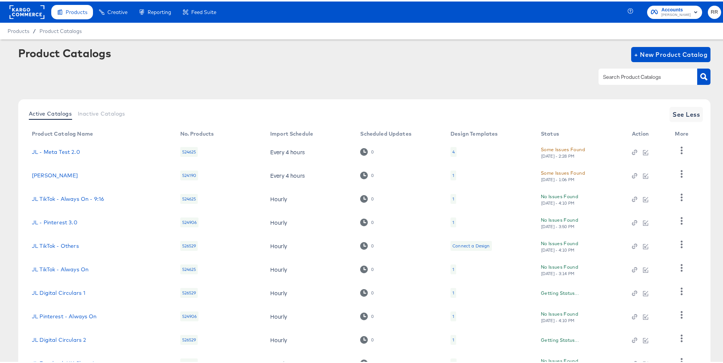
scroll to position [61, 0]
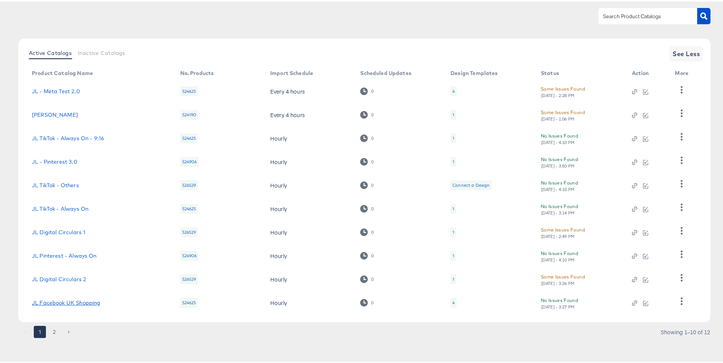
click at [86, 303] on link "JL Facebook UK Shopping" at bounding box center [66, 302] width 68 height 6
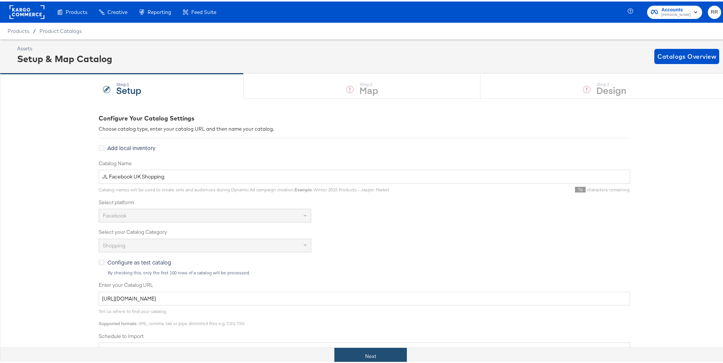
click at [368, 352] on button "Next" at bounding box center [370, 355] width 72 height 17
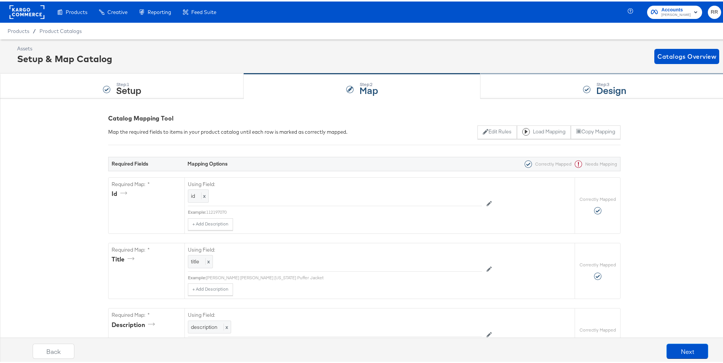
click at [516, 96] on div "Step: 3 Design" at bounding box center [604, 84] width 248 height 25
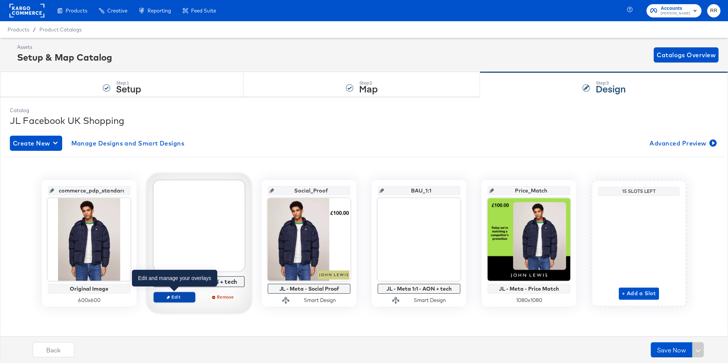
click at [179, 299] on span "Edit" at bounding box center [174, 297] width 35 height 6
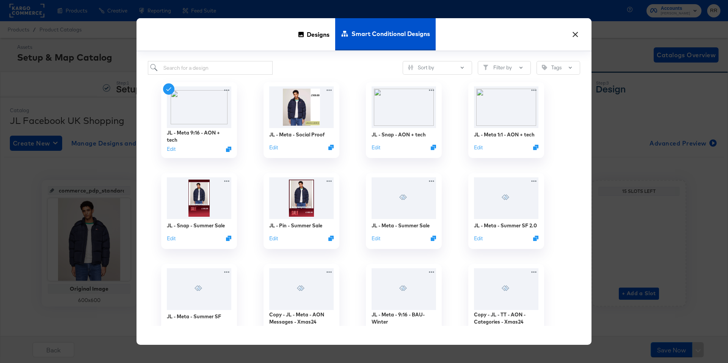
click at [575, 38] on button "×" at bounding box center [576, 33] width 14 height 14
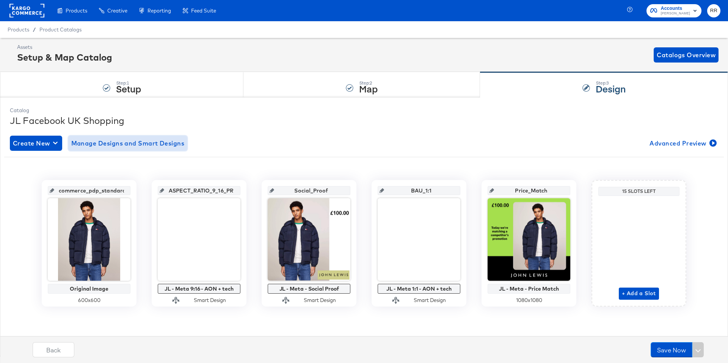
click at [121, 144] on span "Manage Designs and Smart Designs" at bounding box center [127, 143] width 113 height 11
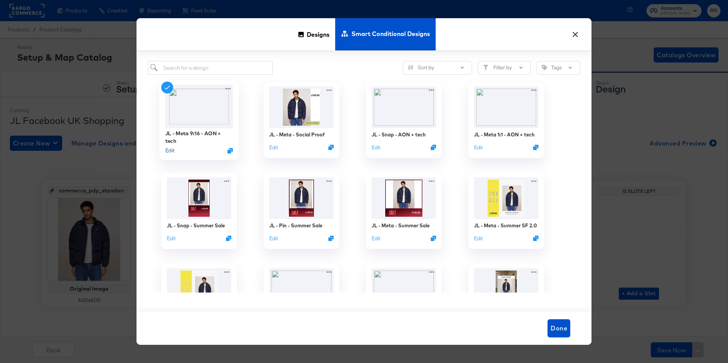
click at [173, 153] on button "Edit" at bounding box center [169, 150] width 9 height 7
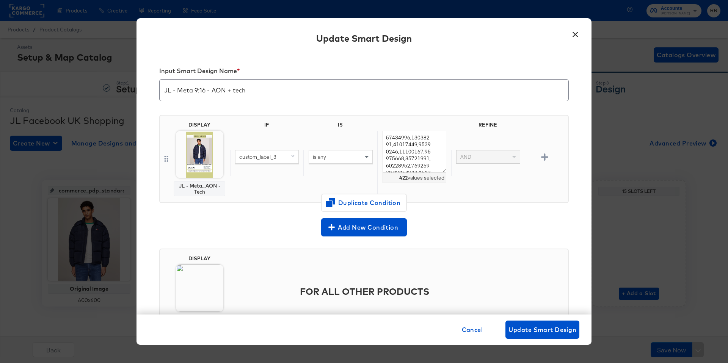
click at [574, 36] on button "×" at bounding box center [576, 33] width 14 height 14
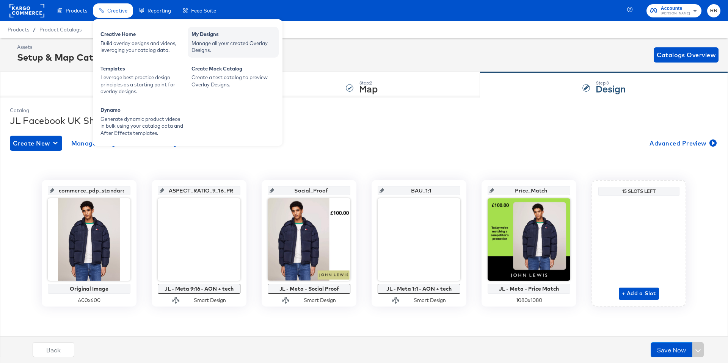
click at [221, 45] on div "Manage all your created Overlay Designs." at bounding box center [233, 47] width 83 height 14
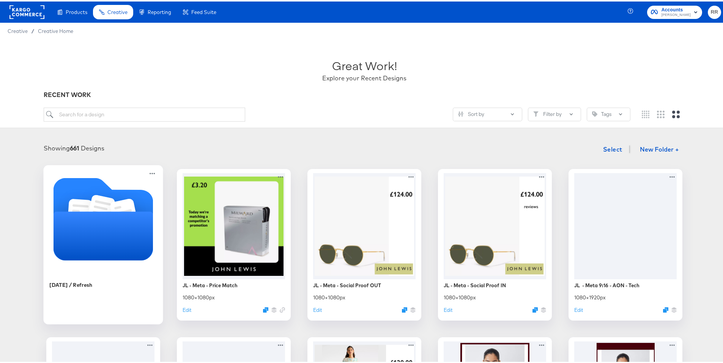
click at [143, 201] on icon "Folder" at bounding box center [103, 217] width 100 height 83
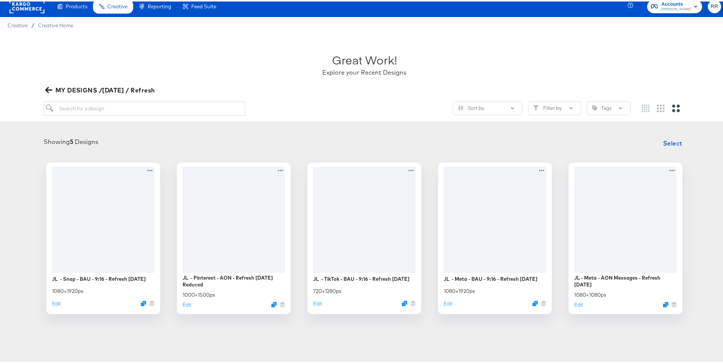
scroll to position [6, 0]
click at [534, 308] on icon "Duplicate" at bounding box center [537, 305] width 6 height 6
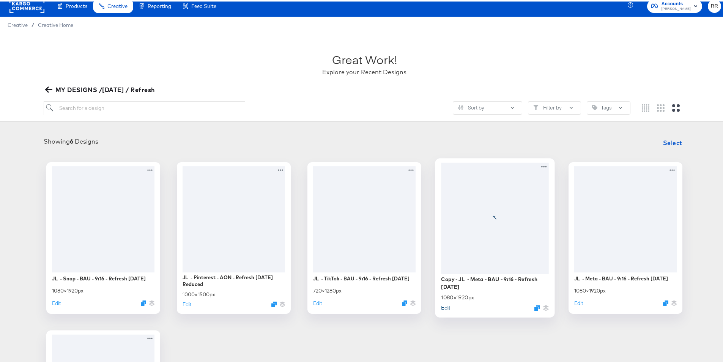
click at [444, 307] on button "Edit" at bounding box center [445, 306] width 9 height 7
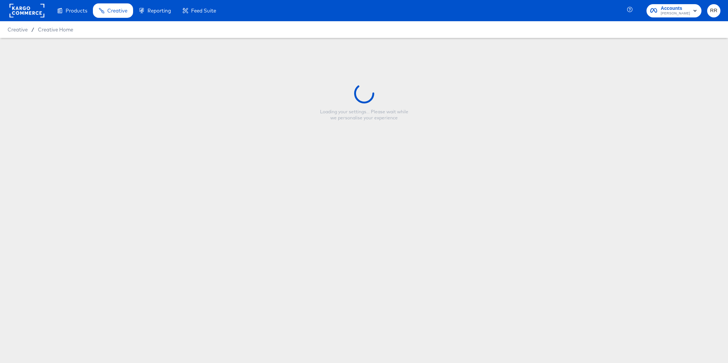
type input "Copy - JL - Meta - BAU - 9:16 - Refresh [DATE]"
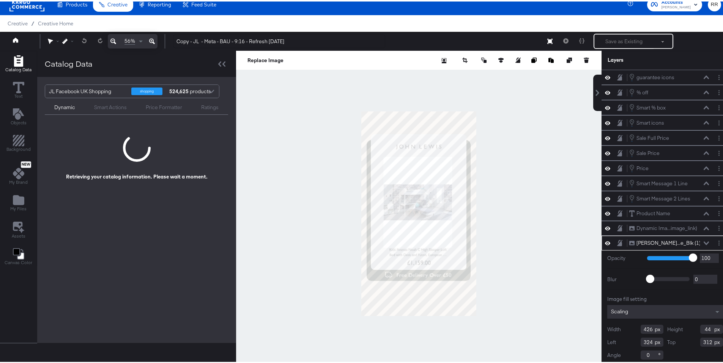
scroll to position [2, 0]
click at [530, 267] on div at bounding box center [418, 212] width 365 height 326
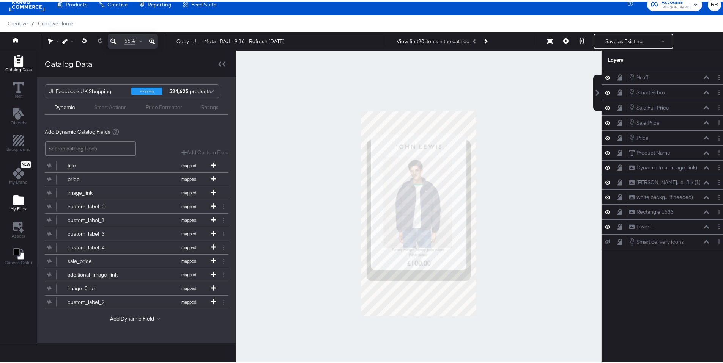
click at [17, 200] on icon "Add Files" at bounding box center [18, 199] width 11 height 10
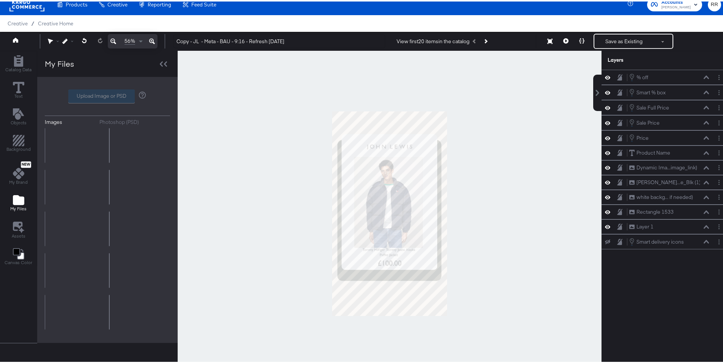
click at [105, 94] on label "Upload Image or PSD" at bounding box center [102, 94] width 66 height 13
click at [107, 95] on input "Upload Image or PSD" at bounding box center [107, 95] width 0 height 0
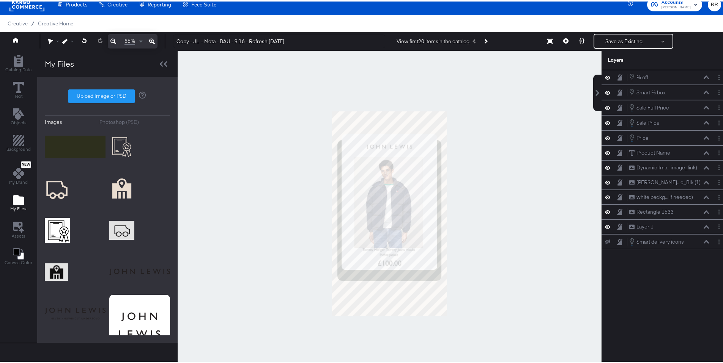
click at [119, 119] on div "Photoshop (PSD)" at bounding box center [118, 120] width 39 height 7
